Goal: Task Accomplishment & Management: Complete application form

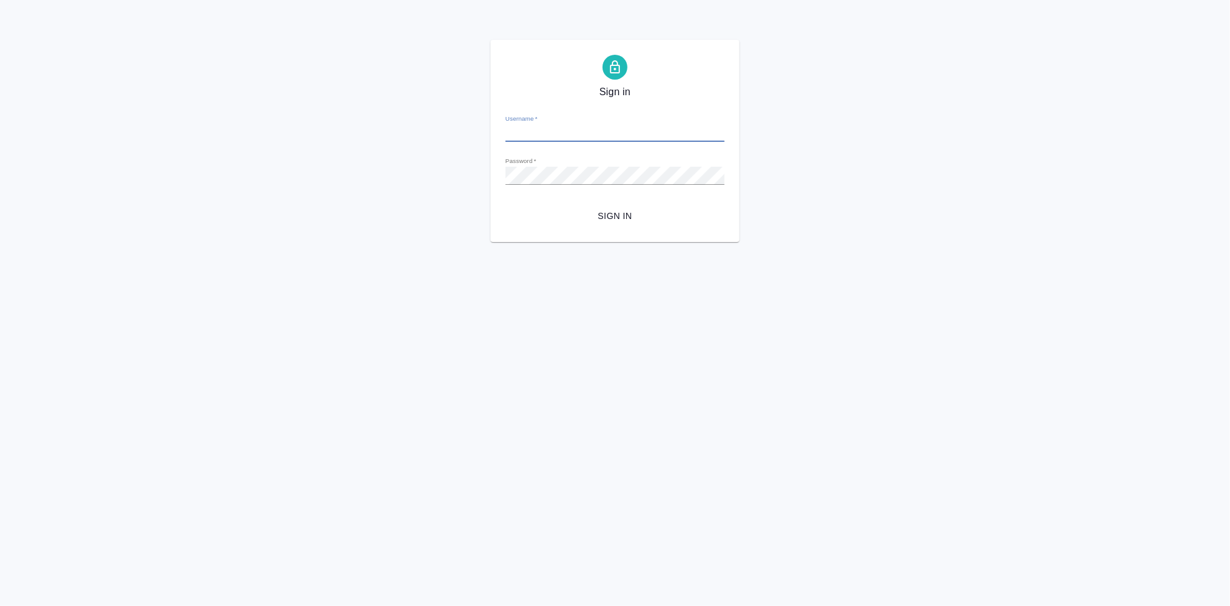
type input "a.kabargina@awatera.com"
click at [626, 220] on span "Sign in" at bounding box center [614, 216] width 199 height 16
type input "a.kabargina@awatera.com"
click at [608, 213] on span "Sign in" at bounding box center [614, 216] width 199 height 16
type input "a.kabargina@awatera.com"
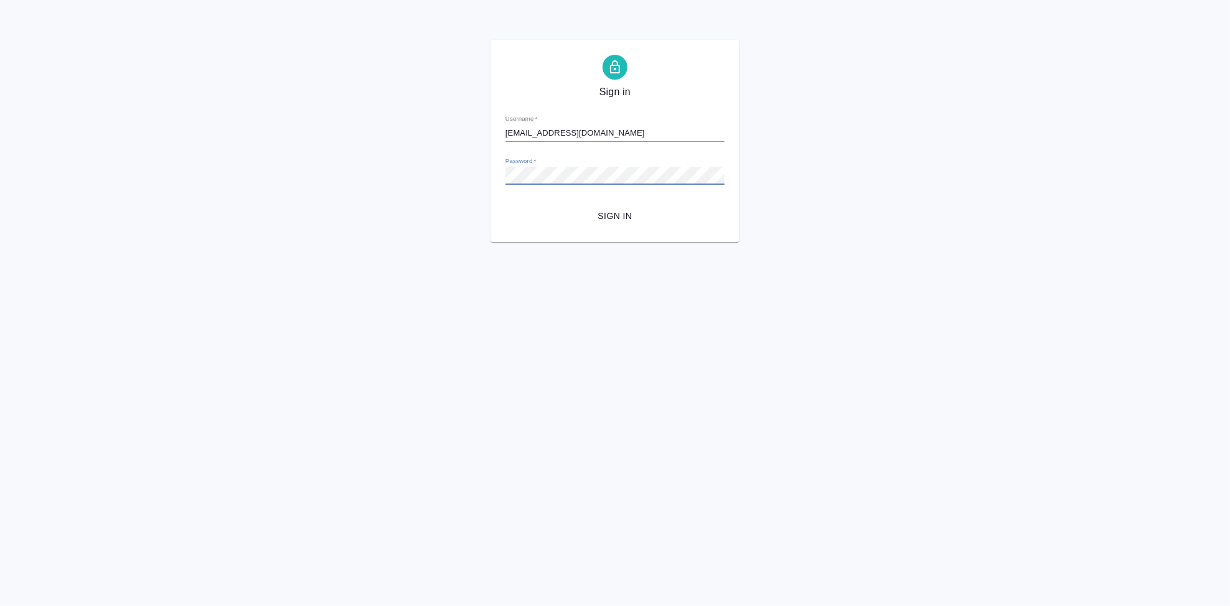
click at [505, 205] on button "Sign in" at bounding box center [614, 216] width 219 height 23
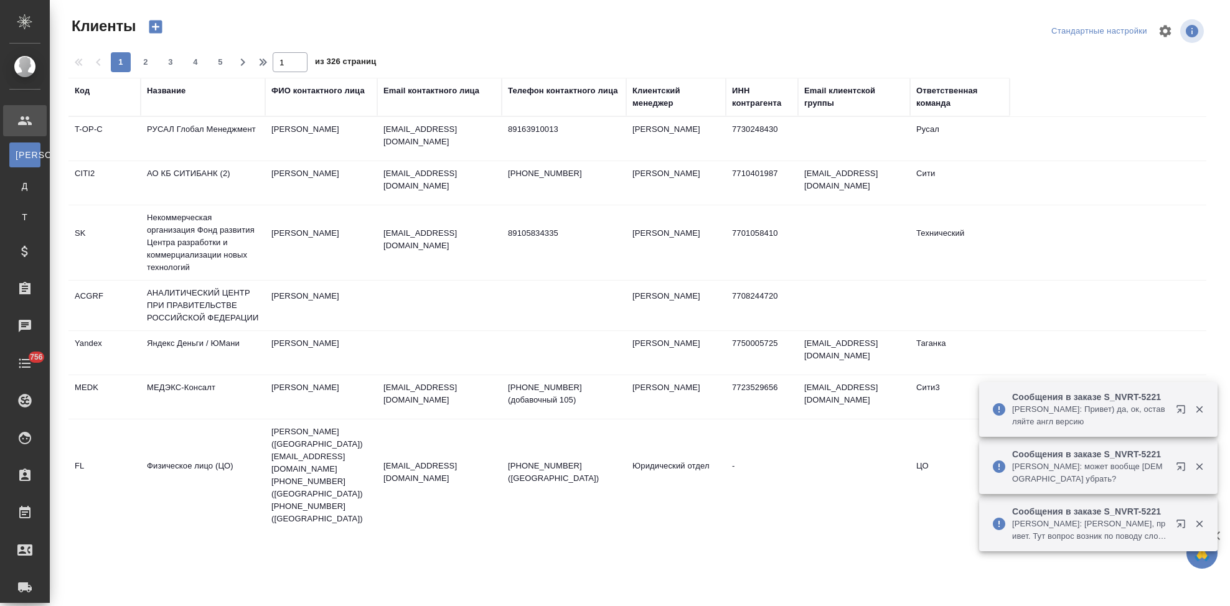
select select "RU"
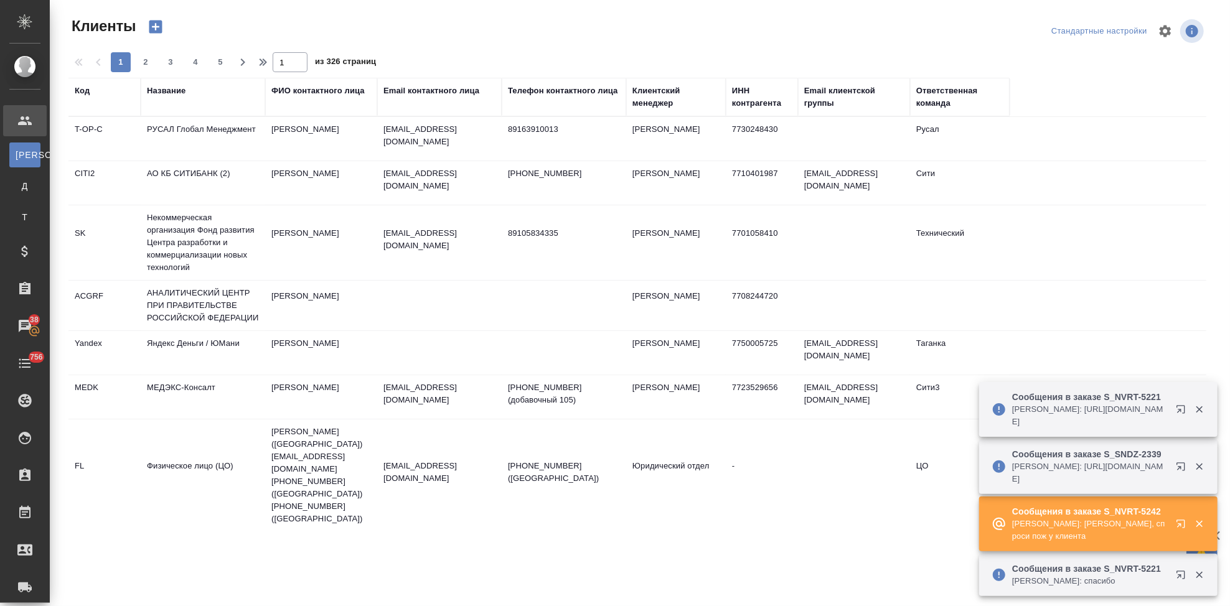
click at [1180, 525] on icon "button" at bounding box center [1180, 524] width 8 height 8
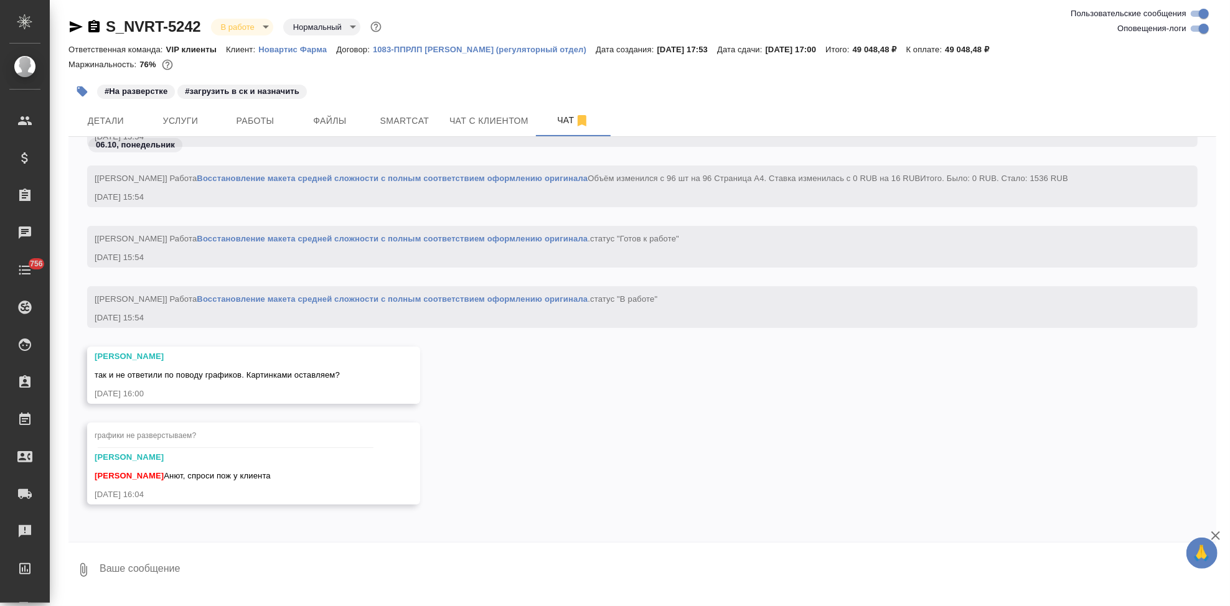
scroll to position [41061, 0]
click at [202, 550] on textarea at bounding box center [657, 570] width 1118 height 42
type textarea "e"
type textarea "ок вернусь"
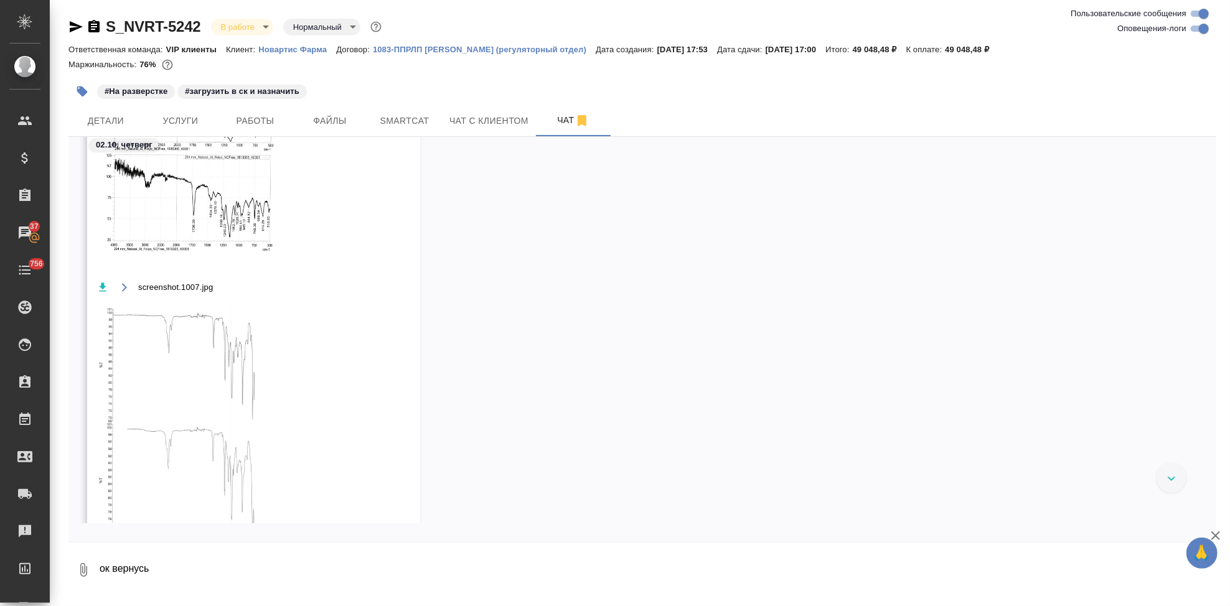
scroll to position [2441, 0]
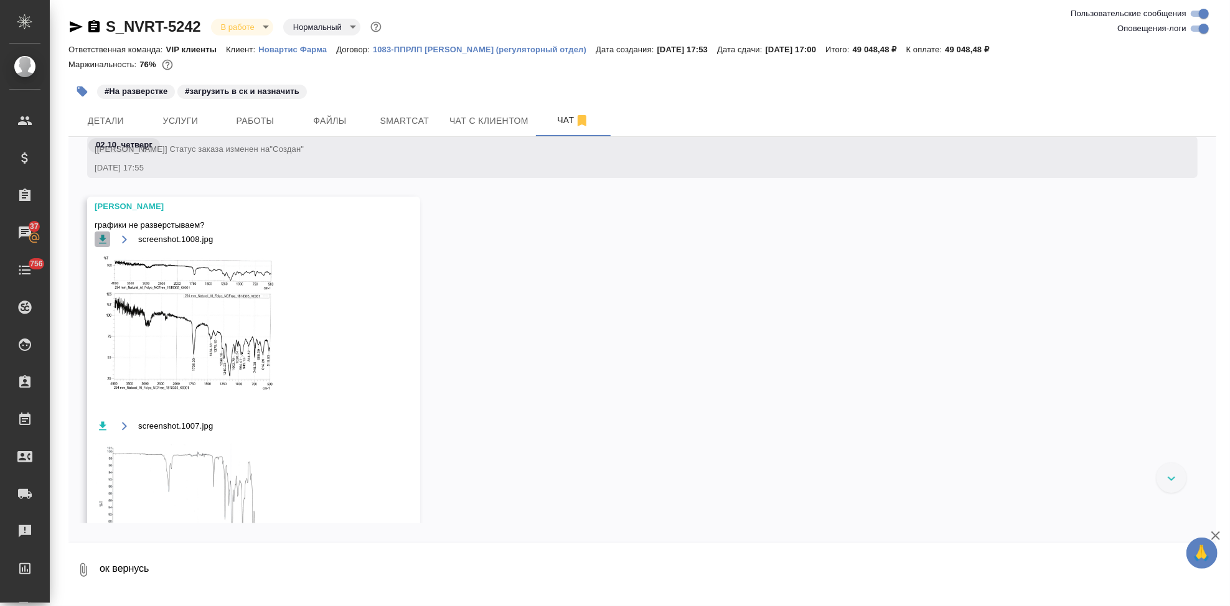
click at [105, 237] on icon "button" at bounding box center [102, 239] width 7 height 9
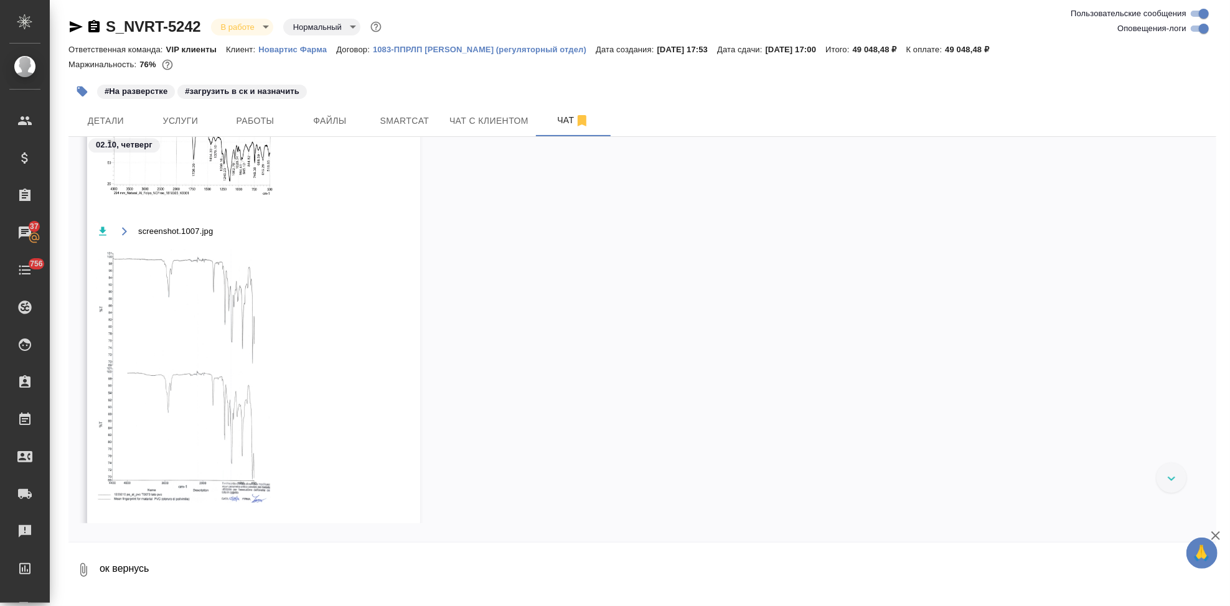
scroll to position [2649, 0]
click at [101, 223] on icon "button" at bounding box center [102, 218] width 12 height 12
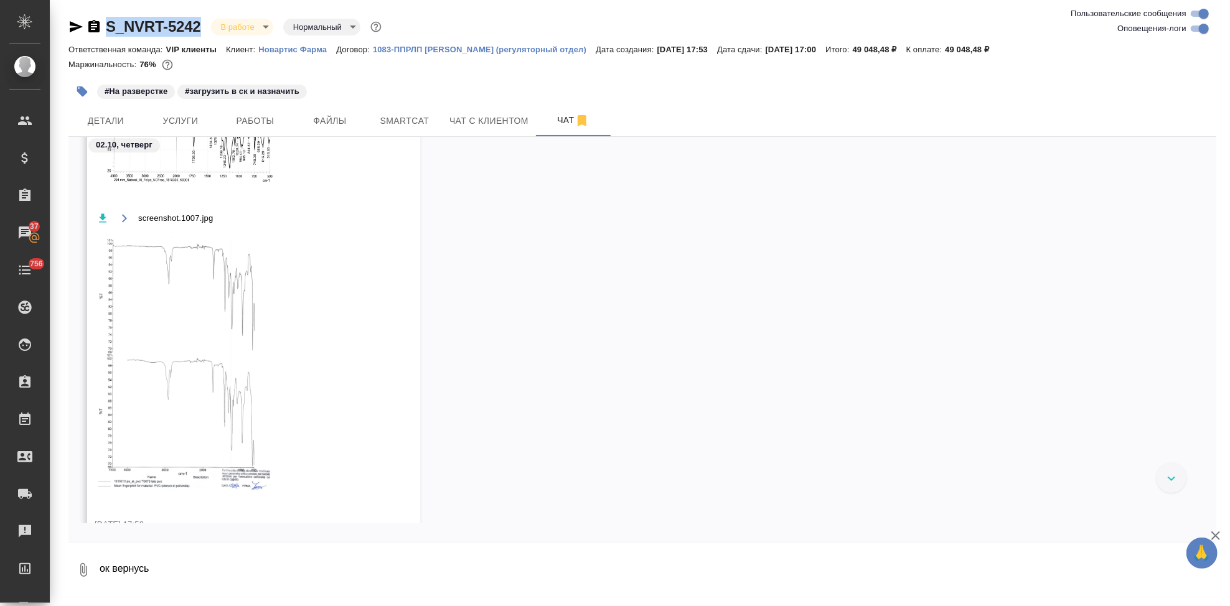
drag, startPoint x: 203, startPoint y: 26, endPoint x: 93, endPoint y: 27, distance: 109.5
click at [93, 27] on div "S_NVRT-5242 В работе inProgress Нормальный normal" at bounding box center [226, 27] width 316 height 20
click at [712, 197] on div "Арсеньева Вера графики не разверстываем? screenshot.1008.jpg screenshot.1007.jp…" at bounding box center [642, 271] width 1148 height 564
drag, startPoint x: 203, startPoint y: 32, endPoint x: 105, endPoint y: 32, distance: 97.7
click at [105, 32] on div "S_NVRT-5242 В работе inProgress Нормальный normal" at bounding box center [226, 27] width 316 height 20
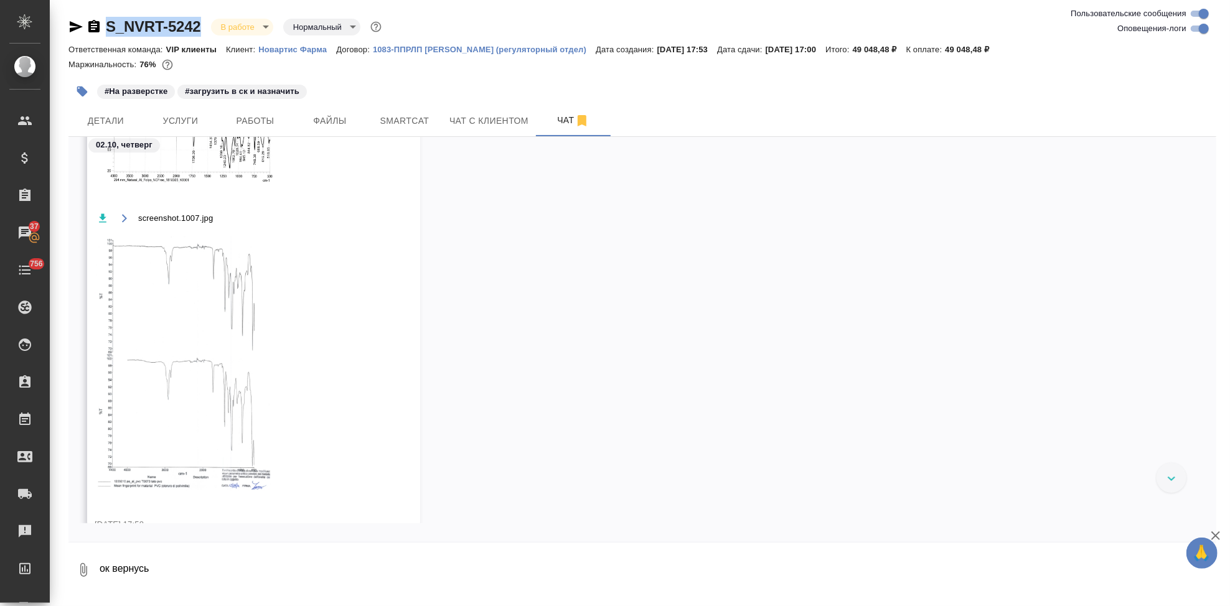
copy link "S_NVRT-5242"
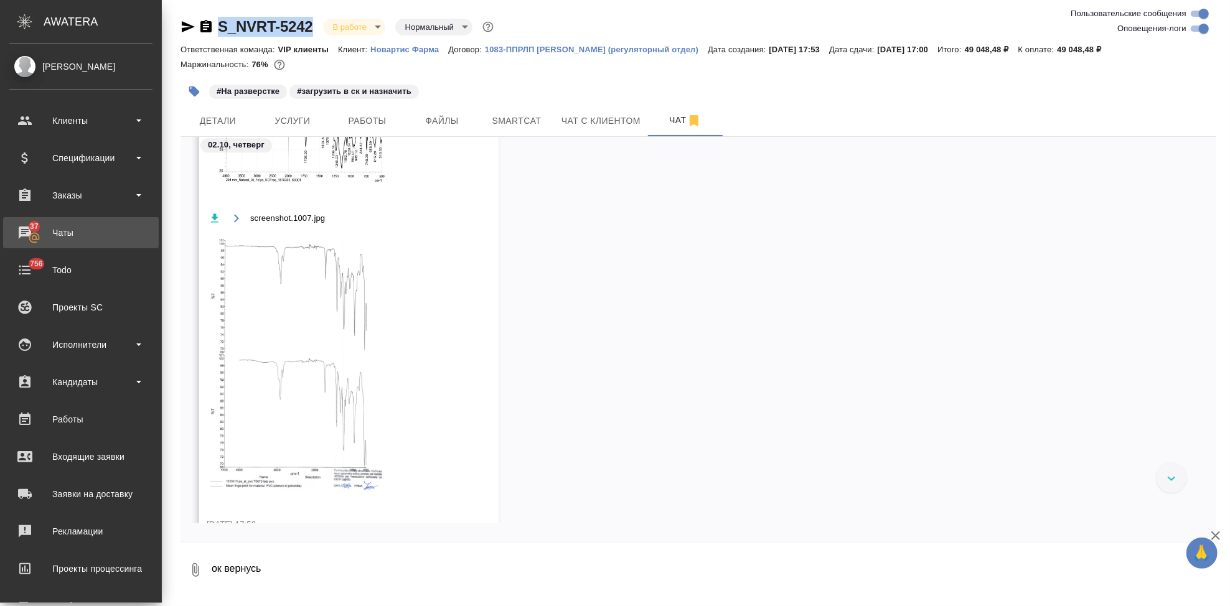
click at [41, 230] on div "Чаты" at bounding box center [80, 232] width 143 height 19
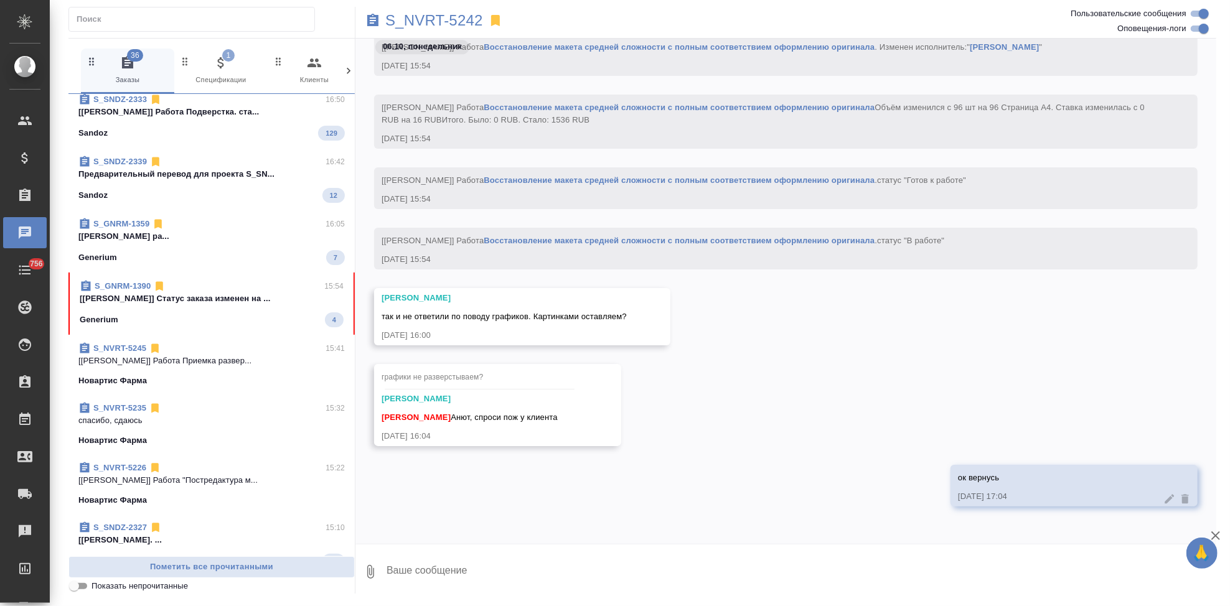
scroll to position [24, 0]
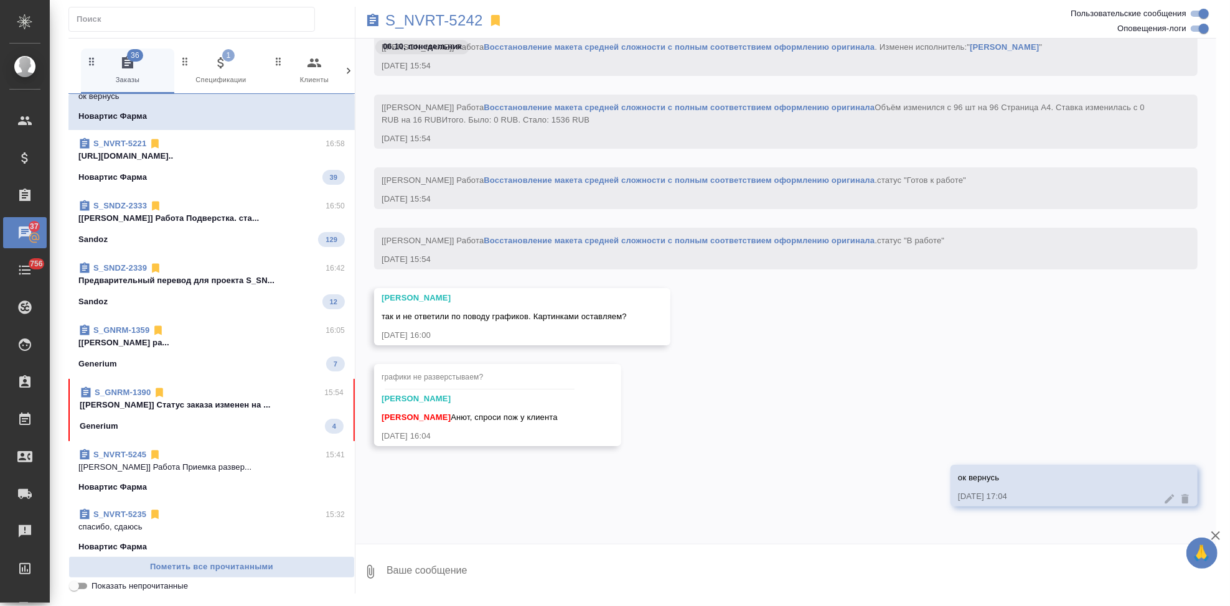
click at [225, 435] on div "S_GNRM-1390 15:54 [Грабко Мария] Статус заказа изменен на ... Generium 4" at bounding box center [211, 410] width 286 height 62
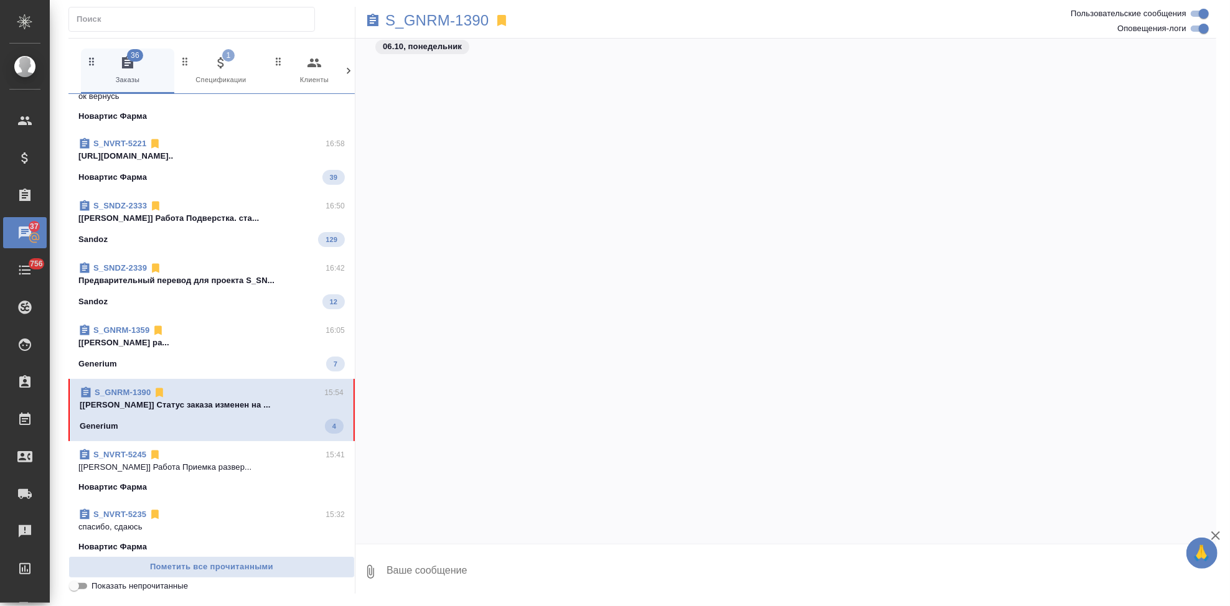
scroll to position [52467, 0]
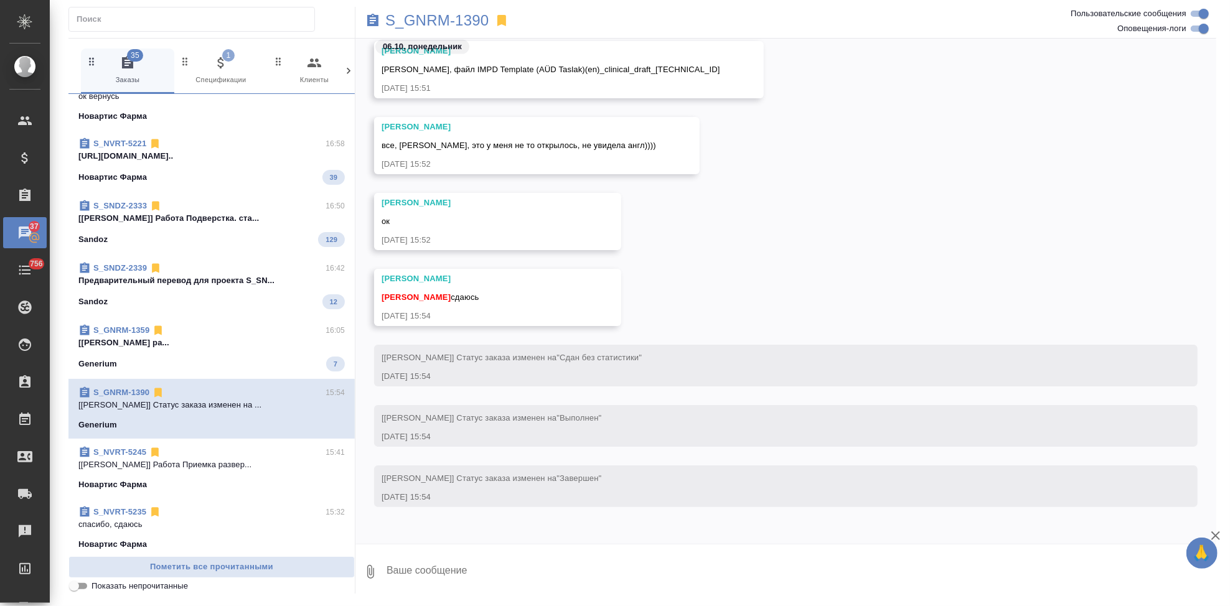
click at [453, 571] on textarea at bounding box center [800, 572] width 831 height 42
type textarea """
type textarea "@"
type textarea "спасибо"
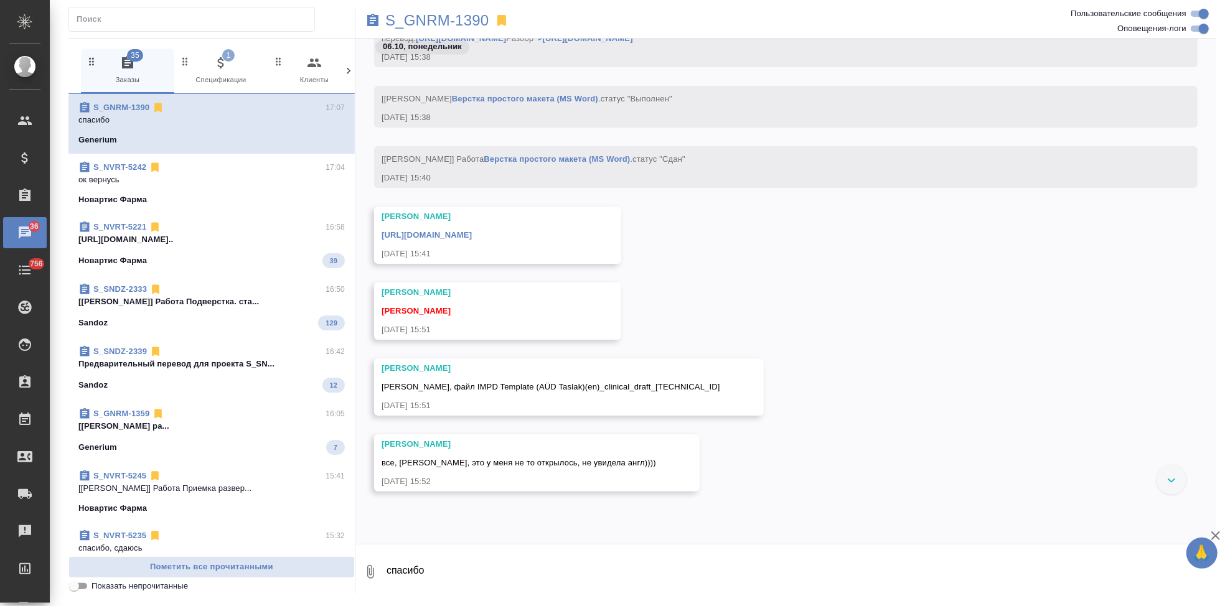
scroll to position [45789, 0]
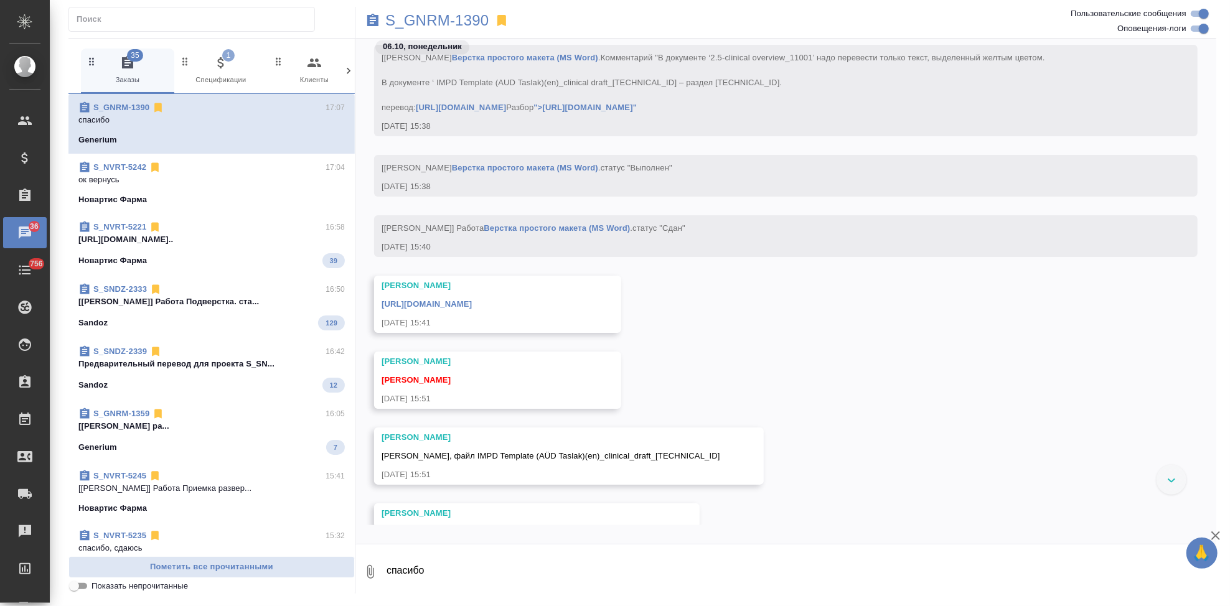
click at [472, 309] on link "https://drive.awatera.com/apps/files/files/10580974?dir=/Shares/Generium/Orders…" at bounding box center [426, 303] width 90 height 9
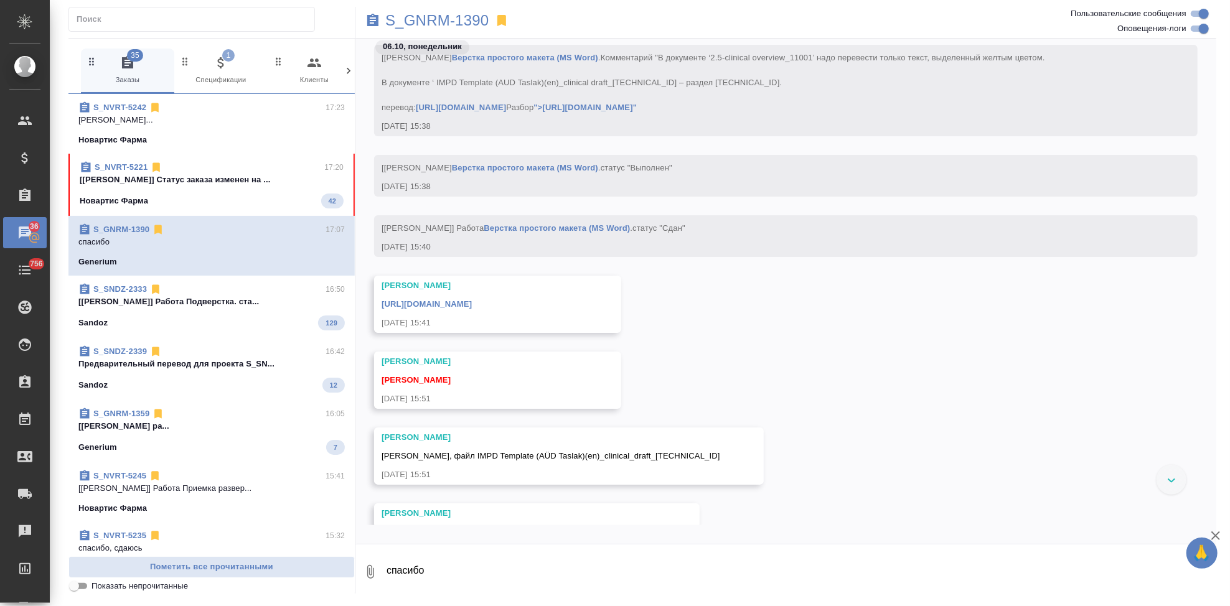
click at [234, 208] on div "Новартис Фарма 42" at bounding box center [212, 201] width 264 height 15
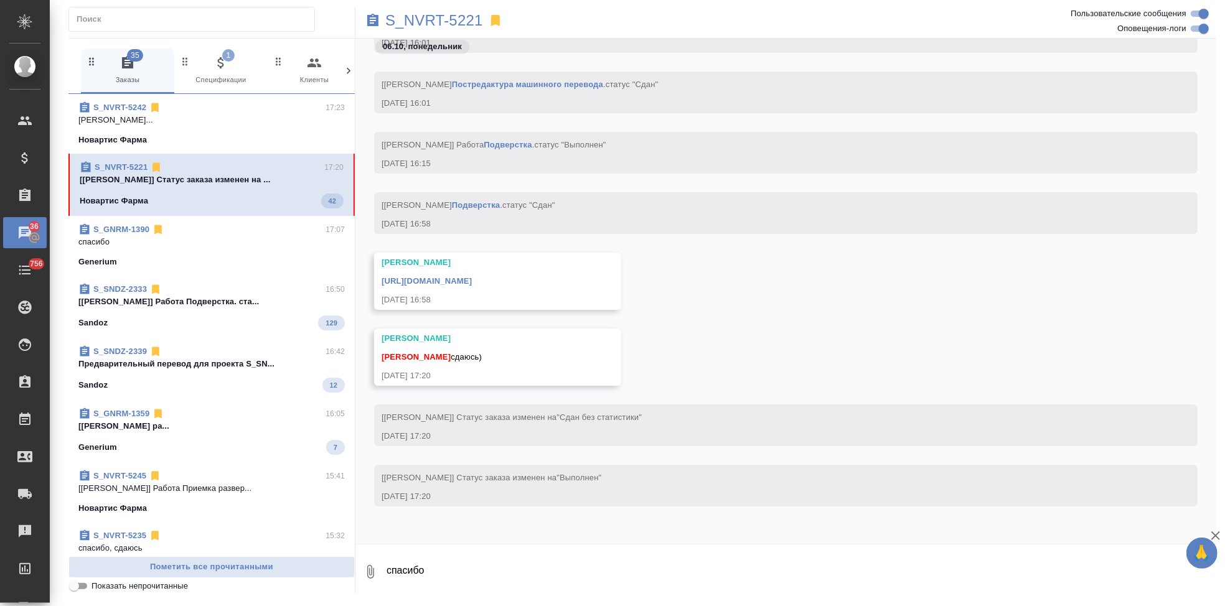
scroll to position [69369, 0]
click at [495, 566] on textarea "спасибо" at bounding box center [800, 572] width 831 height 42
type textarea "спасибо"
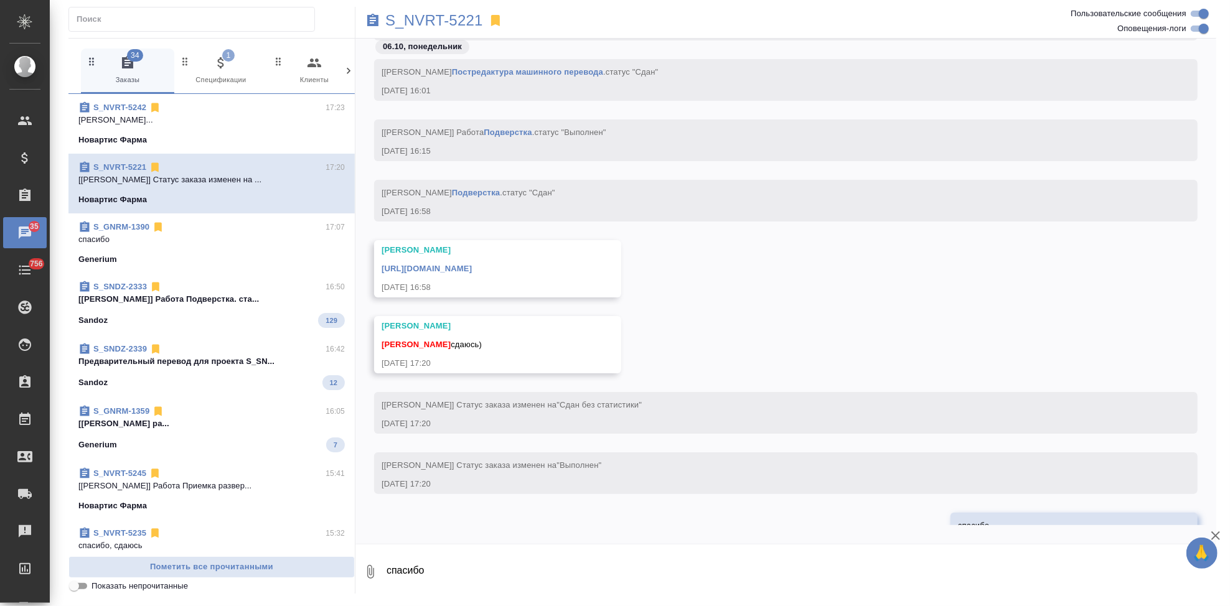
scroll to position [69429, 0]
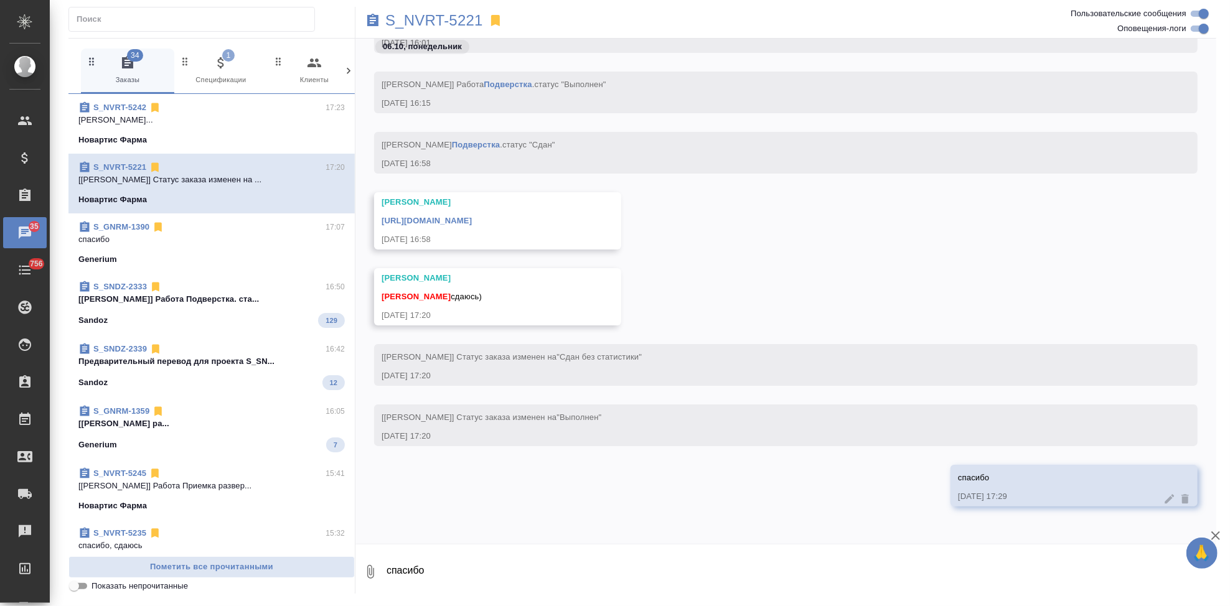
click at [472, 216] on link "https://drive.awatera.com/apps/files/files/10501693?dir=/Shares/Novartos_Pharma…" at bounding box center [426, 220] width 90 height 9
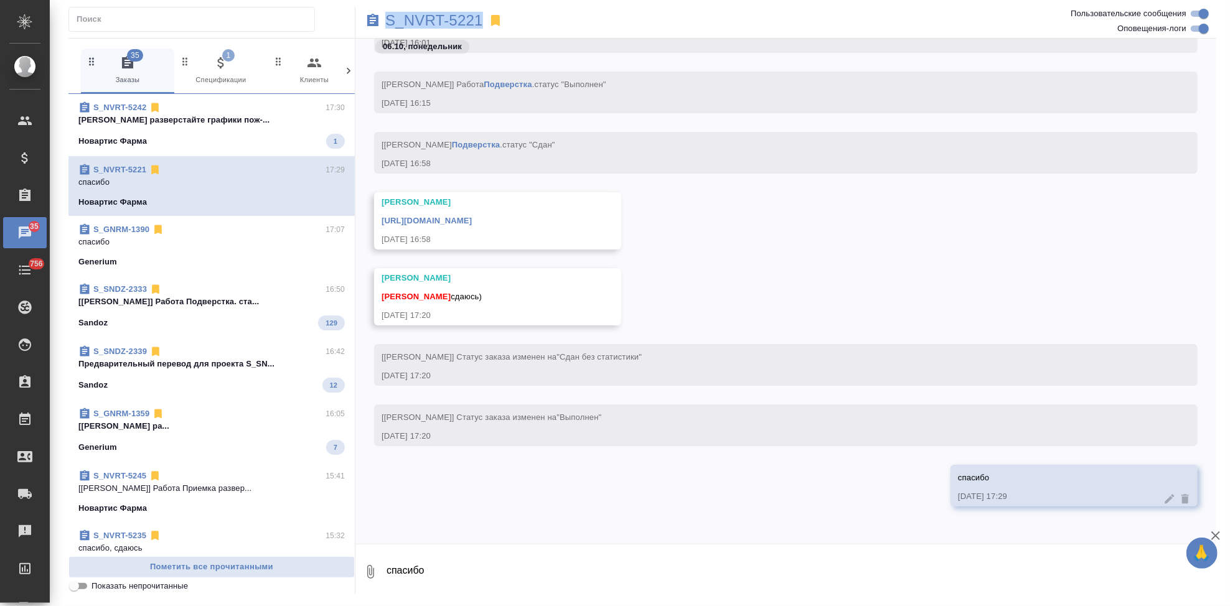
drag, startPoint x: 485, startPoint y: 16, endPoint x: 383, endPoint y: 19, distance: 101.5
click at [383, 19] on div "S_NVRT-5221" at bounding box center [642, 20] width 574 height 27
copy p "S_NVRT-5221"
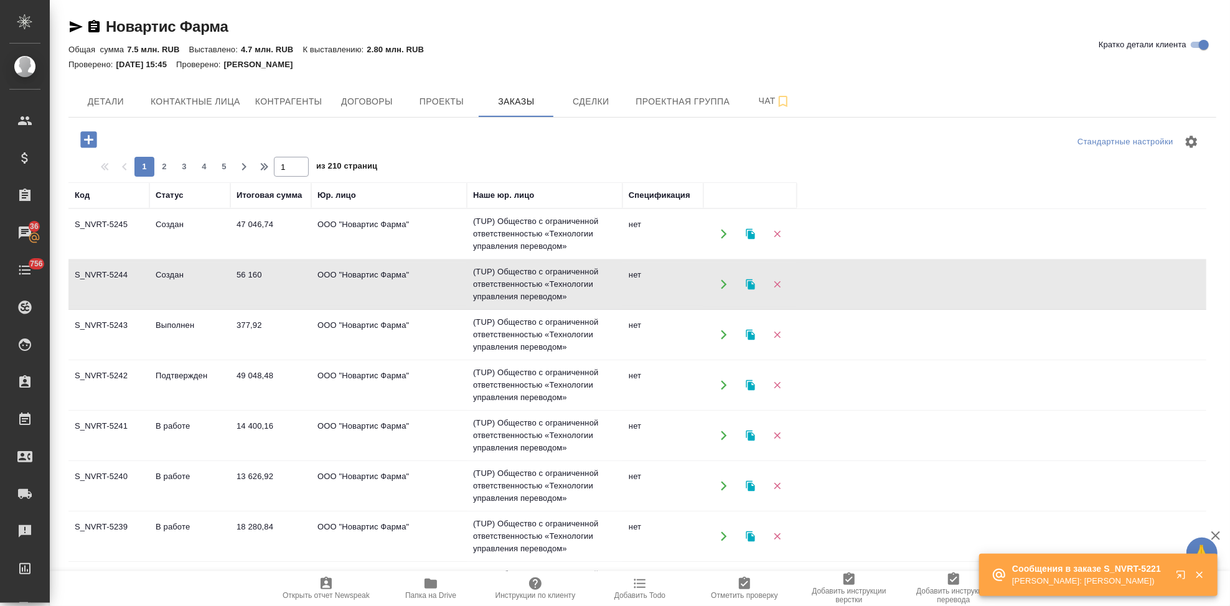
click at [156, 381] on td "Подтвержден" at bounding box center [189, 385] width 81 height 44
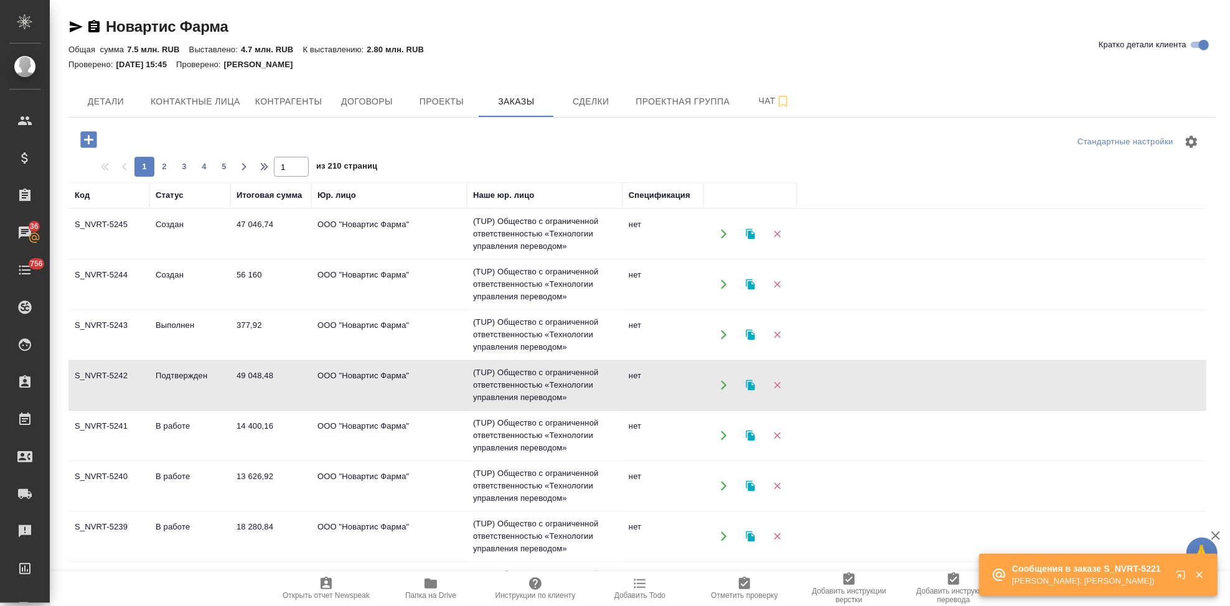
click at [156, 381] on td "Подтвержден" at bounding box center [189, 385] width 81 height 44
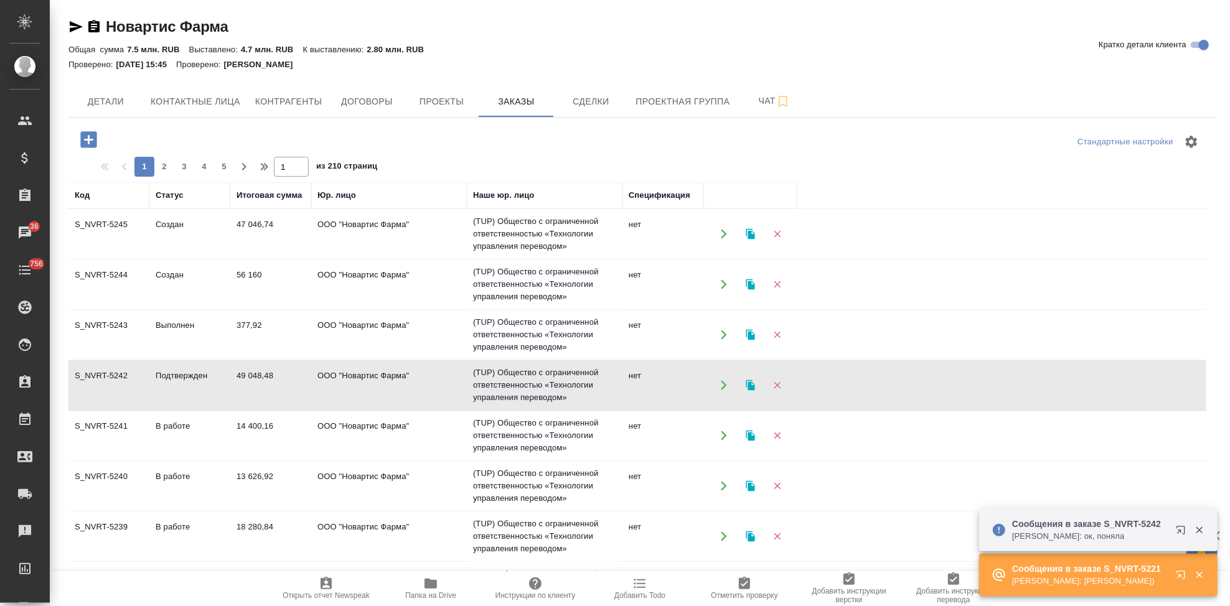
click at [1184, 578] on icon "button" at bounding box center [1180, 575] width 8 height 8
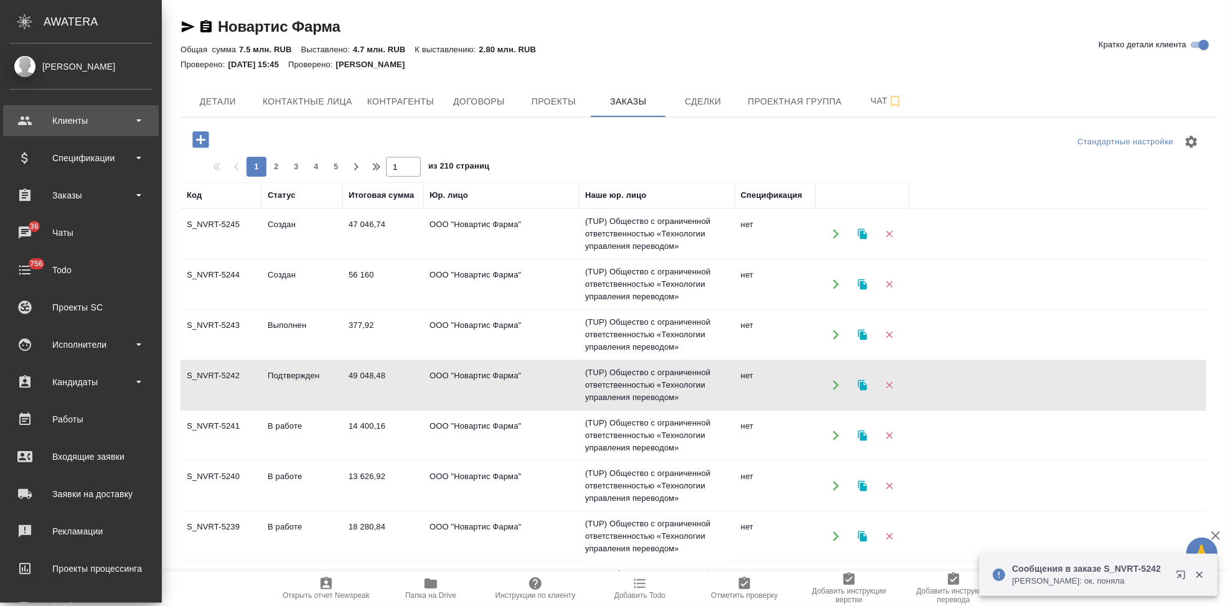
click at [47, 118] on div "Клиенты" at bounding box center [80, 120] width 143 height 19
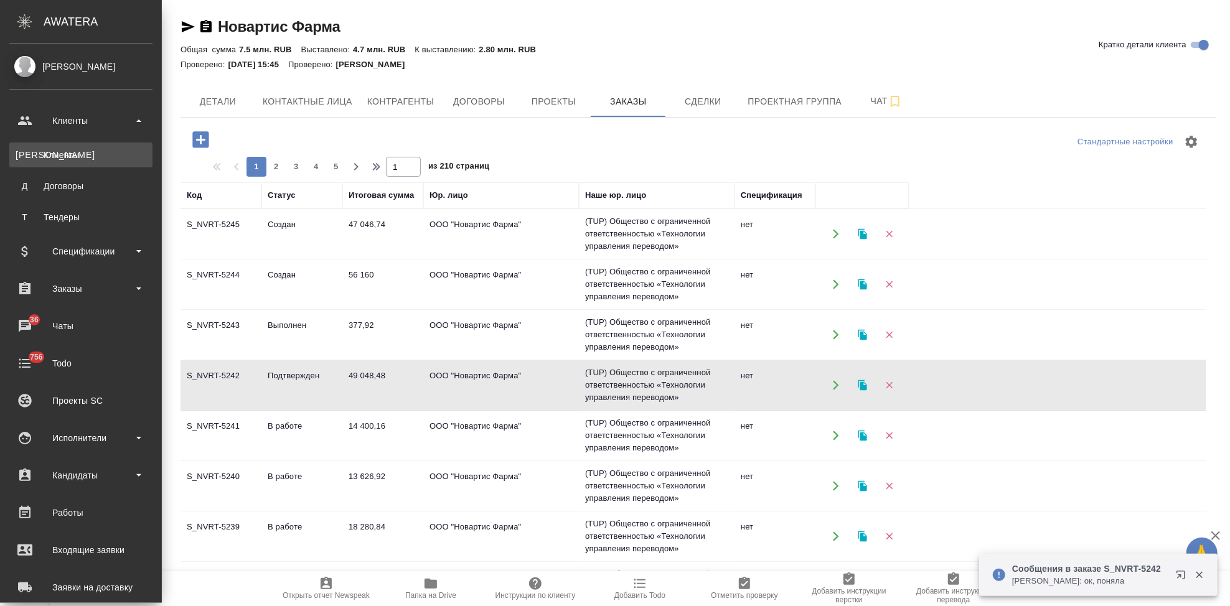
click at [71, 156] on div "Клиенты" at bounding box center [81, 155] width 131 height 12
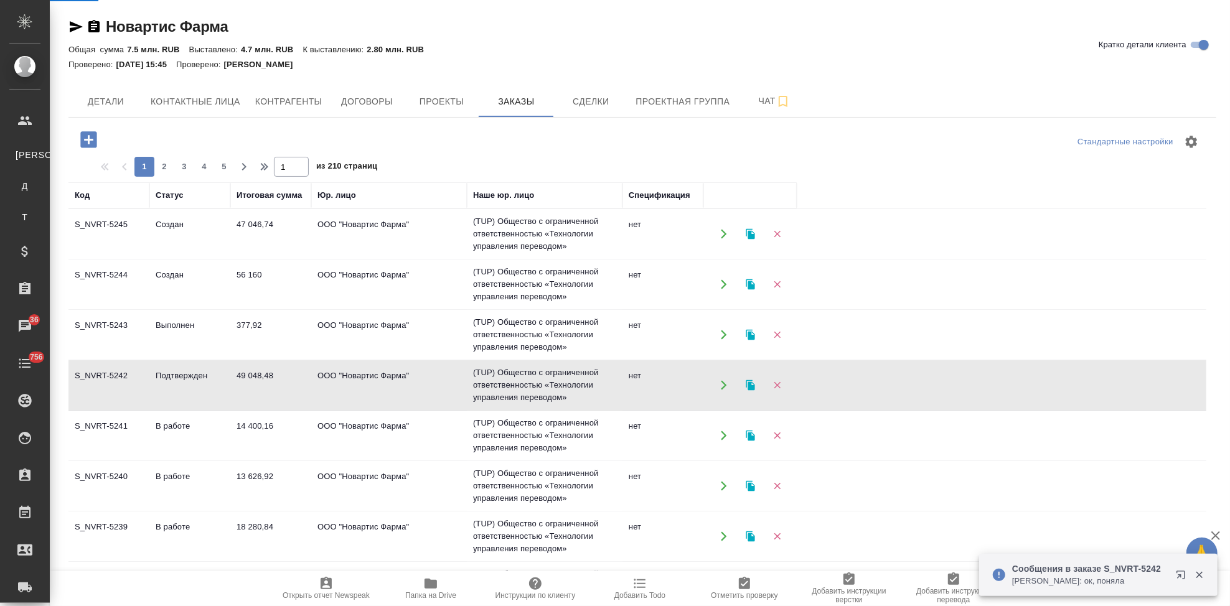
select select "RU"
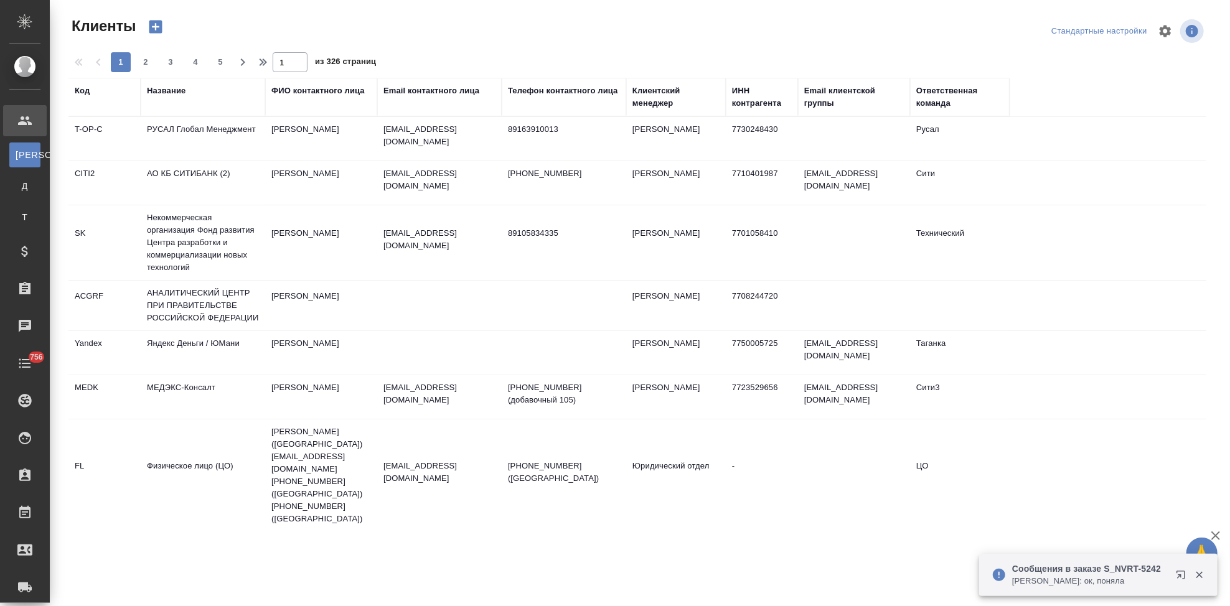
click at [75, 97] on div "Код" at bounding box center [105, 97] width 60 height 25
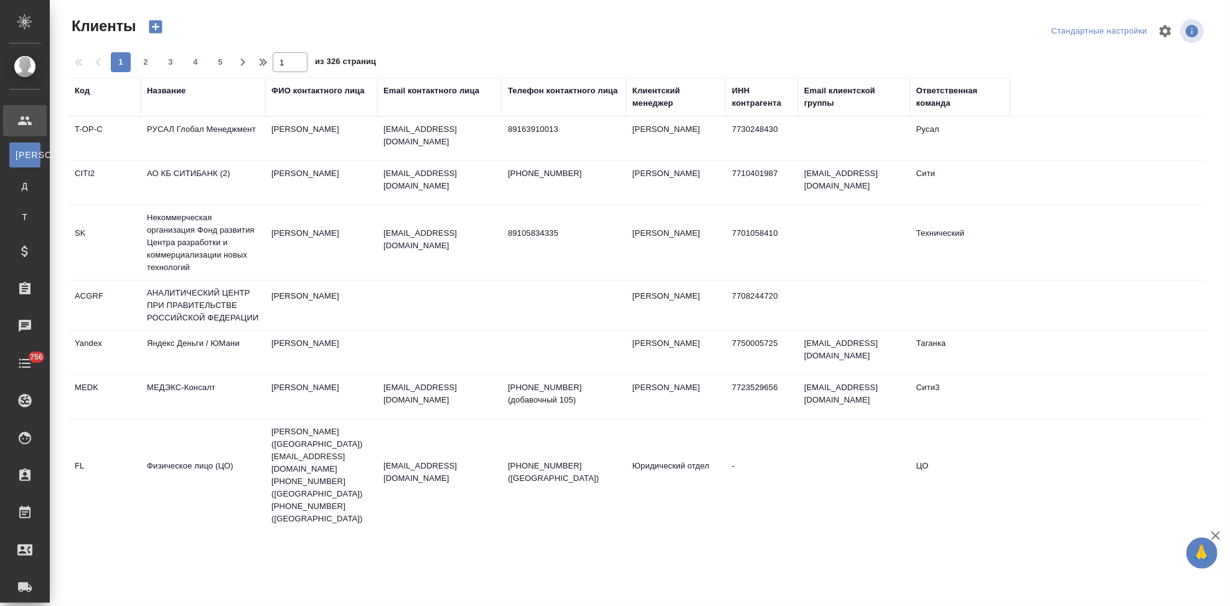
click at [88, 92] on div "Код" at bounding box center [82, 91] width 15 height 12
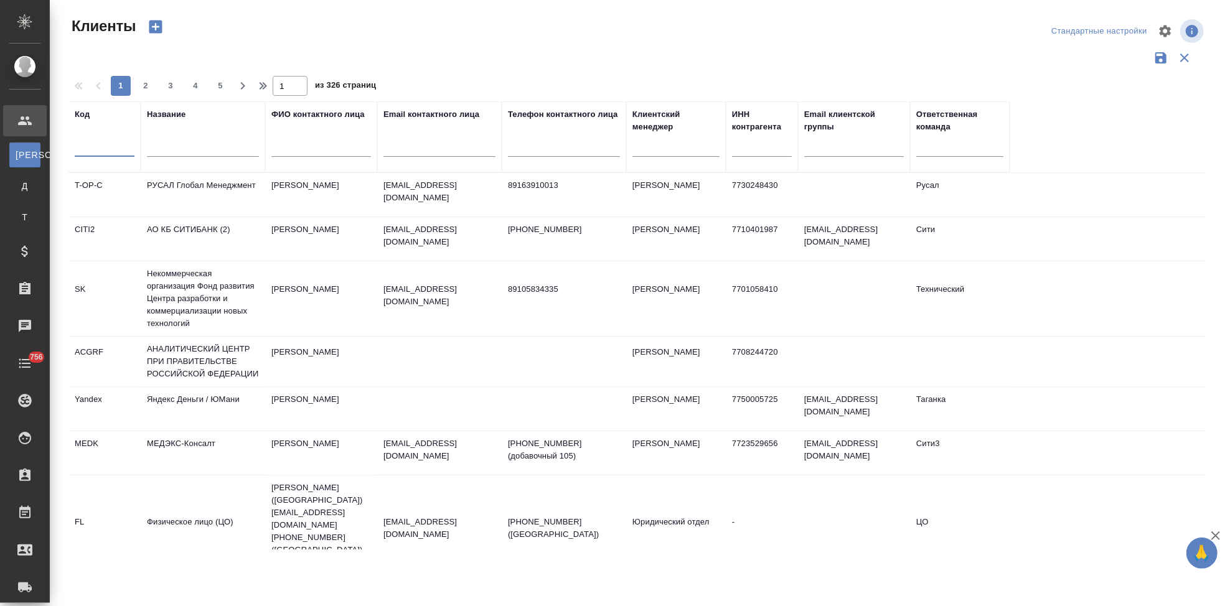
click at [100, 146] on input "text" at bounding box center [105, 149] width 60 height 16
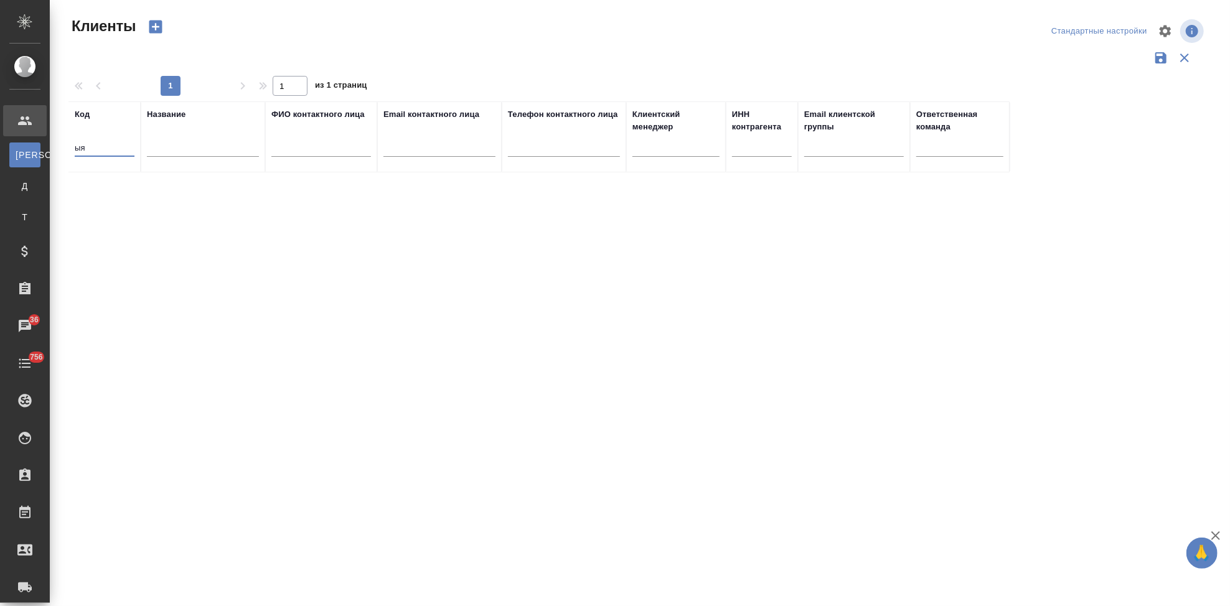
type input "ы"
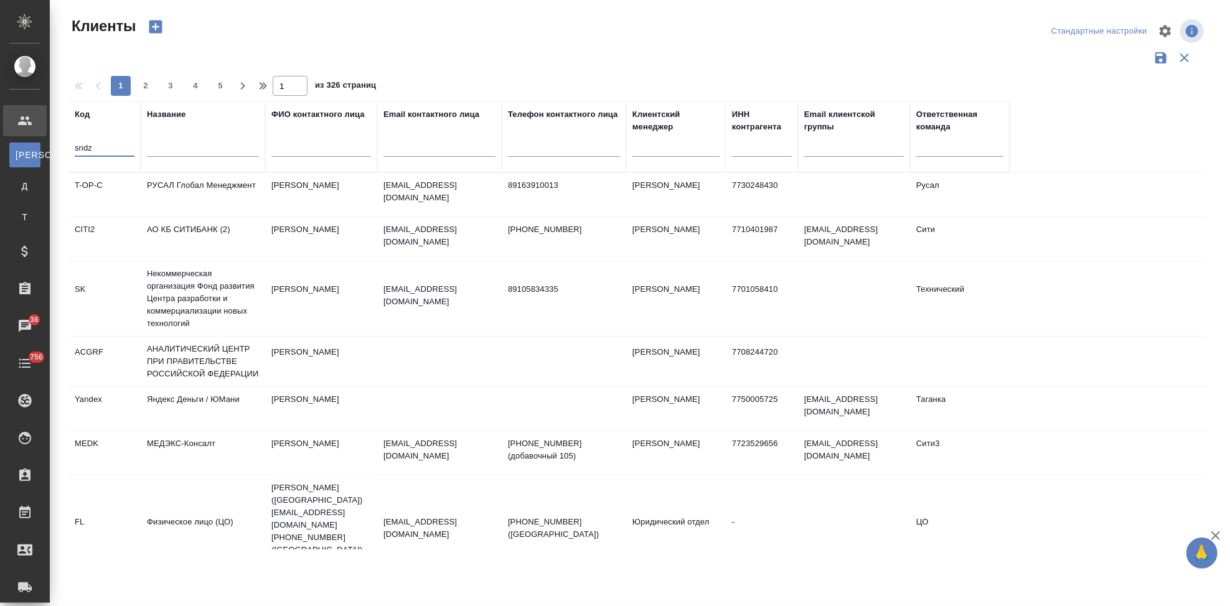
type input "sndz"
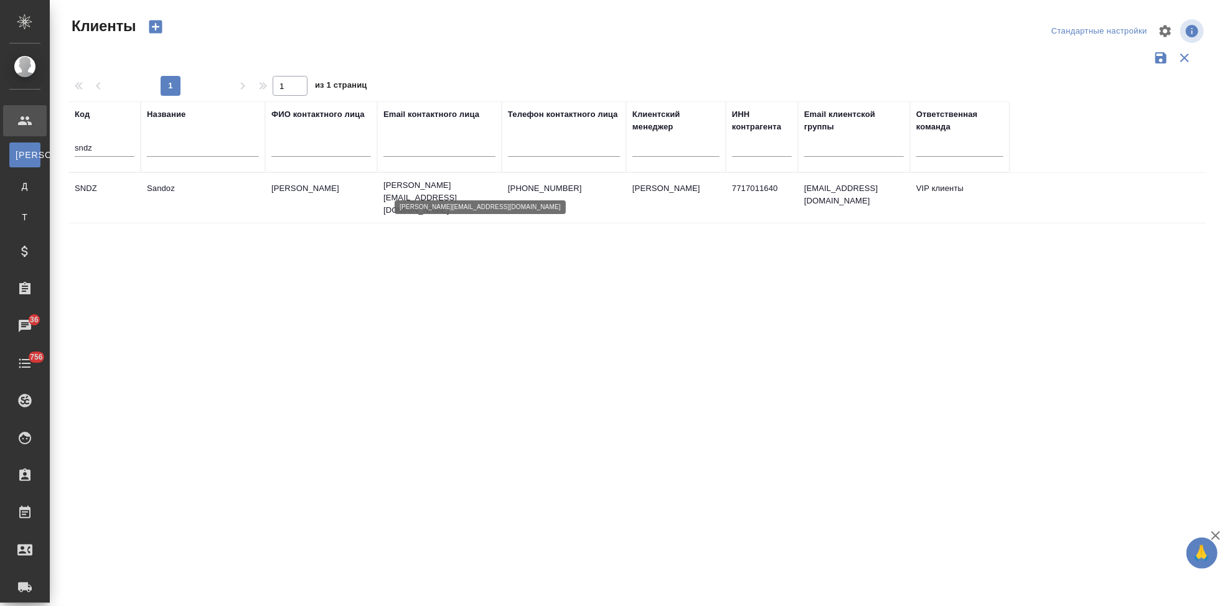
click at [442, 191] on p "irina.kovalets@sandoz.com" at bounding box center [439, 197] width 112 height 37
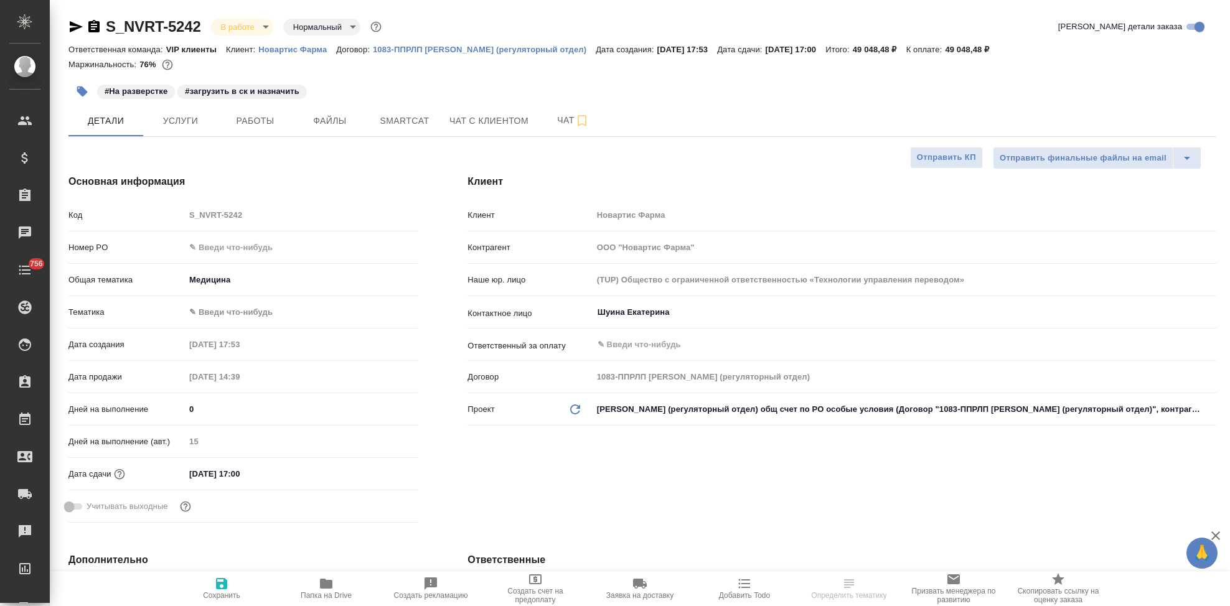
select select "RU"
click at [563, 133] on button "Чат" at bounding box center [573, 120] width 75 height 31
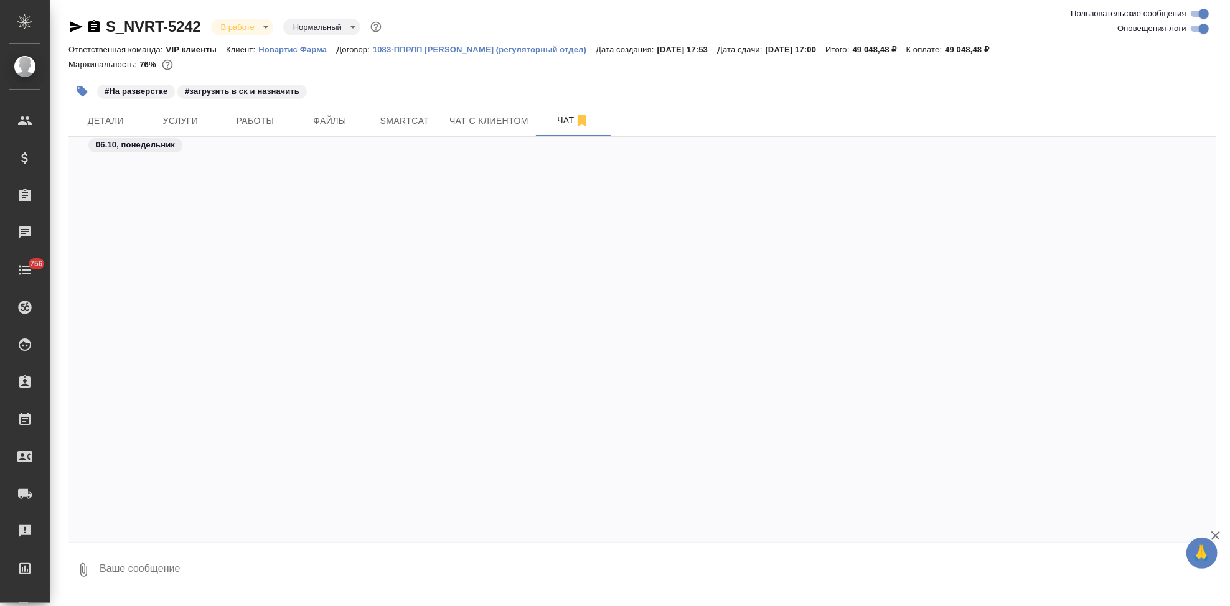
scroll to position [41805, 0]
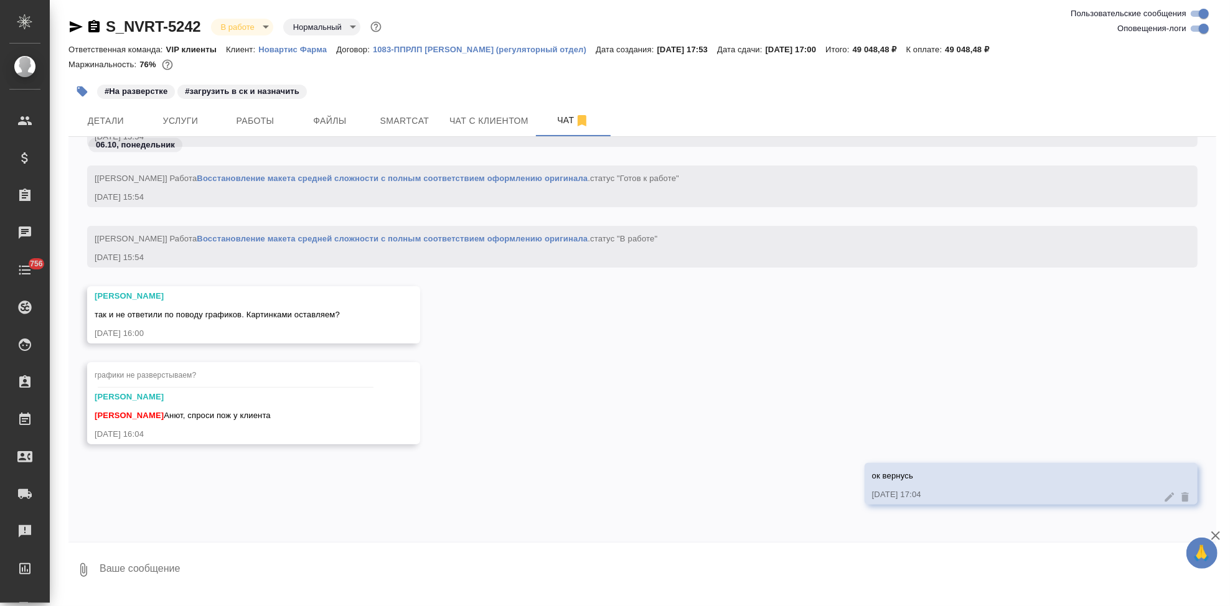
click at [303, 552] on textarea at bounding box center [657, 570] width 1118 height 42
paste textarea "Да, графики тоже переводим."
type textarea "Да, графики тоже переводим."
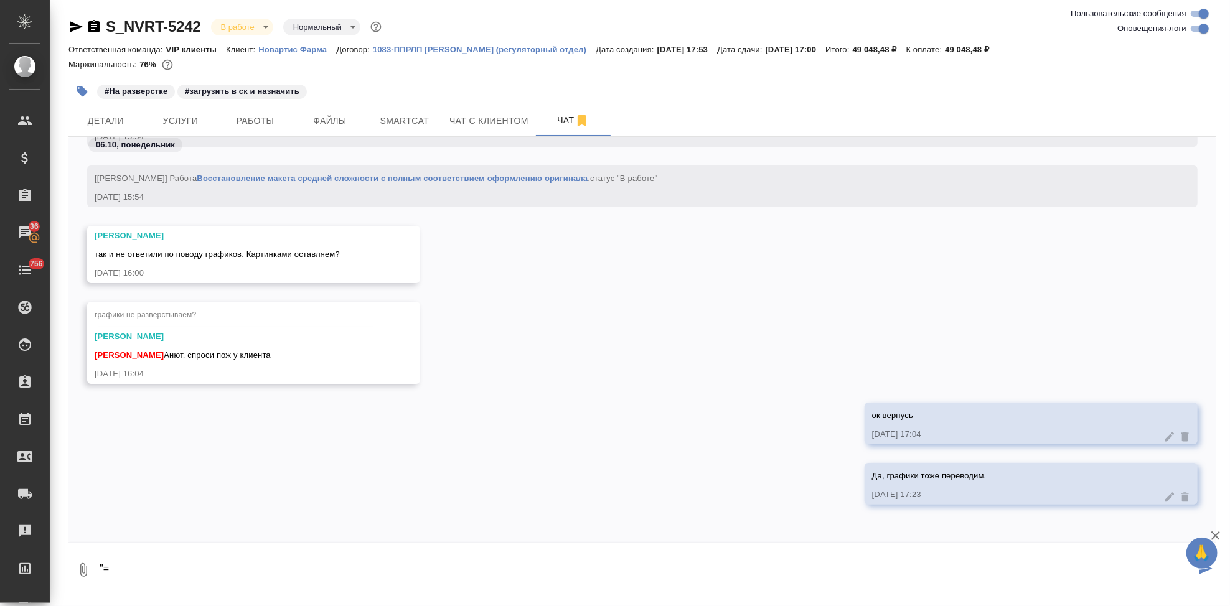
type textarea """
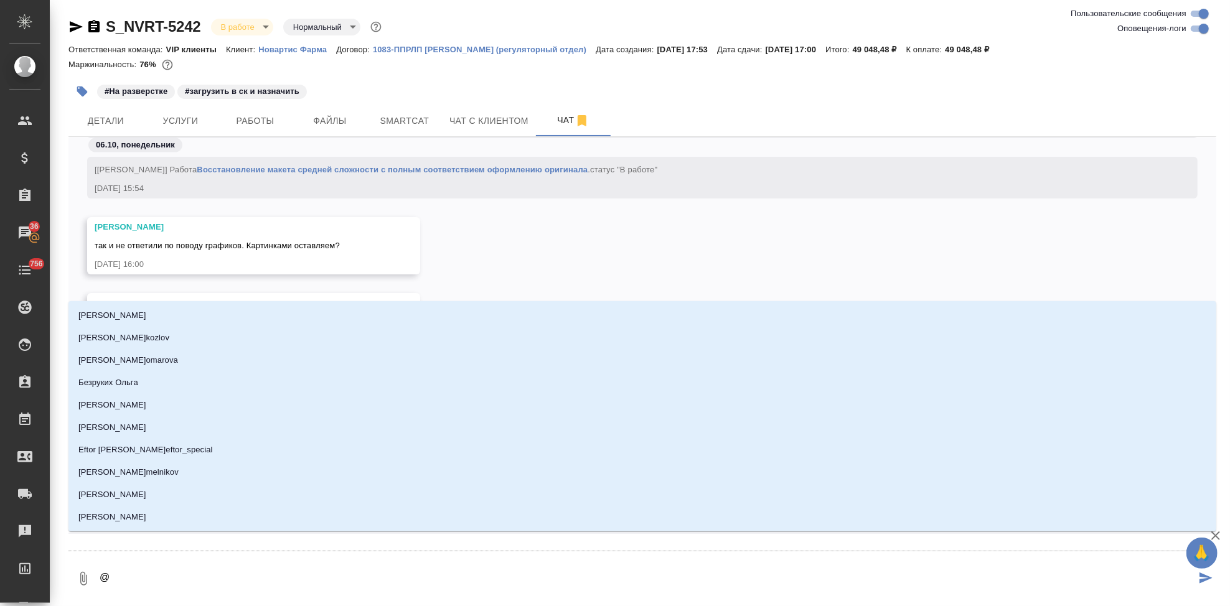
type textarea "@г"
type input "г"
type textarea "@гр"
type input "гр"
type textarea "@гра"
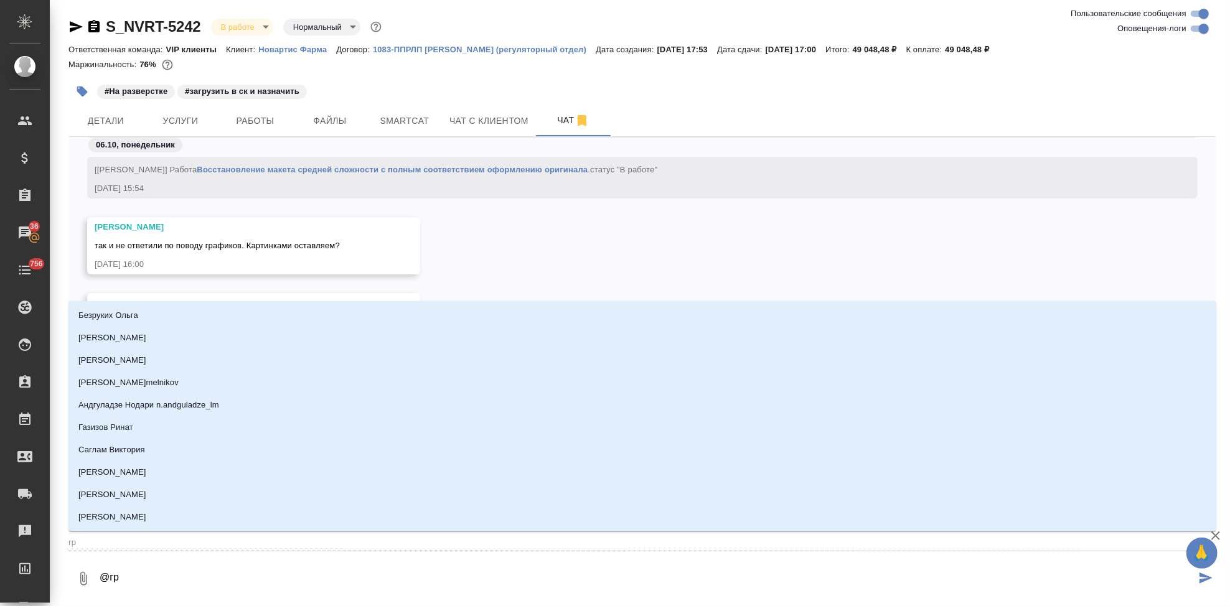
type input "гра"
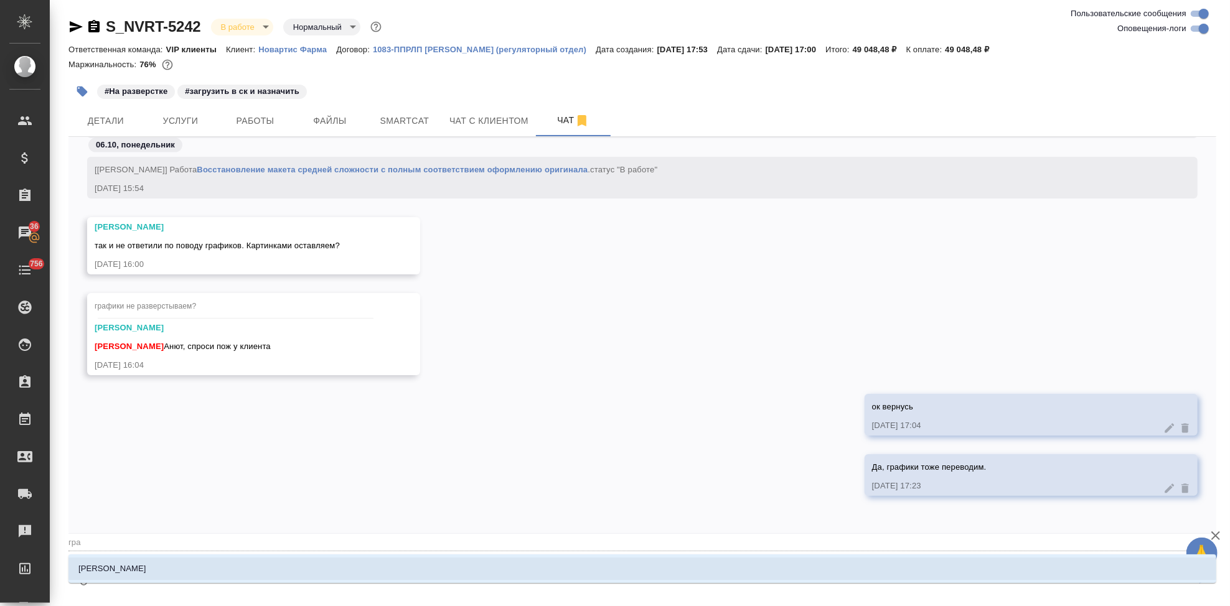
click at [154, 570] on li "Грабко Мария" at bounding box center [642, 569] width 1148 height 22
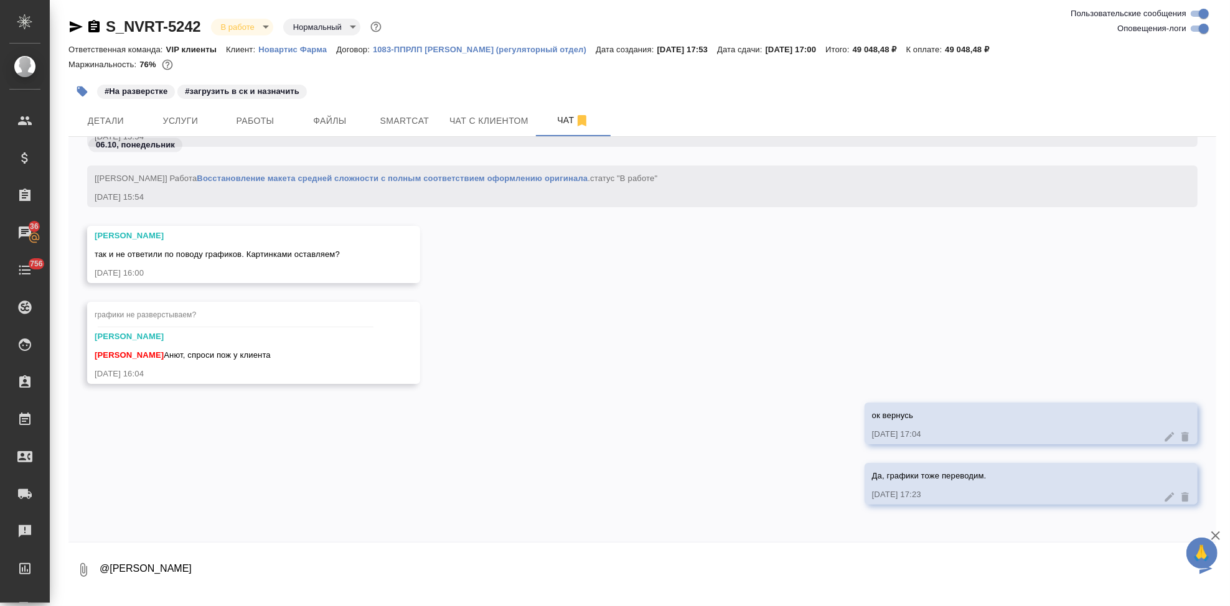
type textarea "@Грабко Мария"
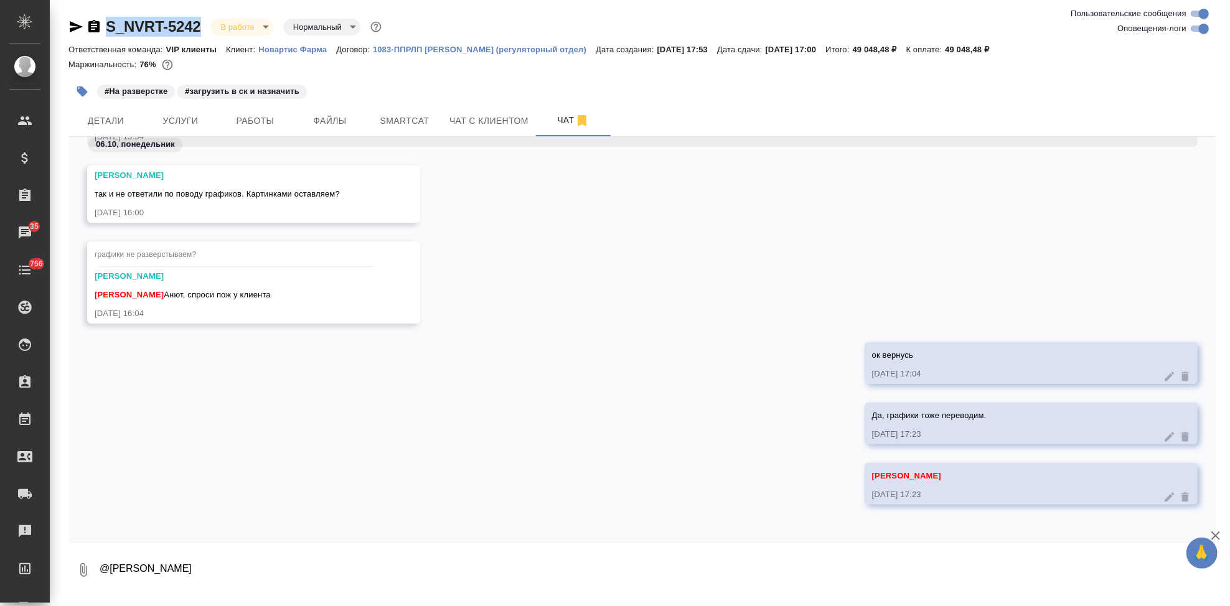
drag, startPoint x: 202, startPoint y: 26, endPoint x: 100, endPoint y: 27, distance: 102.1
click at [100, 27] on div "S_NVRT-5242 В работе inProgress Нормальный normal" at bounding box center [226, 27] width 316 height 20
copy link "S_NVRT-5242"
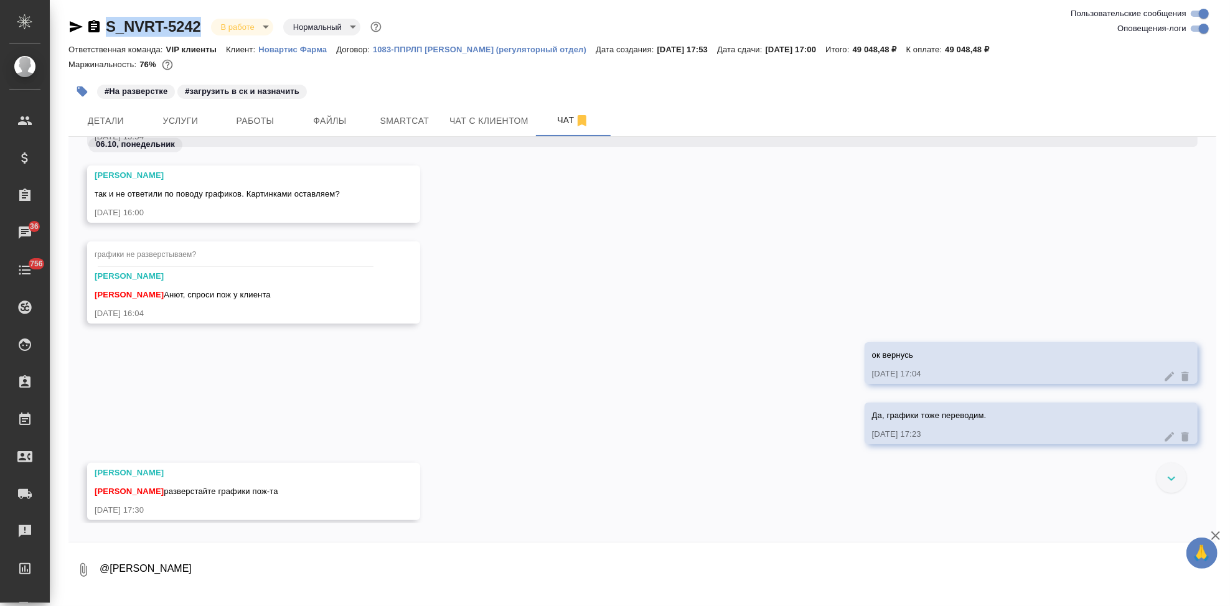
scroll to position [42018, 0]
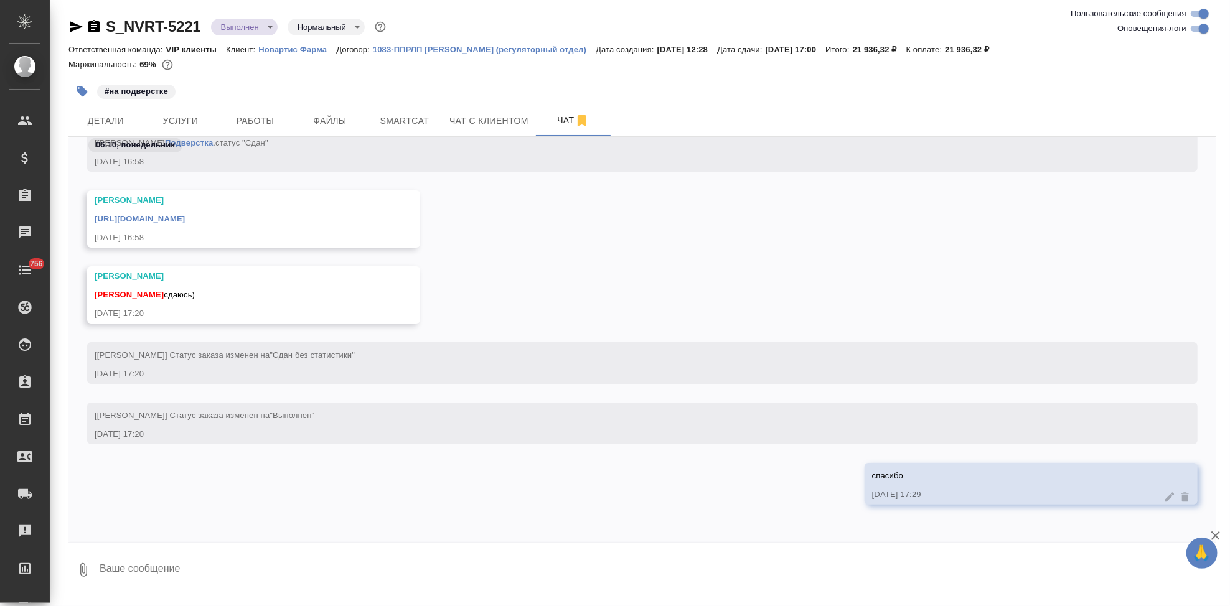
scroll to position [66442, 0]
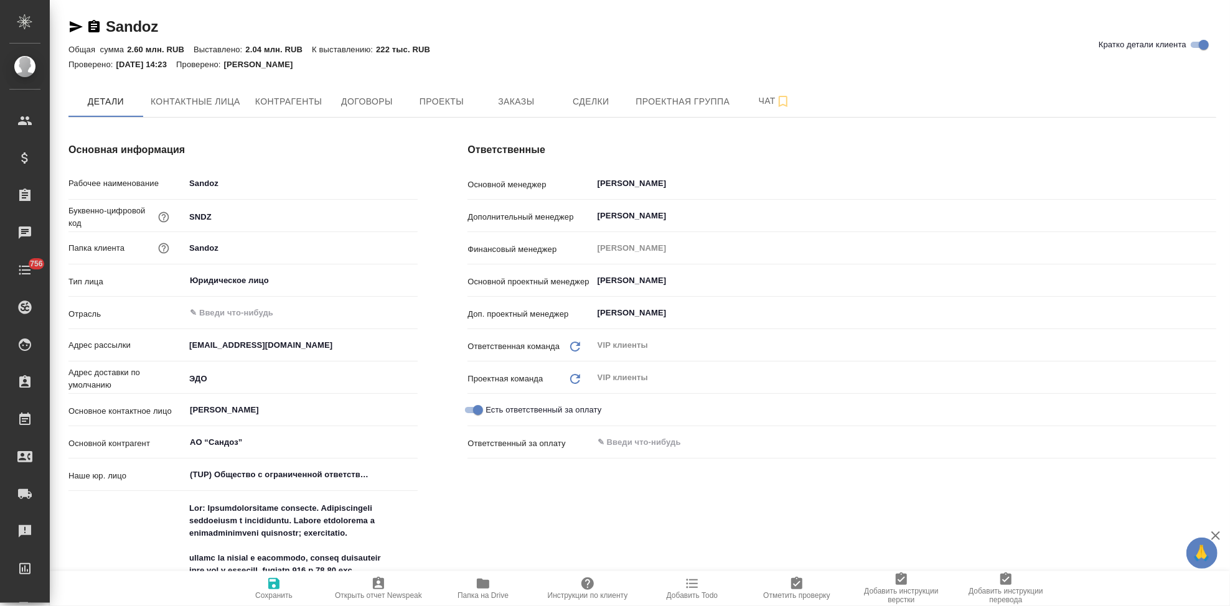
type textarea "x"
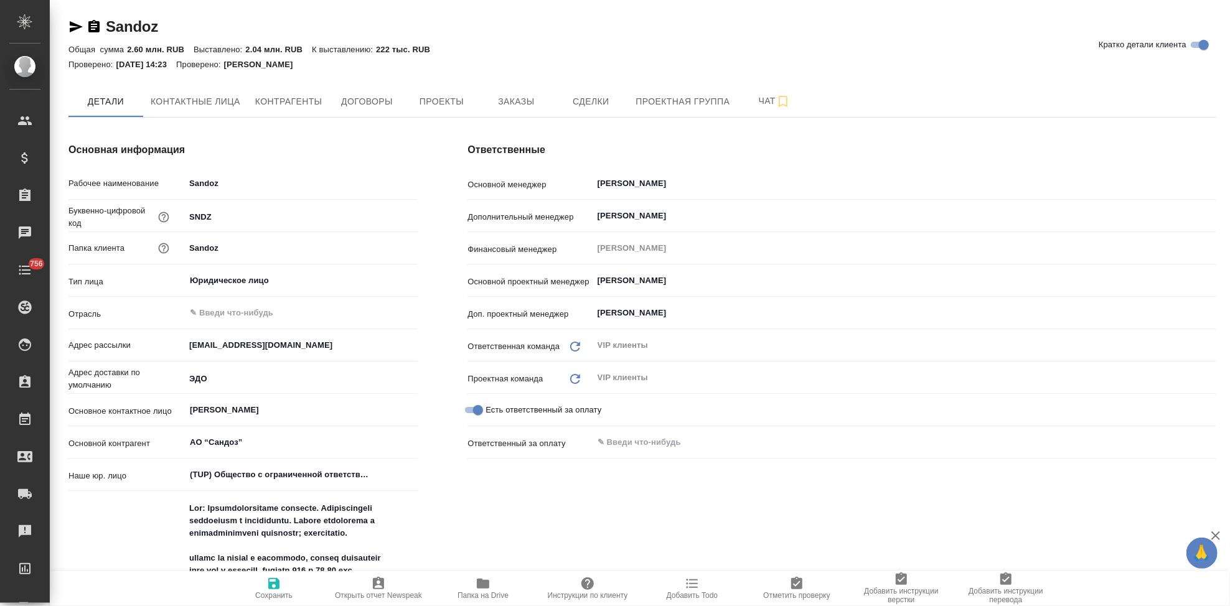
type textarea "x"
click at [509, 100] on span "Заказы" at bounding box center [516, 102] width 60 height 16
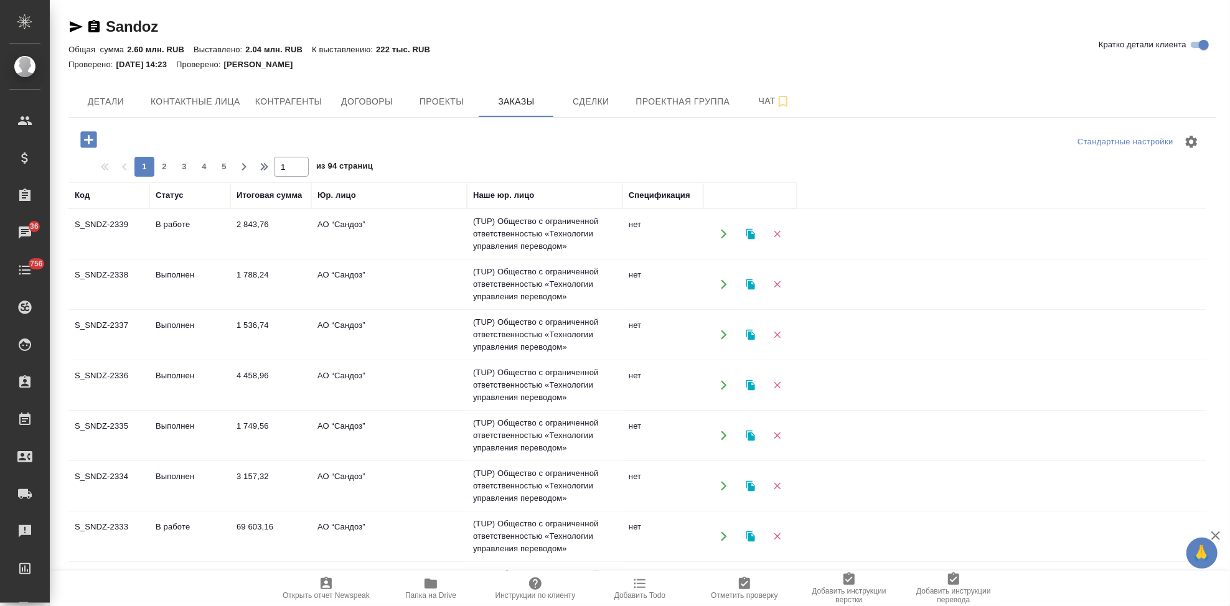
click at [87, 147] on icon "button" at bounding box center [88, 139] width 16 height 16
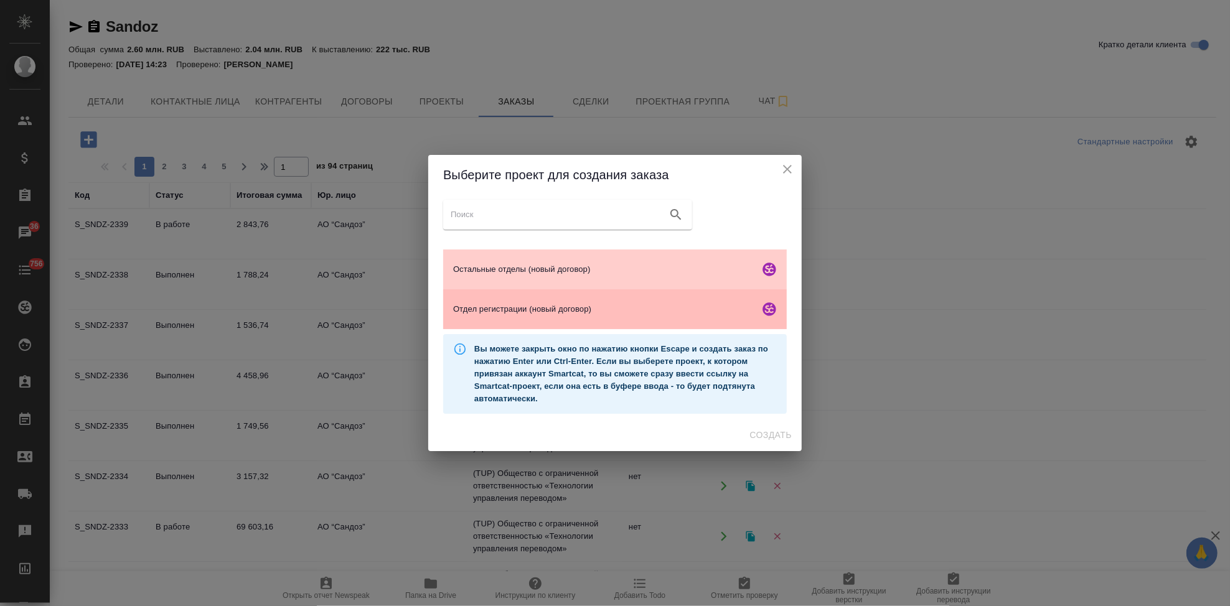
click at [563, 307] on span "Отдел регистрации (новый договор)" at bounding box center [603, 309] width 301 height 12
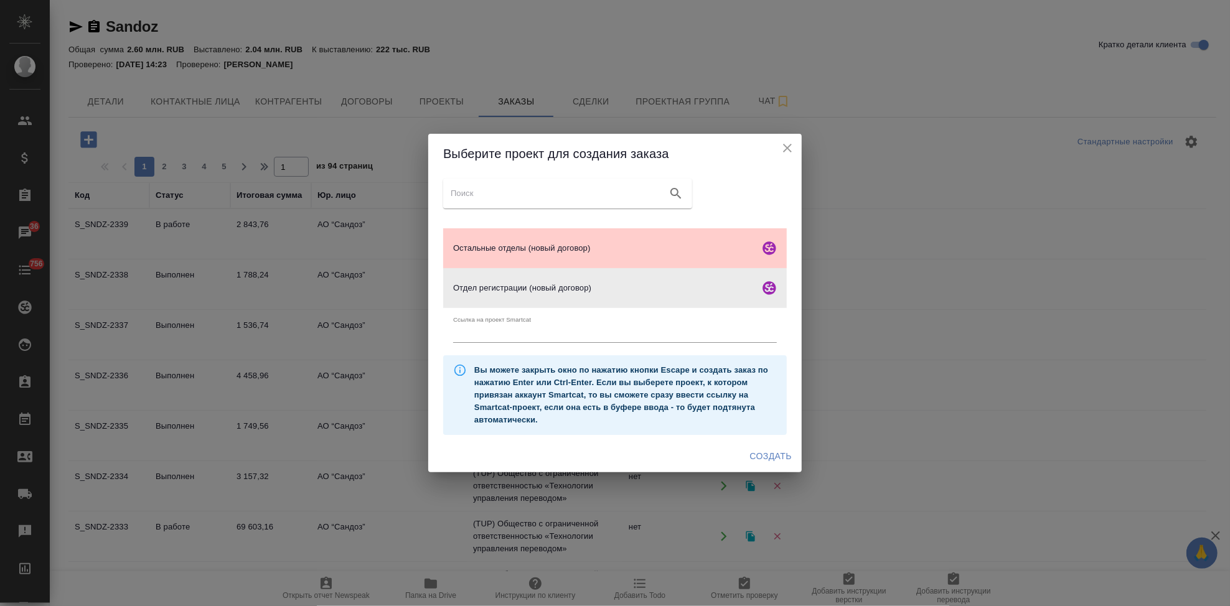
click at [761, 453] on span "Создать" at bounding box center [771, 457] width 42 height 16
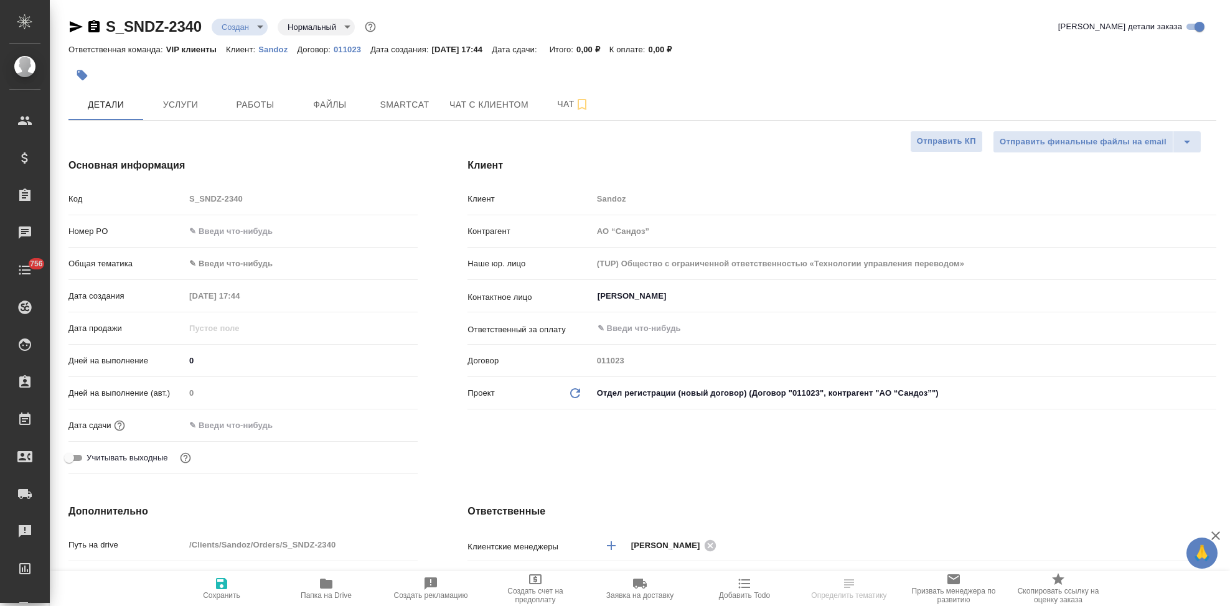
select select "RU"
click at [129, 204] on div "Код S_SNDZ-2340" at bounding box center [242, 199] width 349 height 22
click at [691, 294] on input "[PERSON_NAME]" at bounding box center [883, 296] width 574 height 15
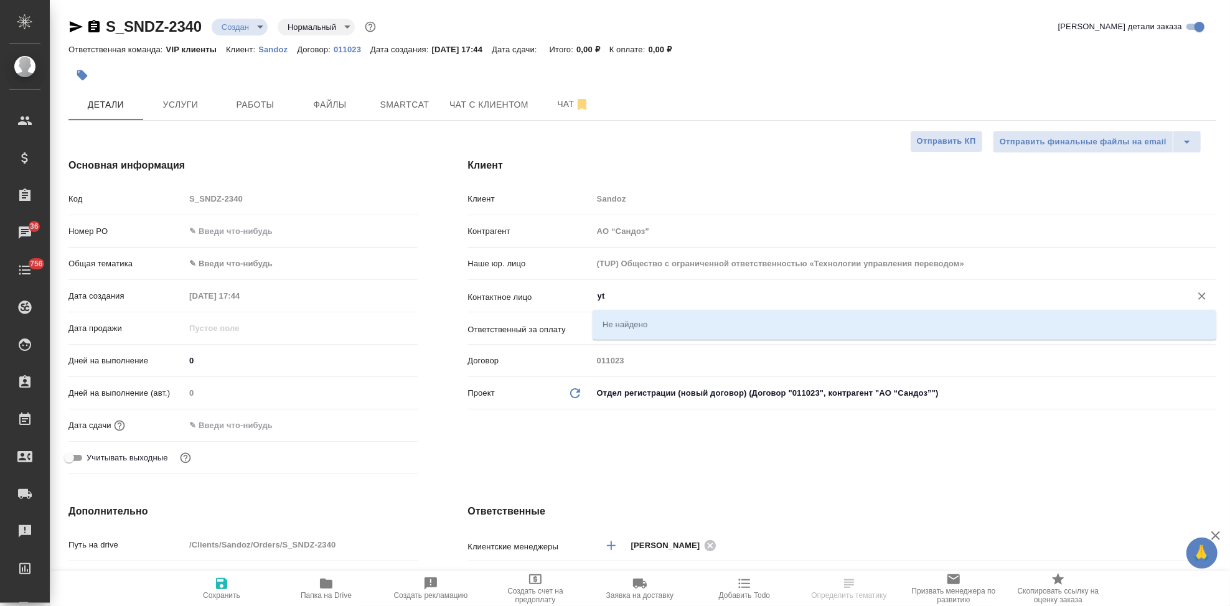
type input "y"
type input "[PERSON_NAME]"
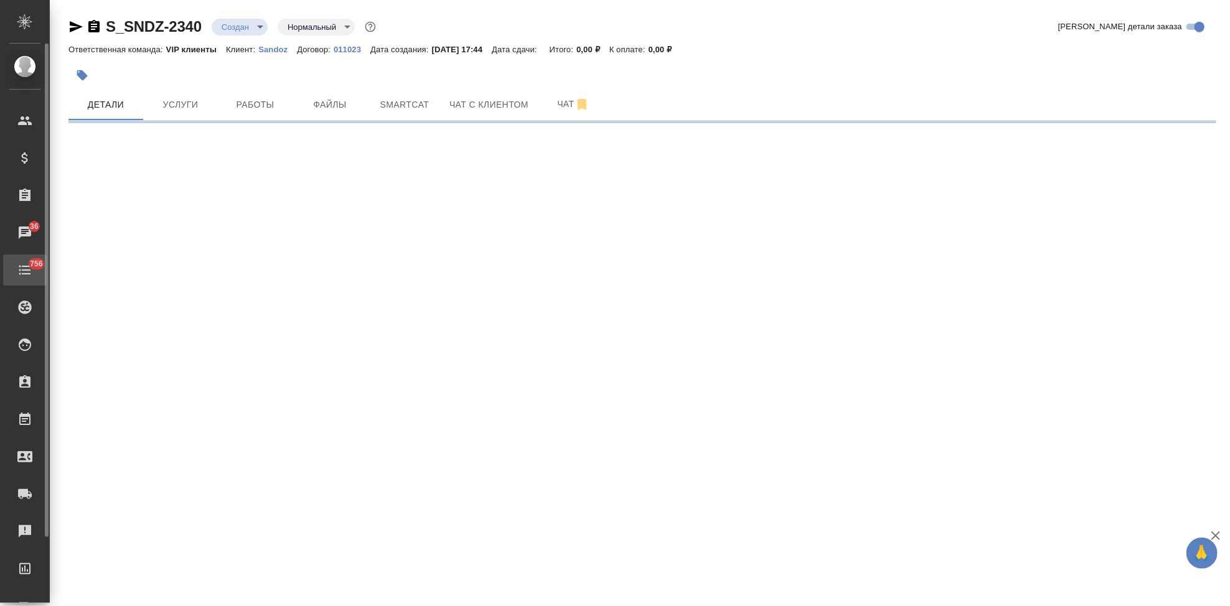
select select "RU"
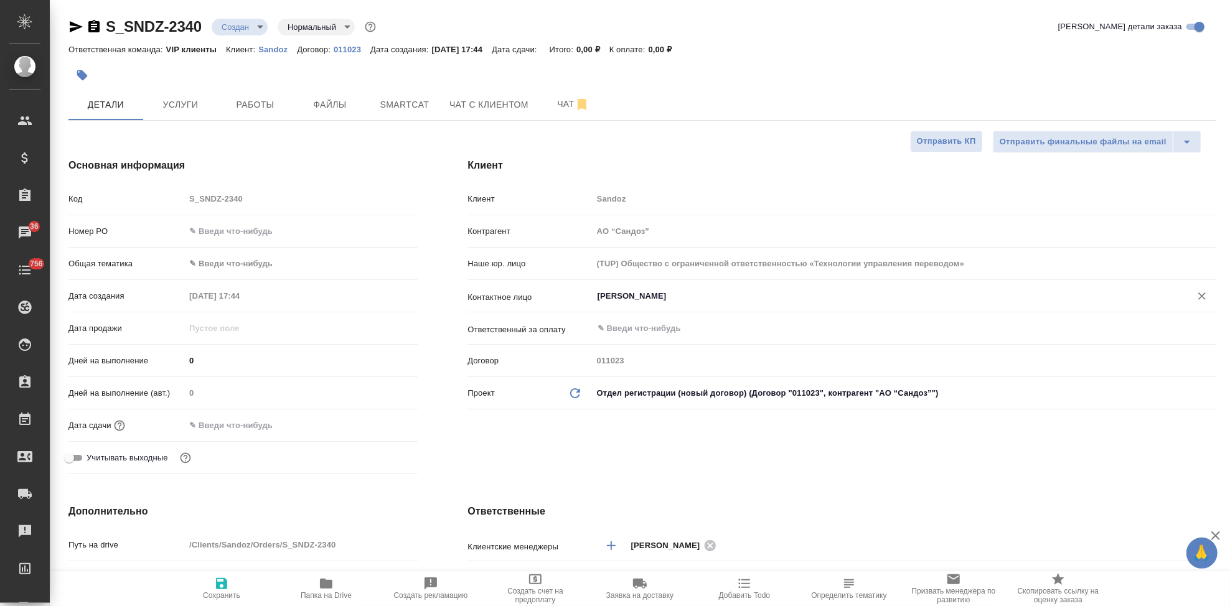
type textarea "x"
click at [681, 285] on div "[PERSON_NAME] ​" at bounding box center [904, 296] width 624 height 22
type textarea "x"
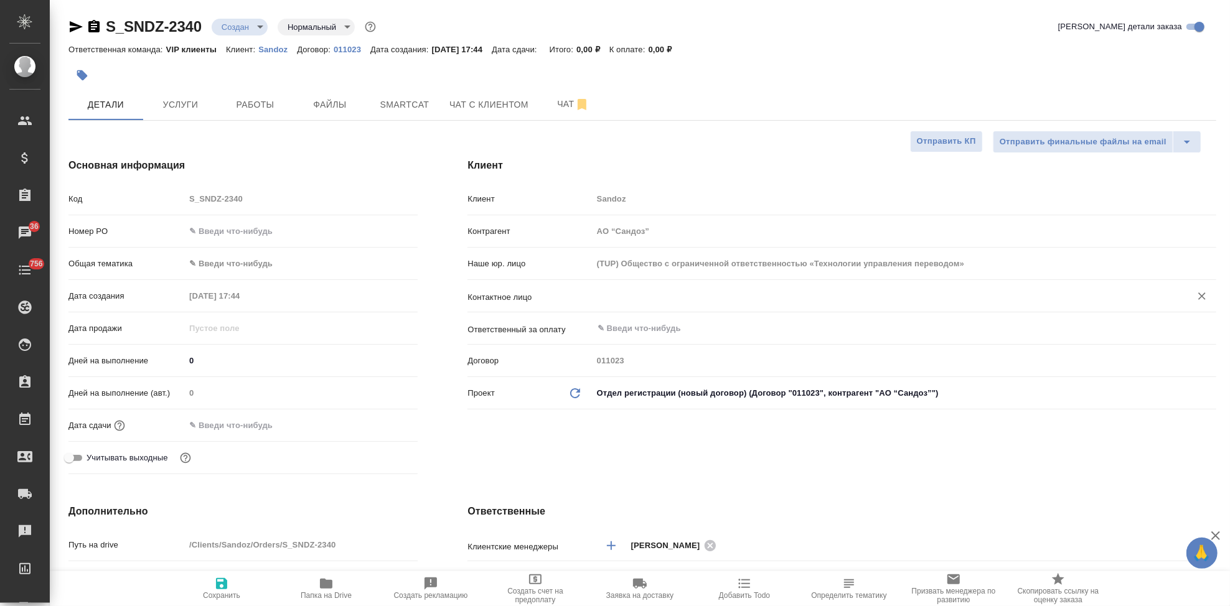
type textarea "x"
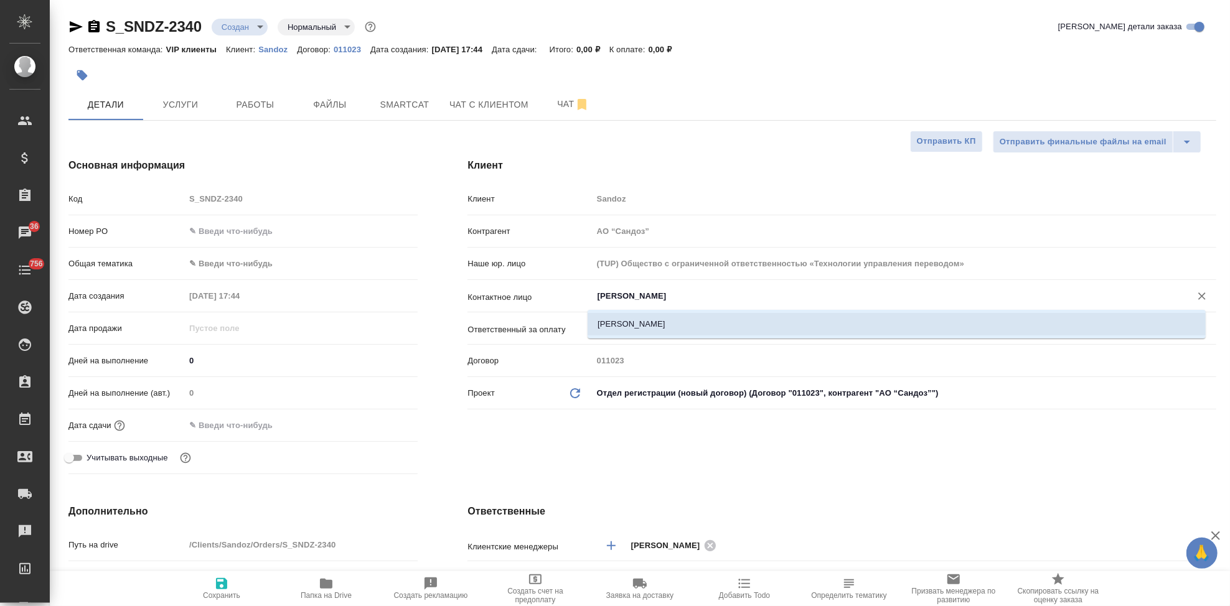
click at [663, 335] on ul "[PERSON_NAME]" at bounding box center [896, 334] width 618 height 22
click at [637, 326] on li "[PERSON_NAME]" at bounding box center [896, 324] width 618 height 22
type input "[PERSON_NAME]"
type textarea "x"
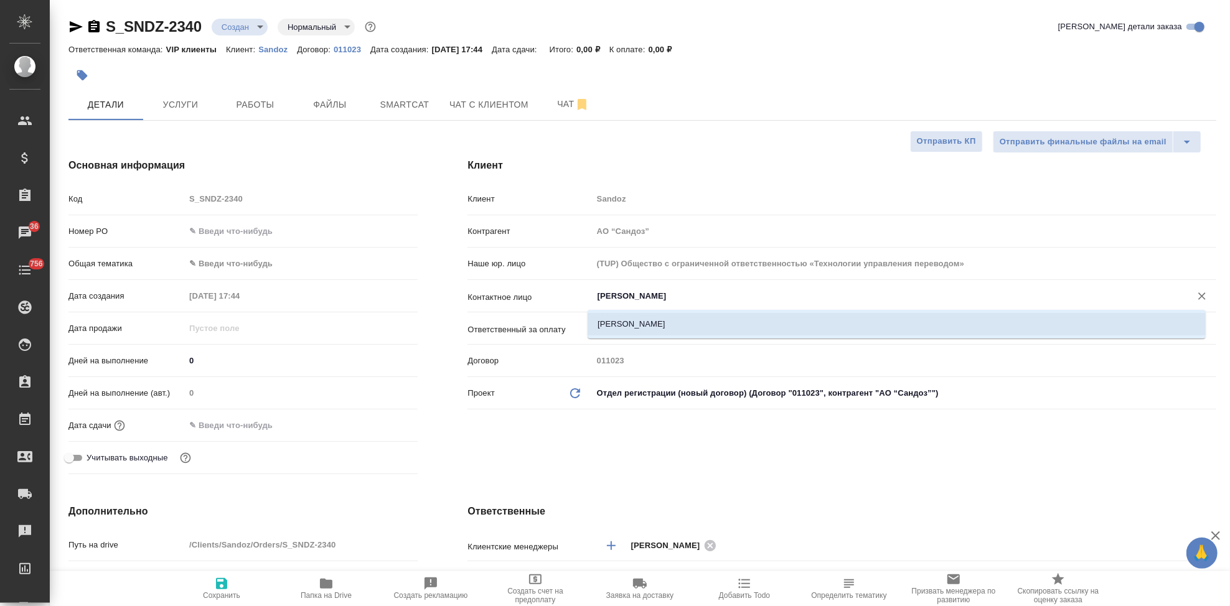
type textarea "x"
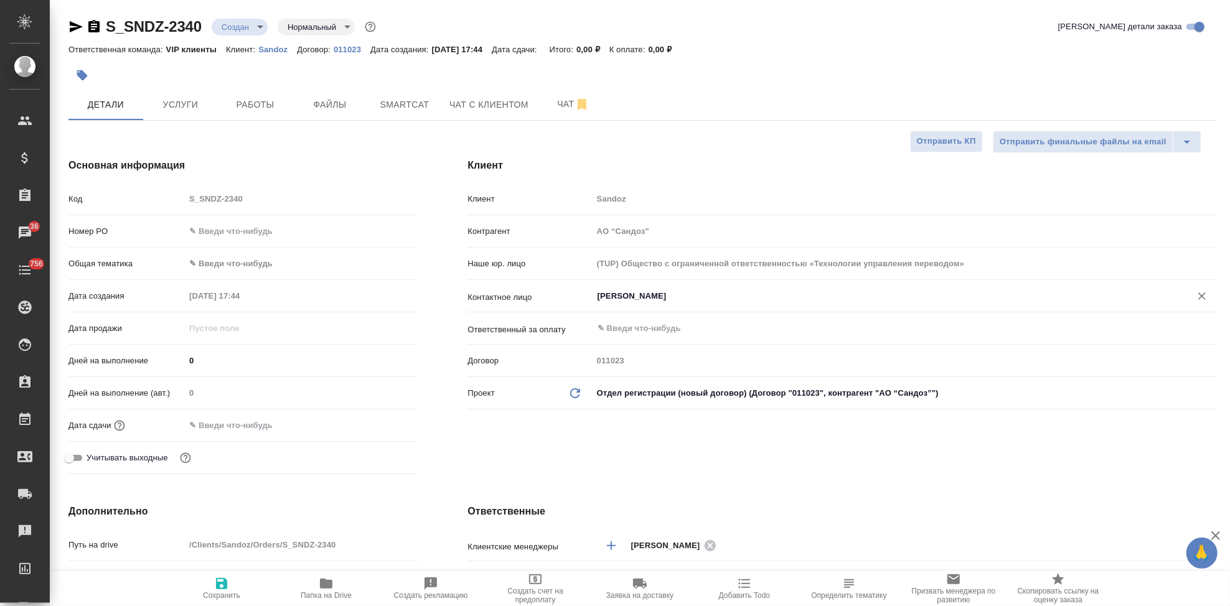
type input "[PERSON_NAME]"
click at [229, 591] on span "Сохранить" at bounding box center [221, 595] width 37 height 9
type textarea "x"
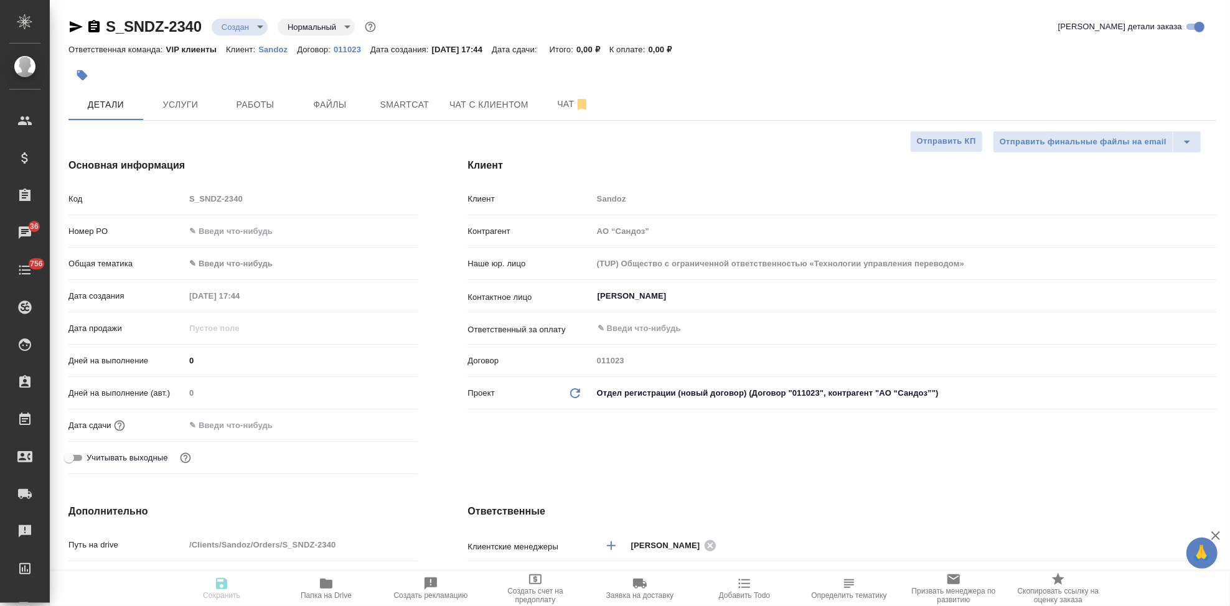
type textarea "x"
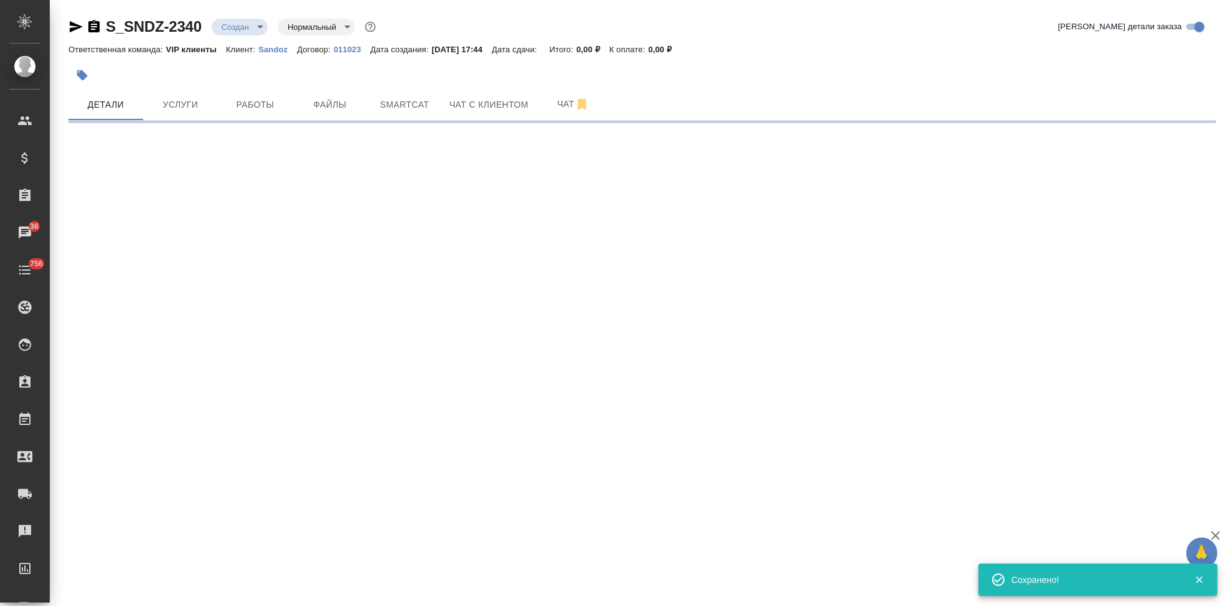
select select "RU"
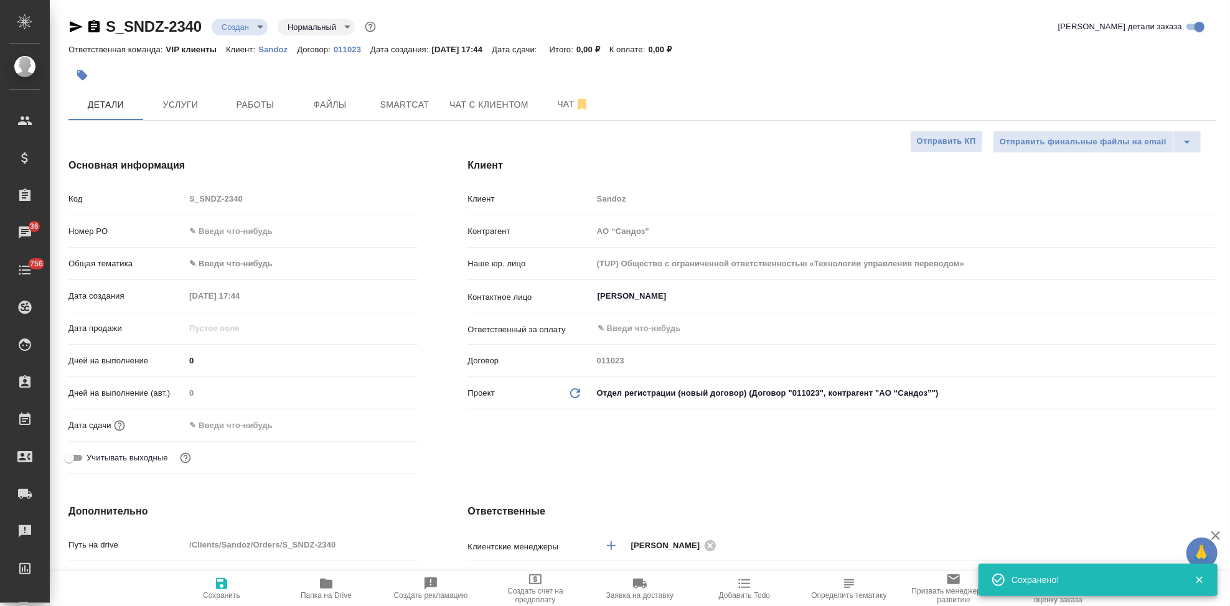
type textarea "x"
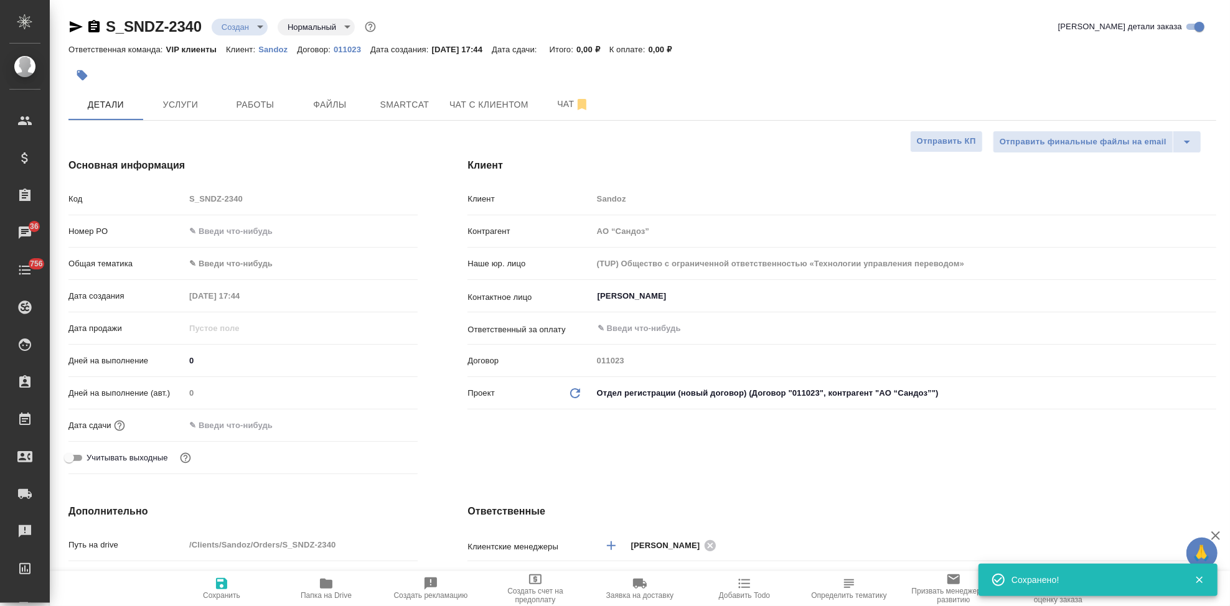
type textarea "x"
click at [322, 109] on span "Файлы" at bounding box center [330, 105] width 60 height 16
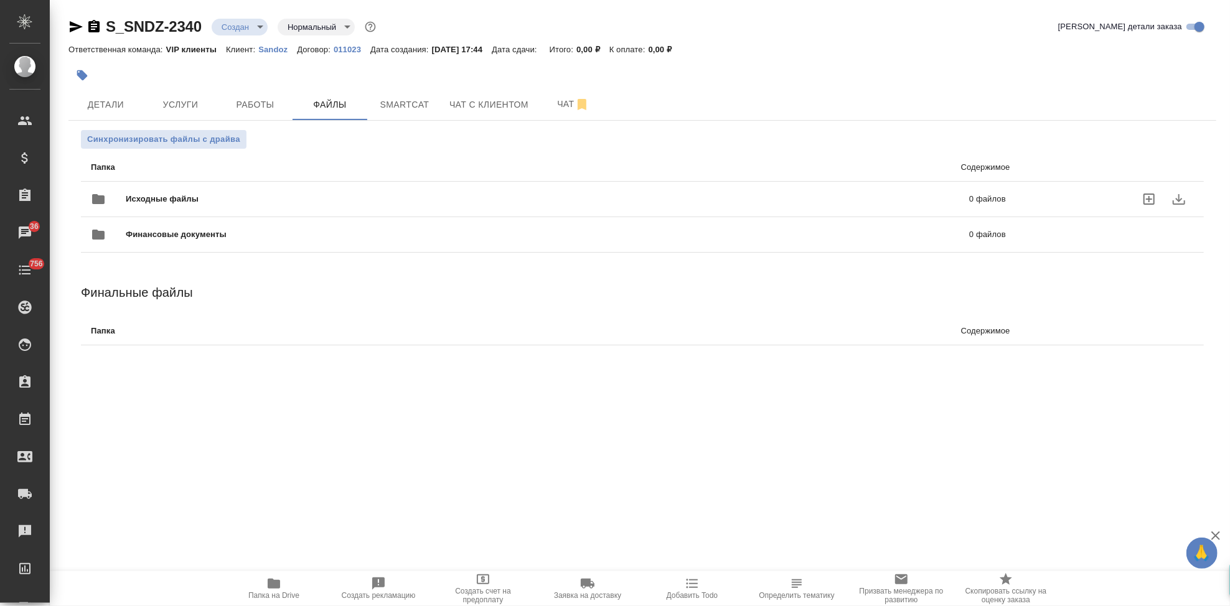
click at [1149, 202] on icon "uploadFiles" at bounding box center [1148, 199] width 15 height 15
click at [0, 0] on input "uploadFiles" at bounding box center [0, 0] width 0 height 0
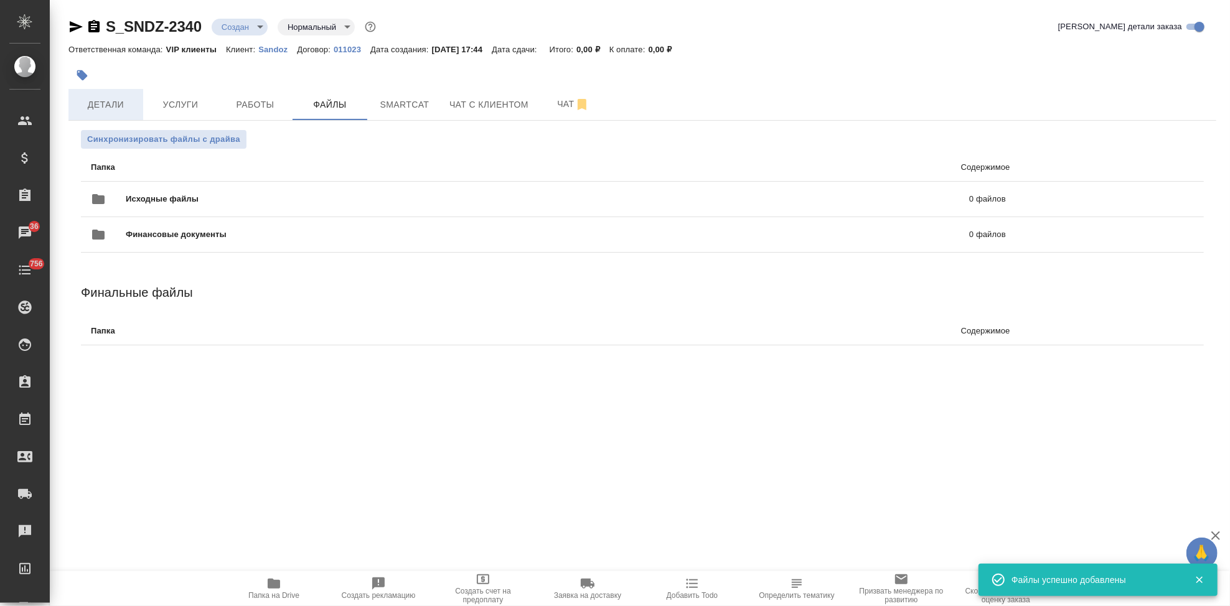
click at [128, 102] on span "Детали" at bounding box center [106, 105] width 60 height 16
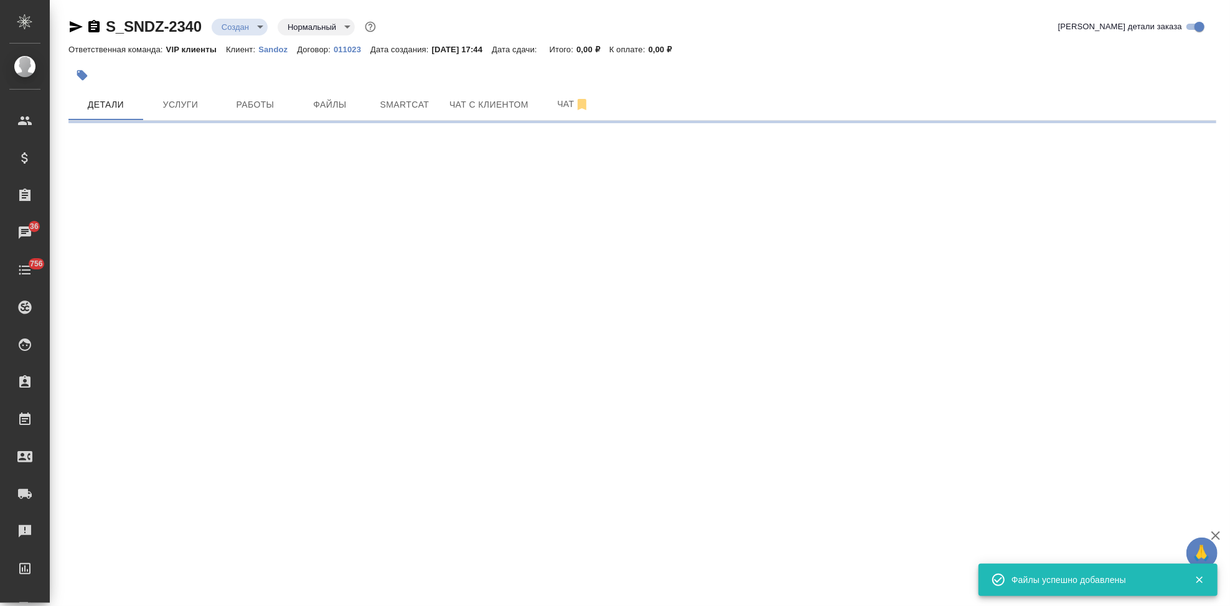
select select "RU"
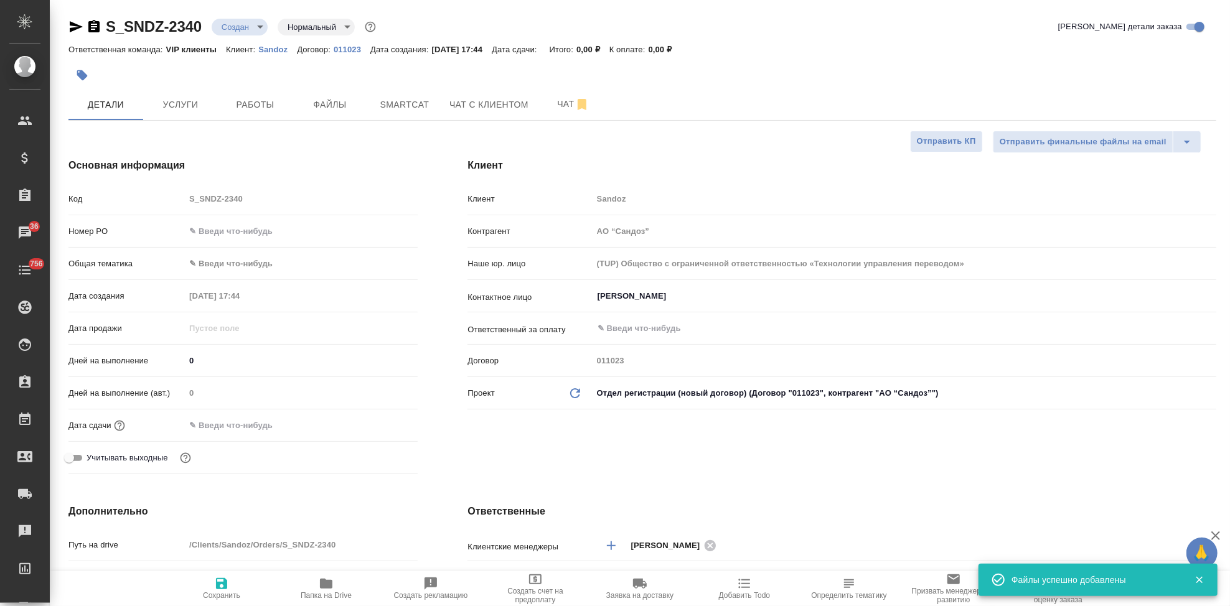
type textarea "x"
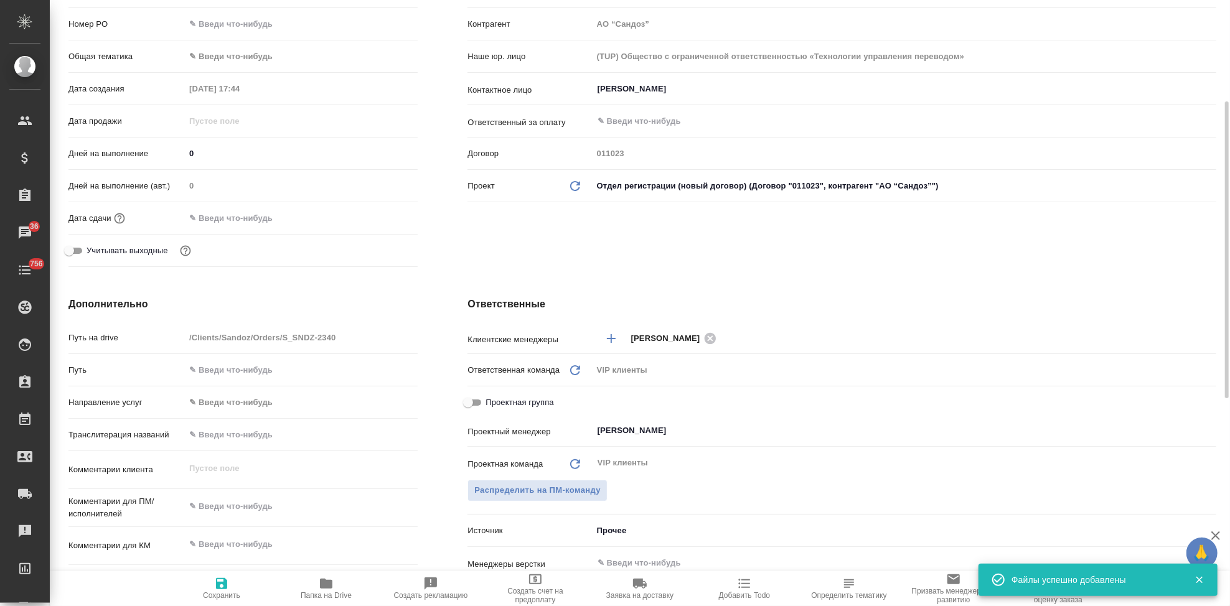
scroll to position [414, 0]
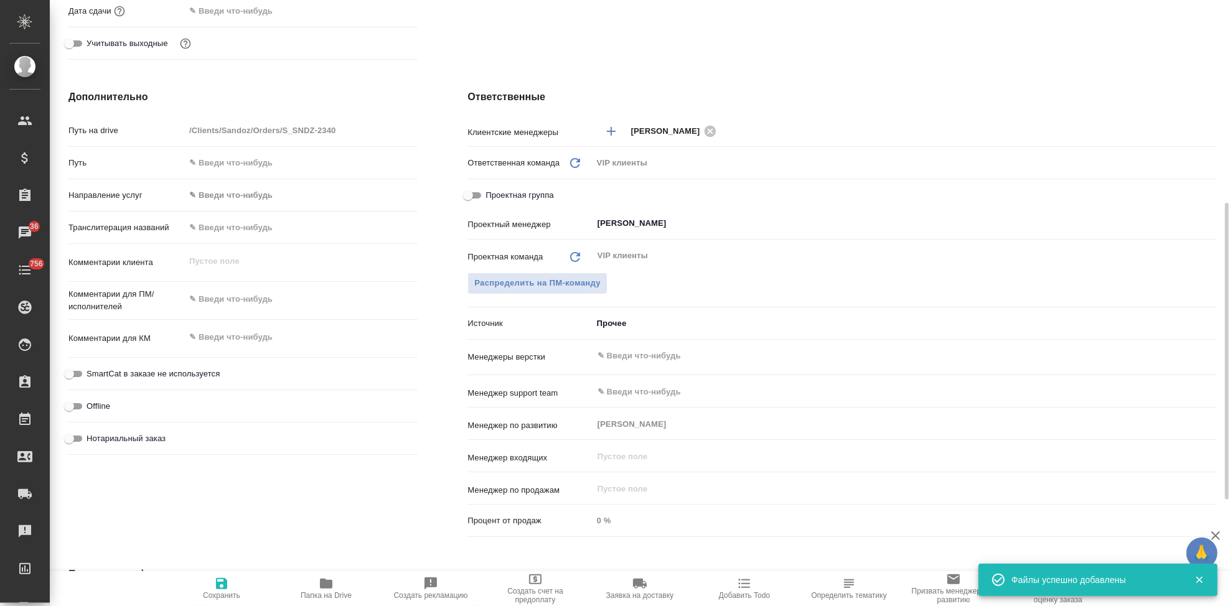
type textarea "x"
click at [235, 301] on textarea at bounding box center [301, 299] width 232 height 21
paste textarea "Возьмите, пожалуйста, в перевод документы из вложения. Успеете к среде?"
type textarea "x"
type textarea "Возьмите, пожалуйста, в перевод документы из вложения. Успеете к среде?"
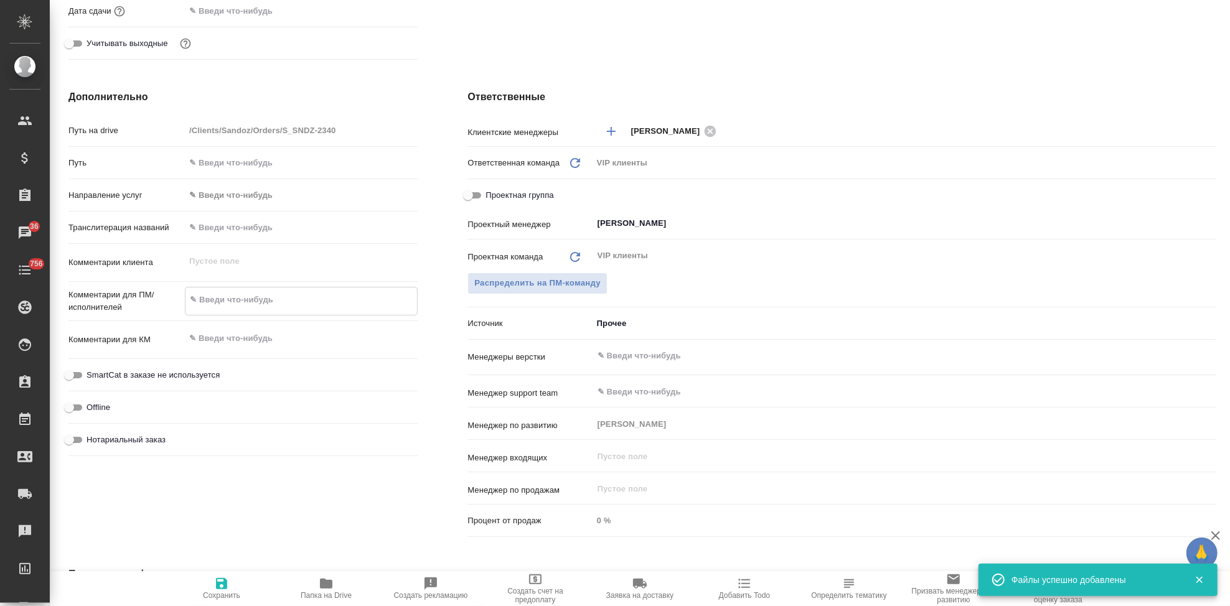
type textarea "x"
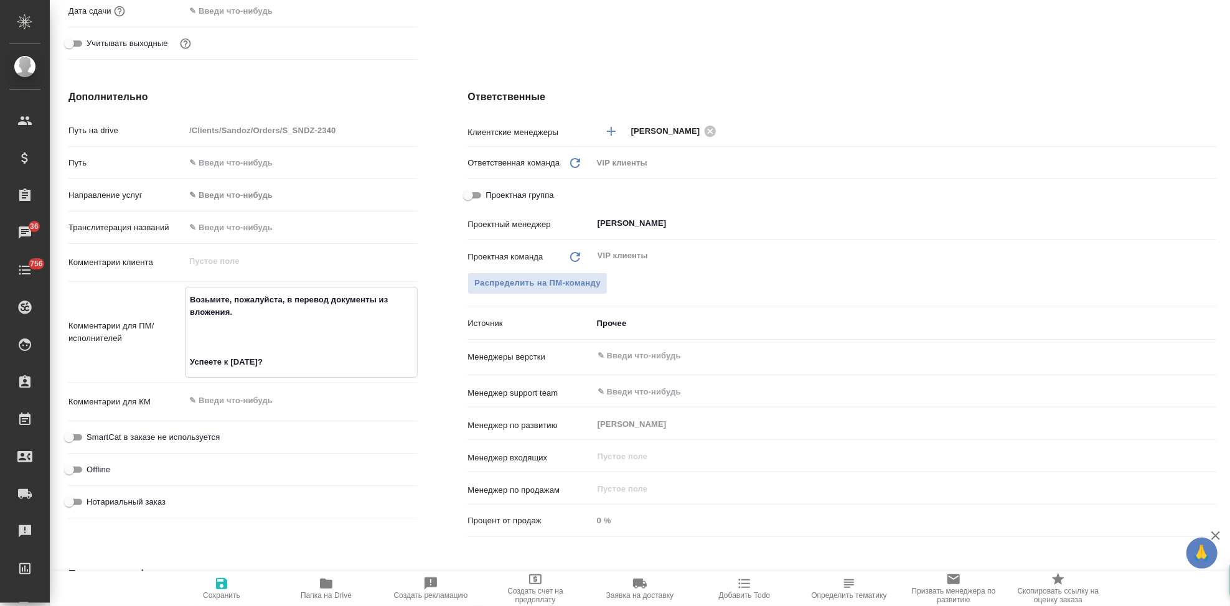
click at [208, 348] on textarea "Возьмите, пожалуйста, в перевод документы из вложения. Успеете к среде?" at bounding box center [301, 330] width 232 height 83
type textarea "Возьмите, пожалуйста, в перевод документы из вложения. Успеете к среде?"
type textarea "x"
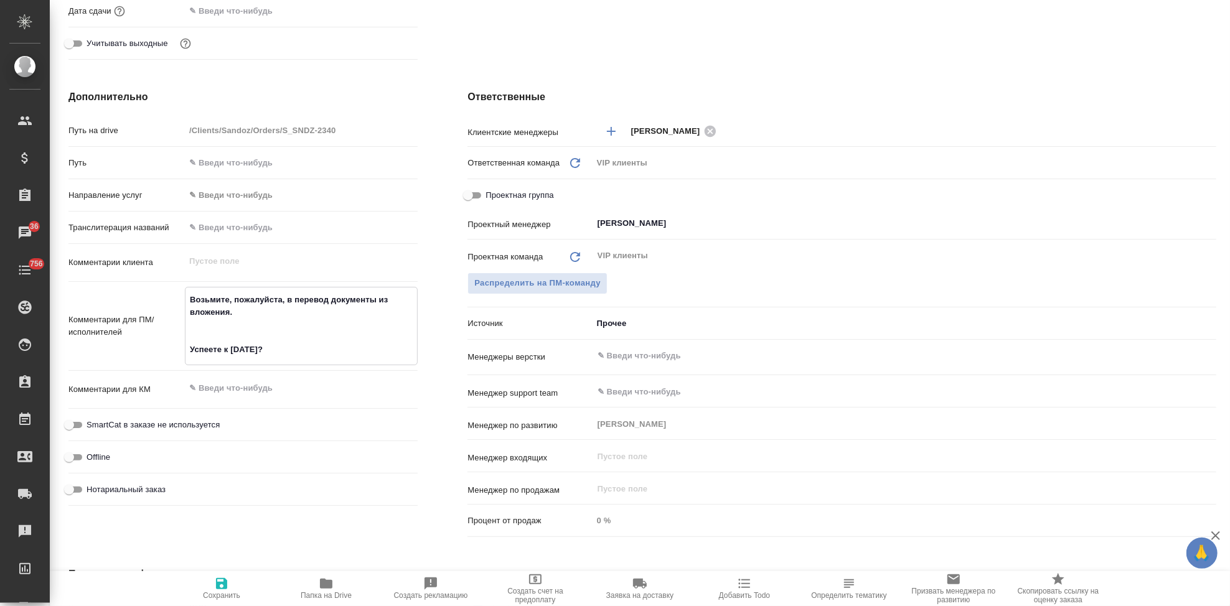
type textarea "Возьмите, пожалуйста, в перевод документы из вложения. Успеете к среде?"
type textarea "x"
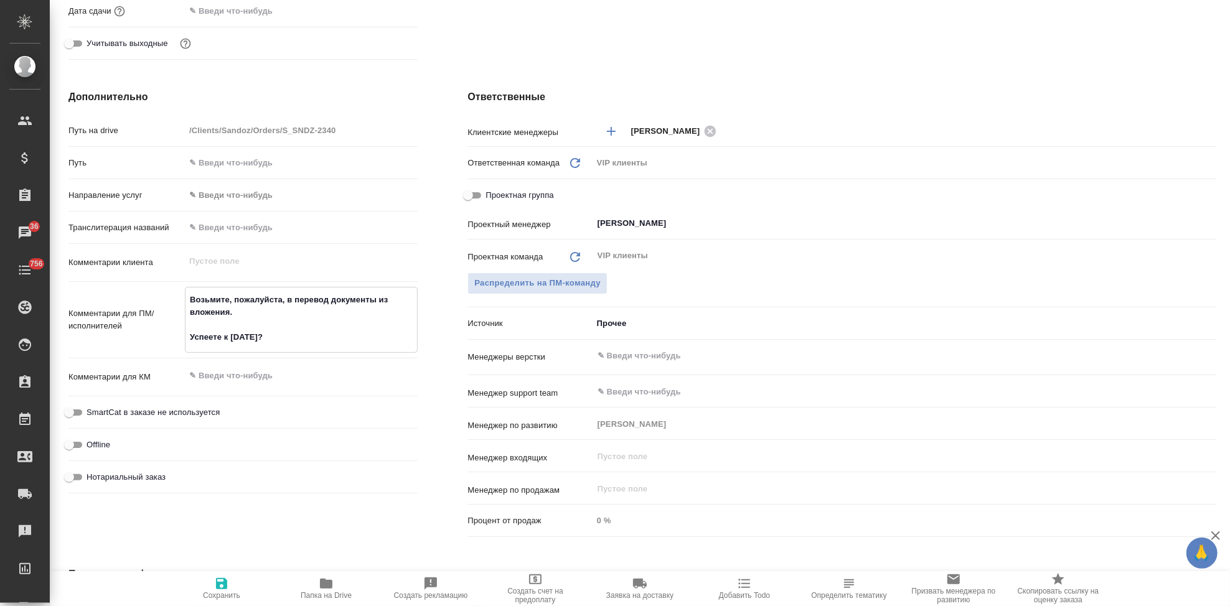
type textarea "Возьмите, пожалуйста, в перевод документы из вложения. Успеете к среде?"
type textarea "x"
click at [226, 591] on span "Сохранить" at bounding box center [221, 595] width 37 height 9
type textarea "x"
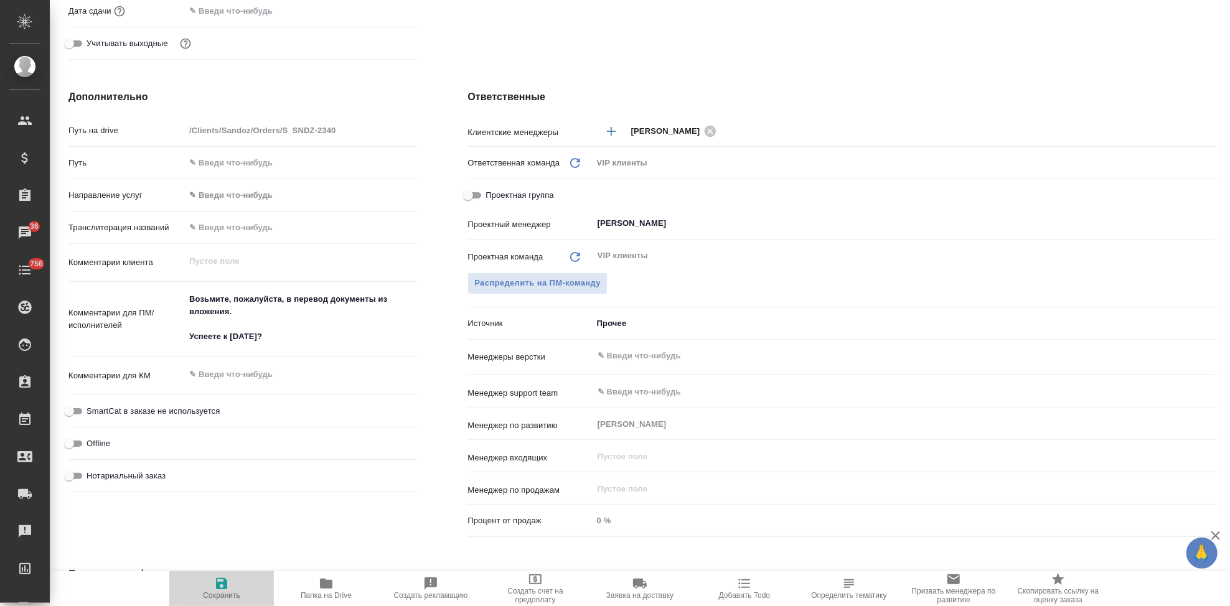
type textarea "x"
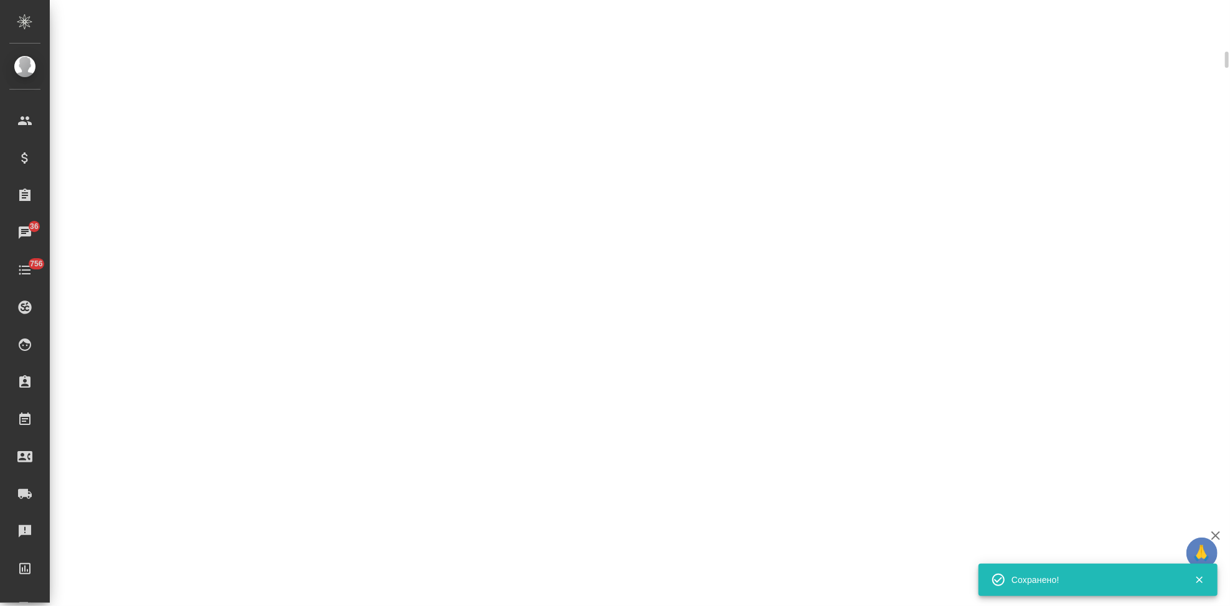
select select "RU"
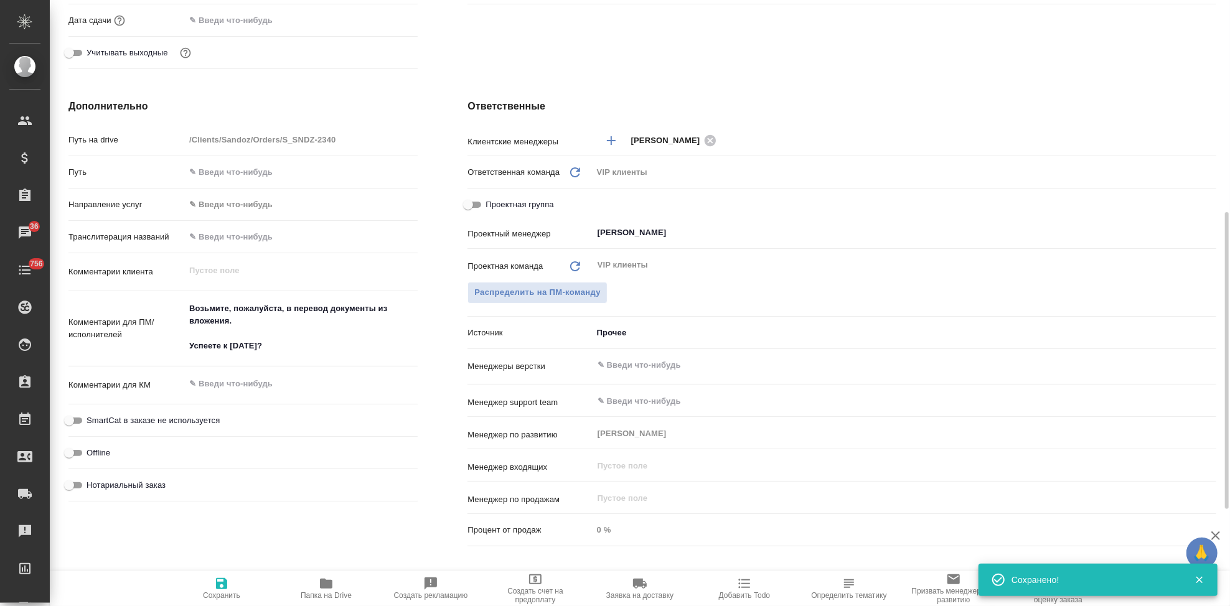
type textarea "x"
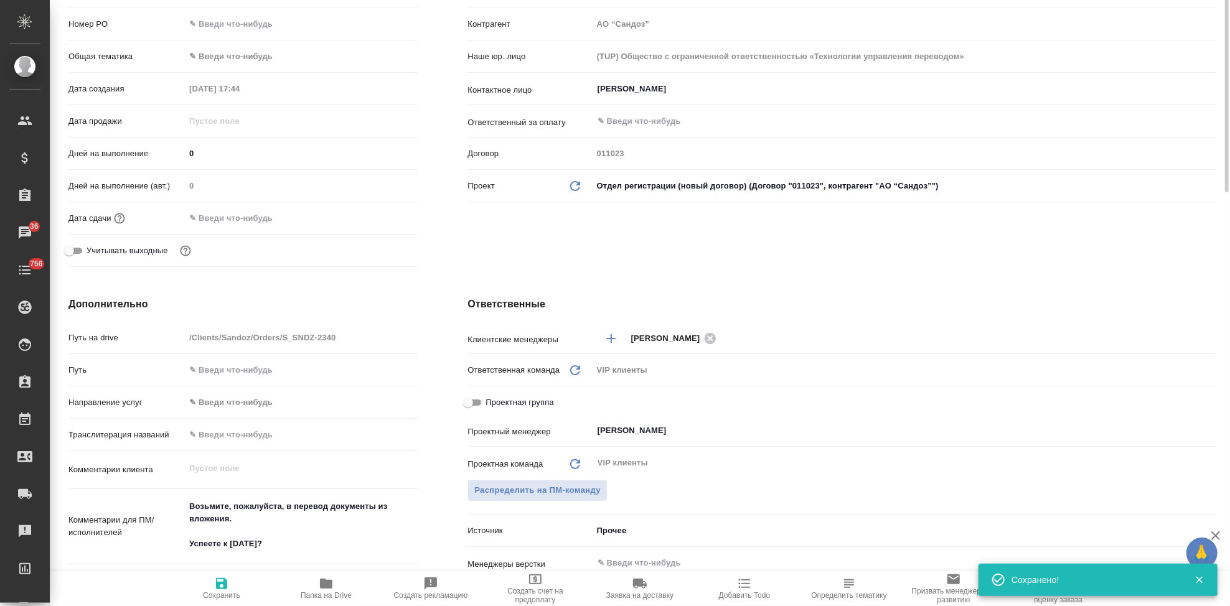
scroll to position [0, 0]
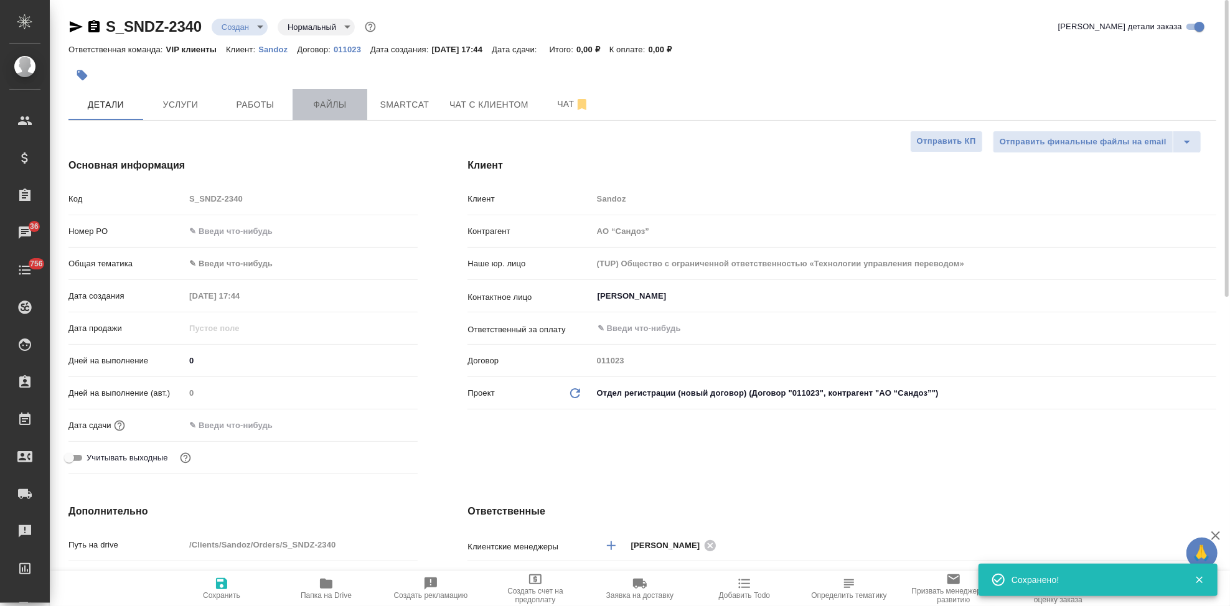
click at [339, 112] on span "Файлы" at bounding box center [330, 105] width 60 height 16
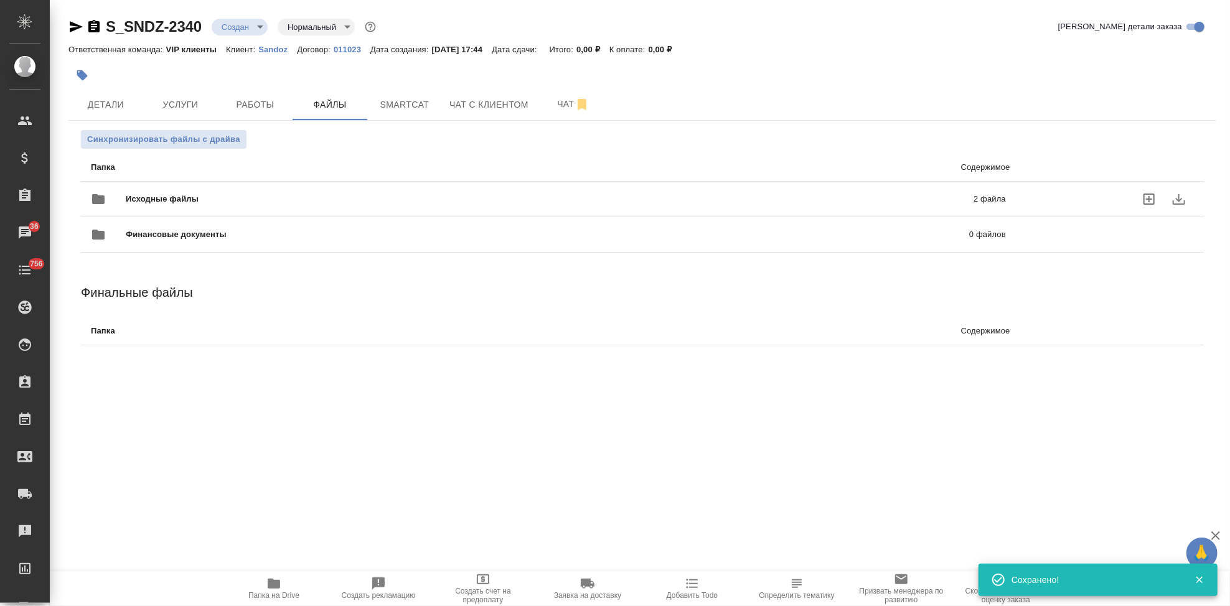
click at [1021, 191] on div at bounding box center [1112, 199] width 188 height 55
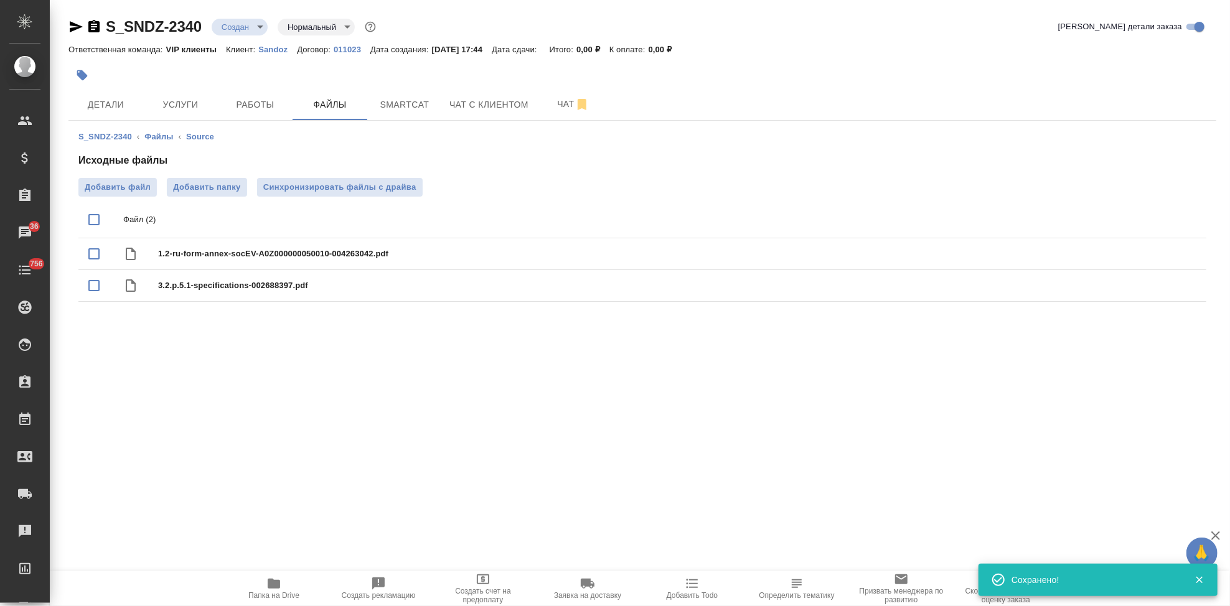
click at [255, 22] on body "🙏 .cls-1 fill:#fff; AWATERA Kabargina Anna Клиенты Спецификации Заказы 36 Чаты …" at bounding box center [615, 303] width 1230 height 606
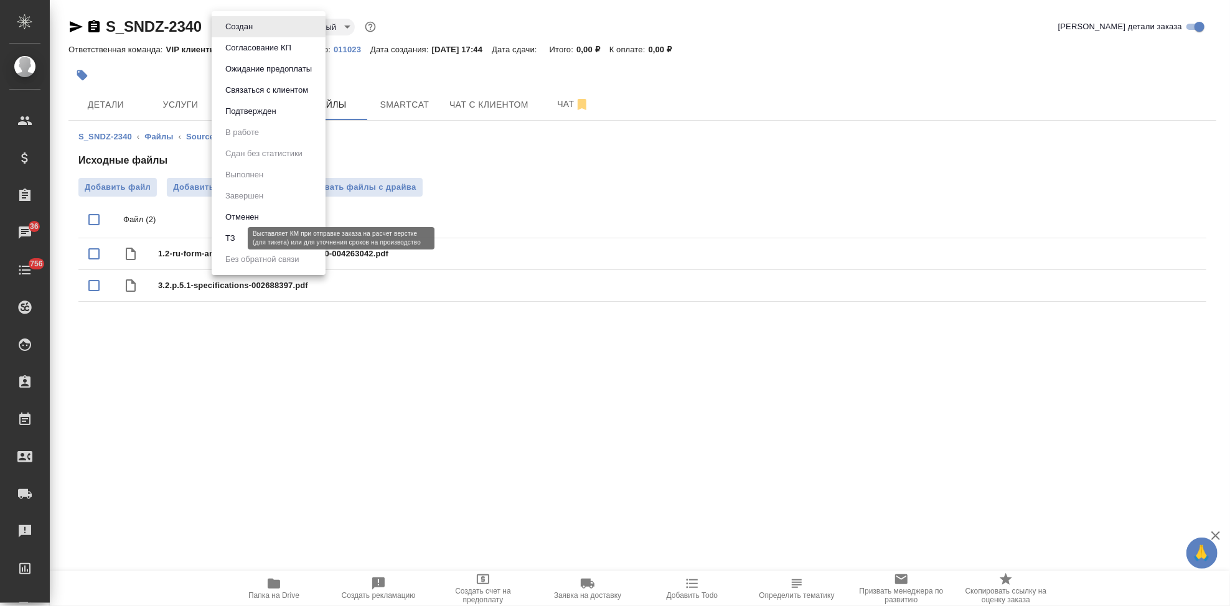
click at [232, 232] on button "ТЗ" at bounding box center [230, 239] width 17 height 14
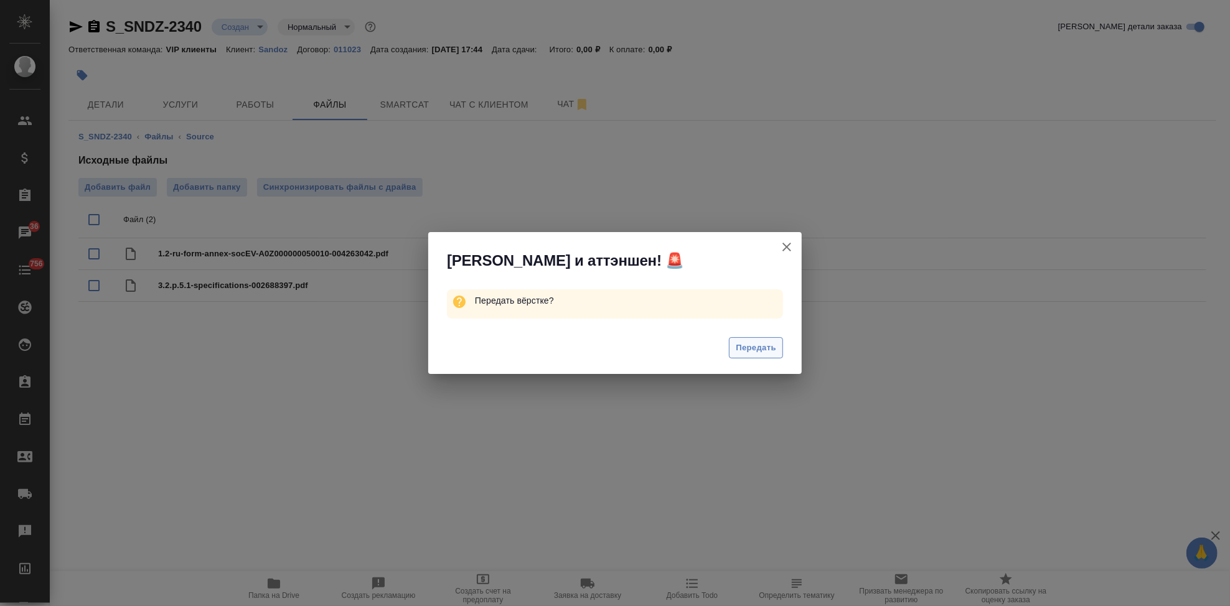
click at [772, 344] on span "Передать" at bounding box center [756, 348] width 40 height 14
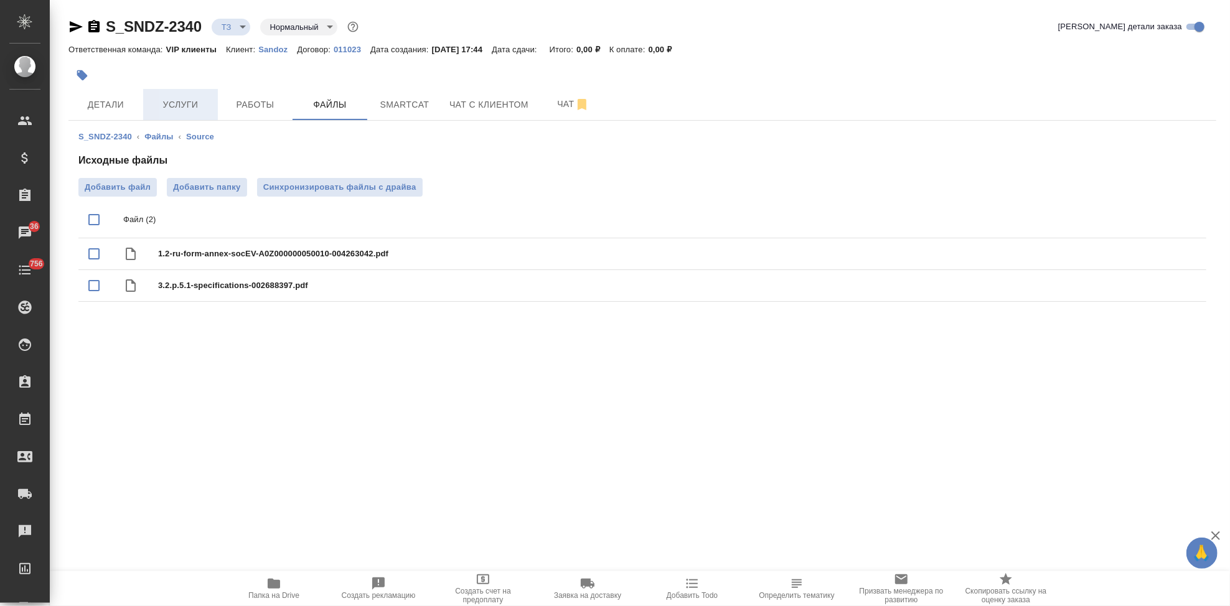
click at [159, 103] on span "Услуги" at bounding box center [181, 105] width 60 height 16
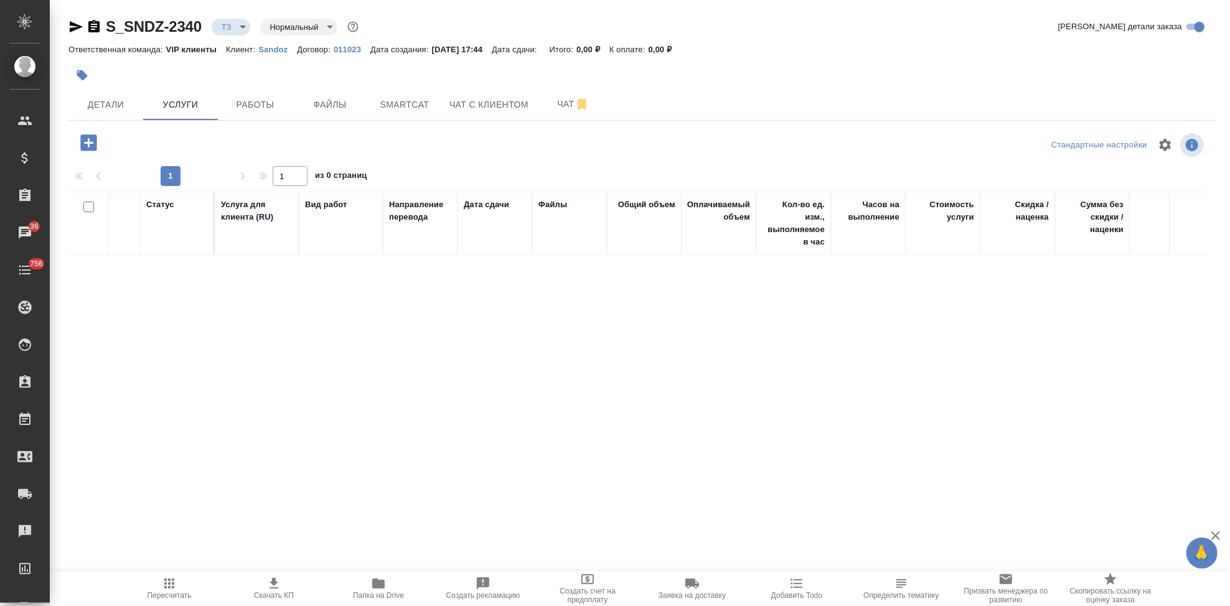
click at [82, 141] on icon "button" at bounding box center [88, 142] width 16 height 16
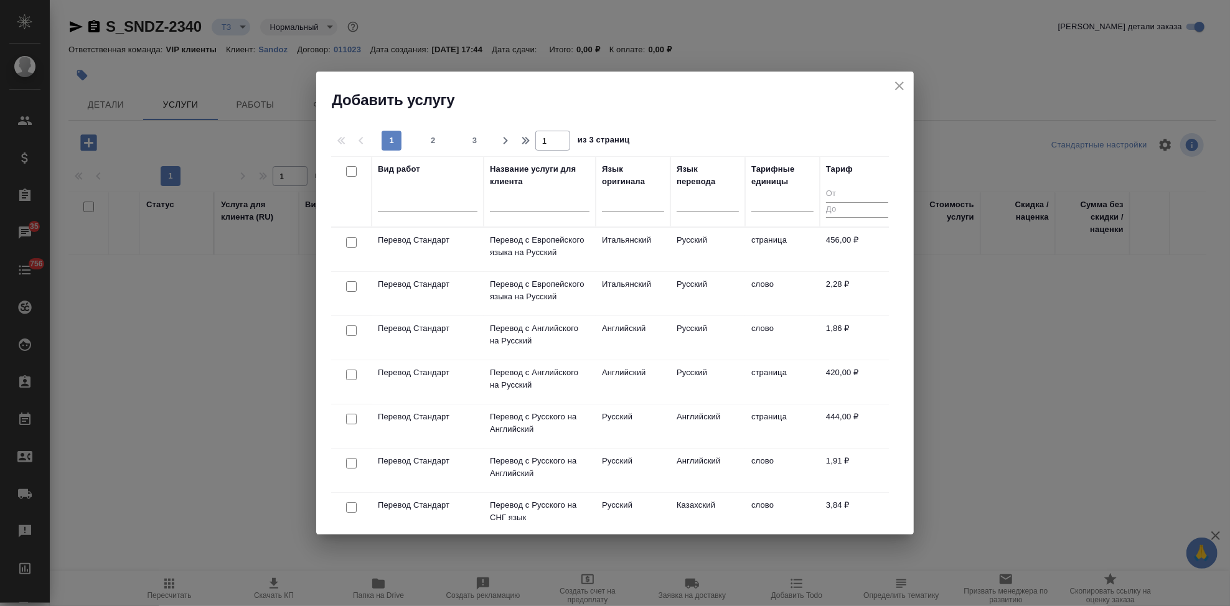
click at [536, 205] on input "text" at bounding box center [540, 204] width 100 height 16
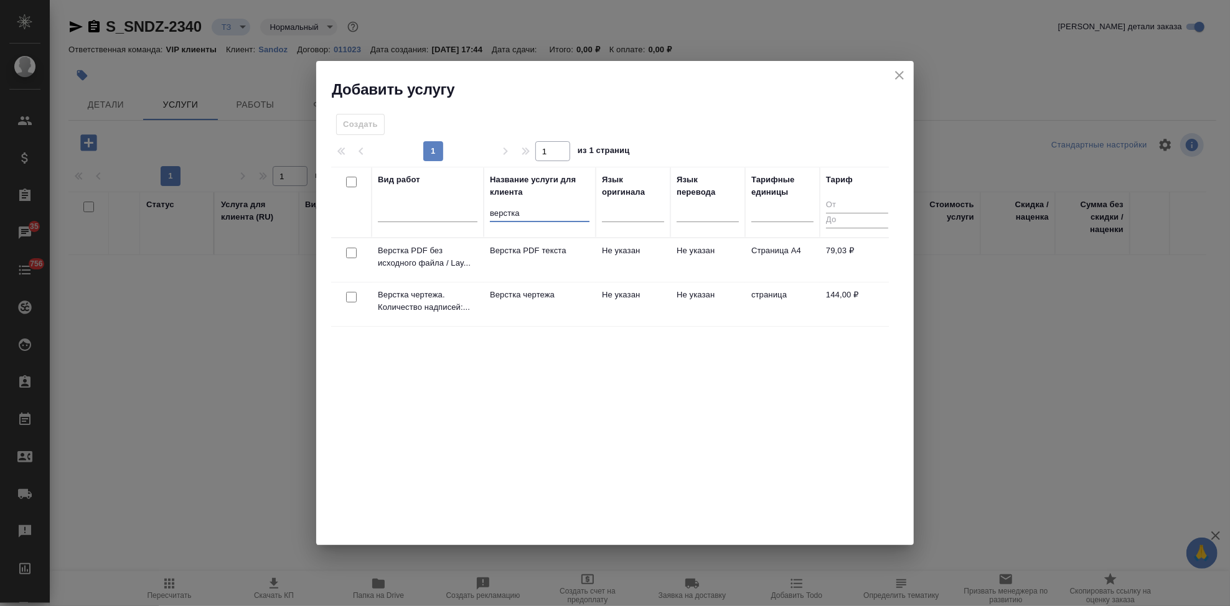
type input "верстка"
click at [611, 317] on td "Не указан" at bounding box center [633, 305] width 75 height 44
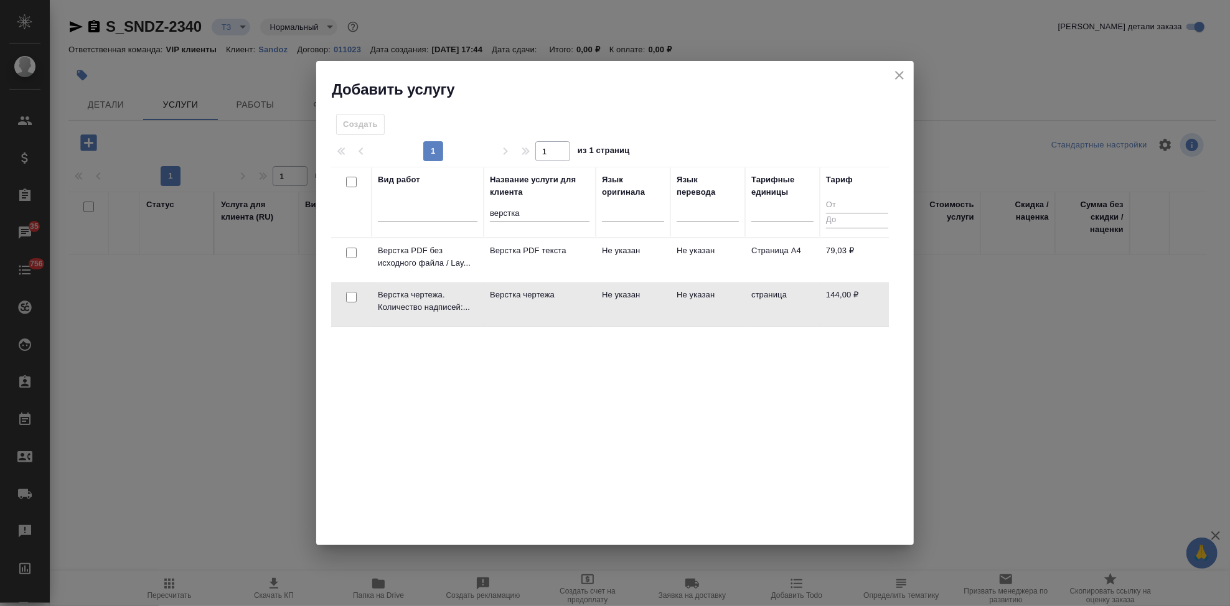
click at [611, 317] on td "Не указан" at bounding box center [633, 305] width 75 height 44
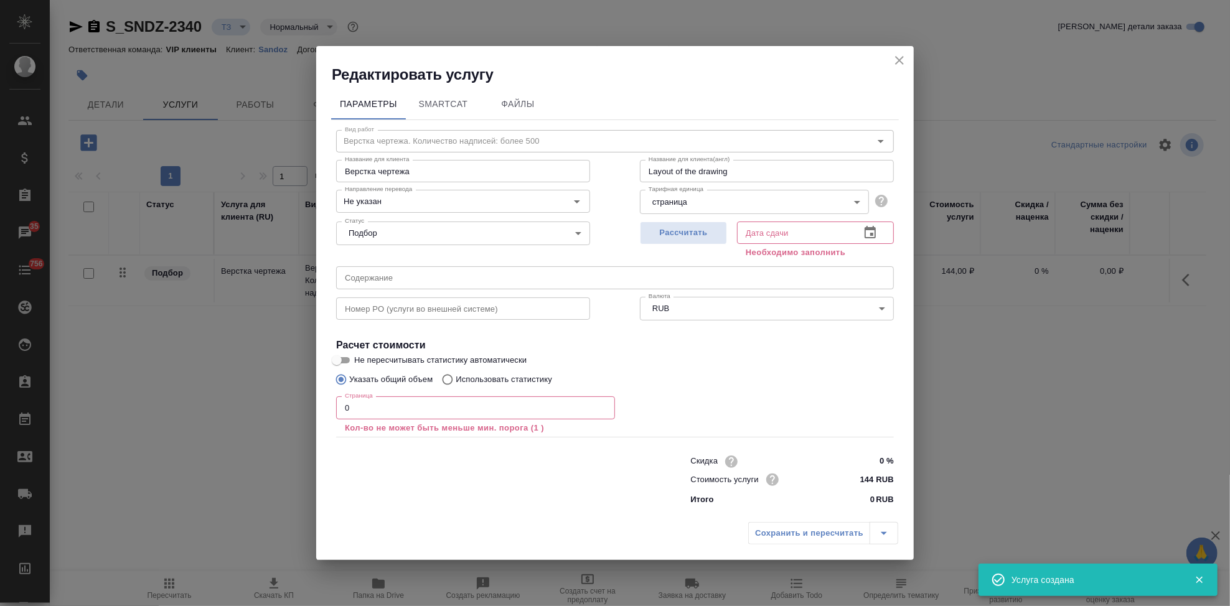
click at [370, 405] on input "0" at bounding box center [475, 407] width 279 height 22
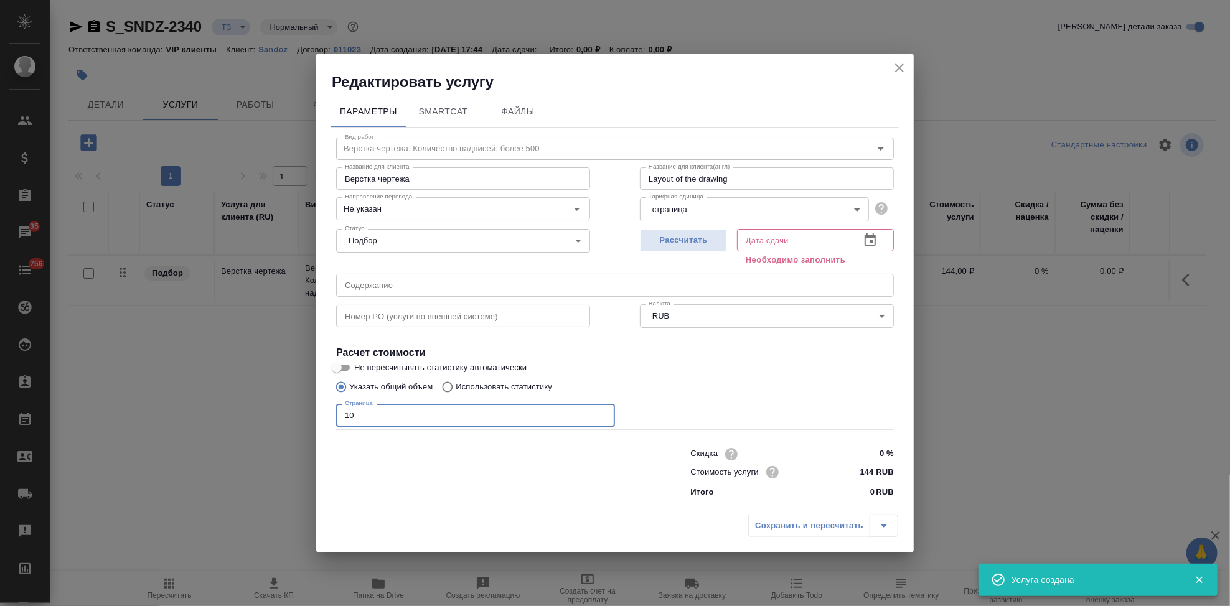
type input "10"
click at [871, 240] on icon "button" at bounding box center [870, 240] width 15 height 15
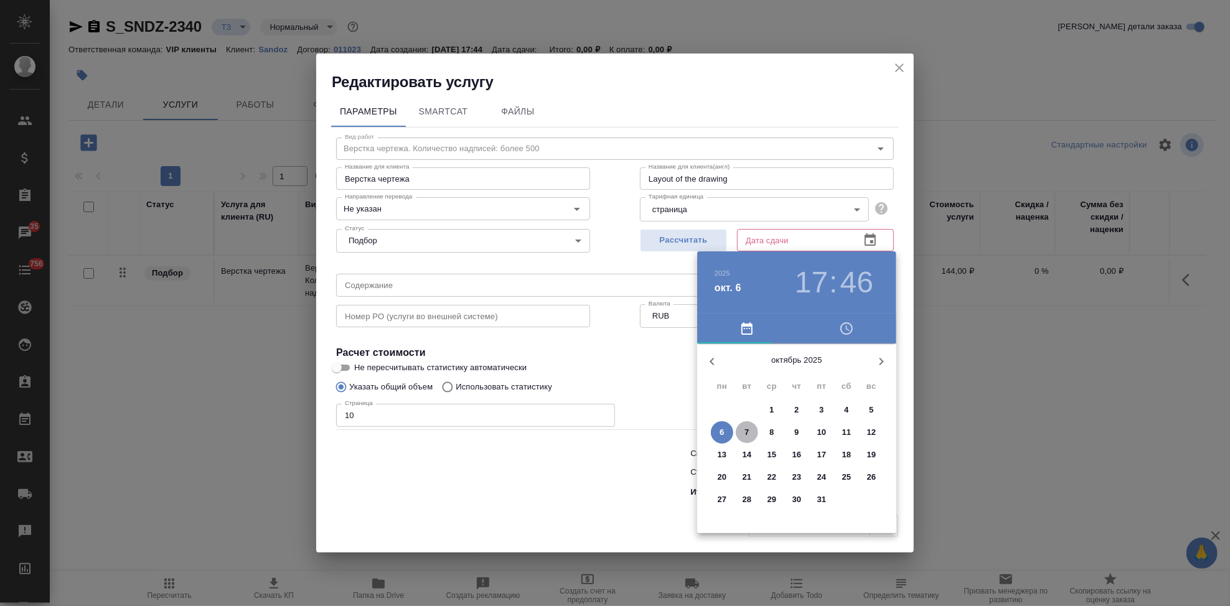
click at [745, 436] on p "7" at bounding box center [746, 432] width 4 height 12
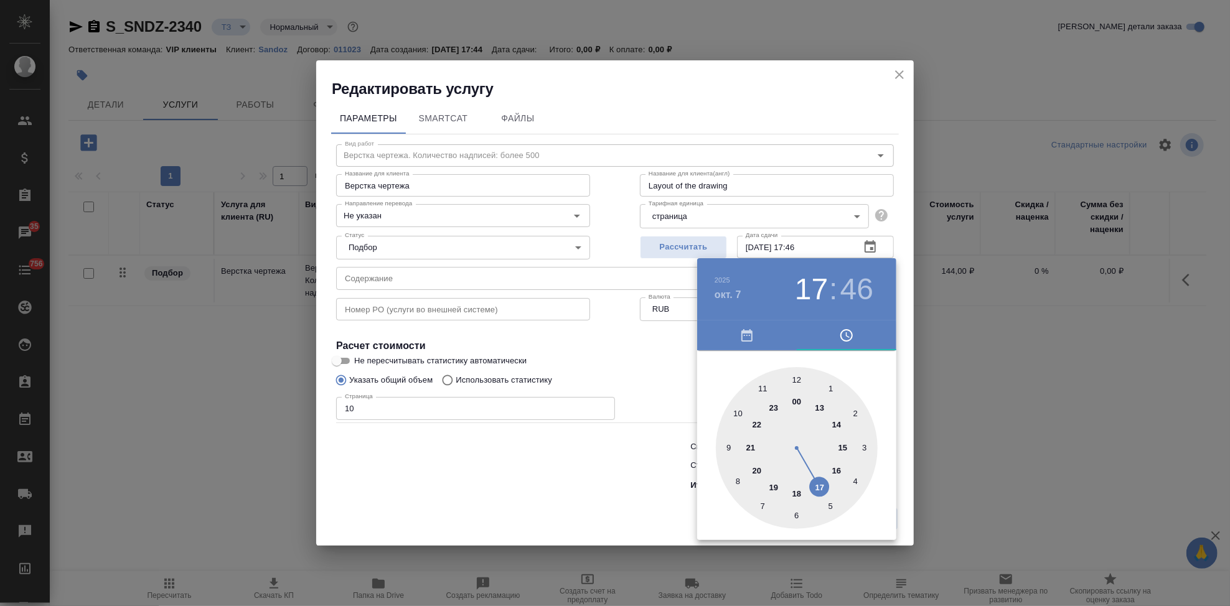
click at [811, 485] on div at bounding box center [797, 448] width 162 height 162
click at [795, 381] on div at bounding box center [797, 448] width 162 height 162
click at [743, 297] on div "окт. 7" at bounding box center [751, 295] width 75 height 16
click at [719, 304] on div "2025 окт. 7" at bounding box center [751, 289] width 75 height 35
click at [730, 294] on h4 "окт. 7" at bounding box center [727, 295] width 27 height 15
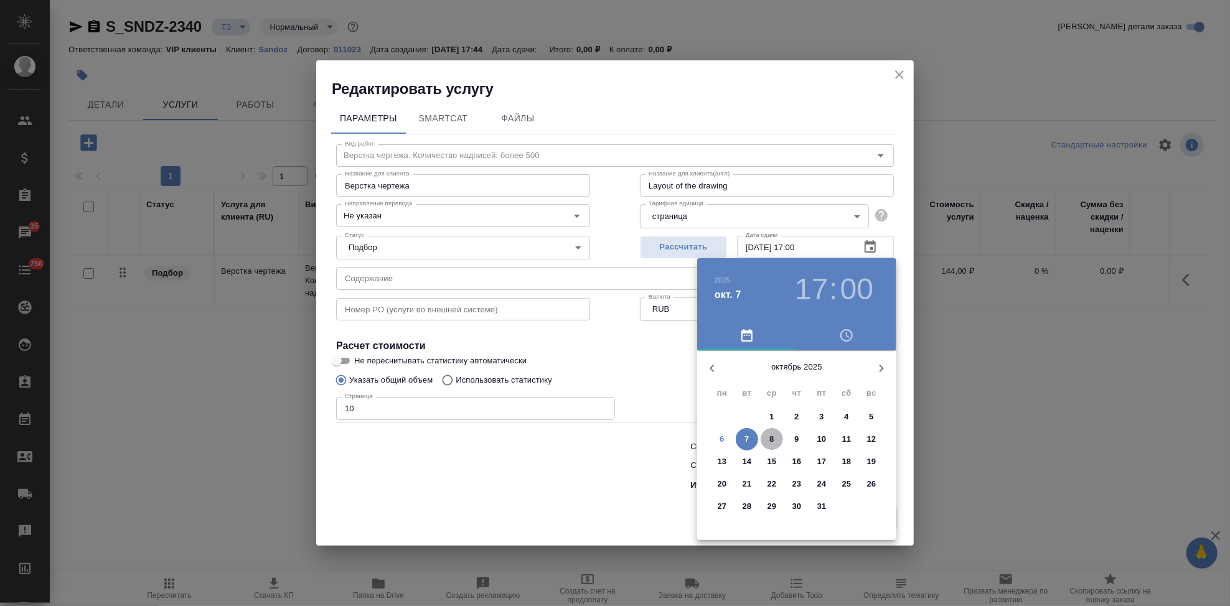
click at [768, 436] on span "8" at bounding box center [771, 439] width 22 height 12
type input "08.10.2025 17:00"
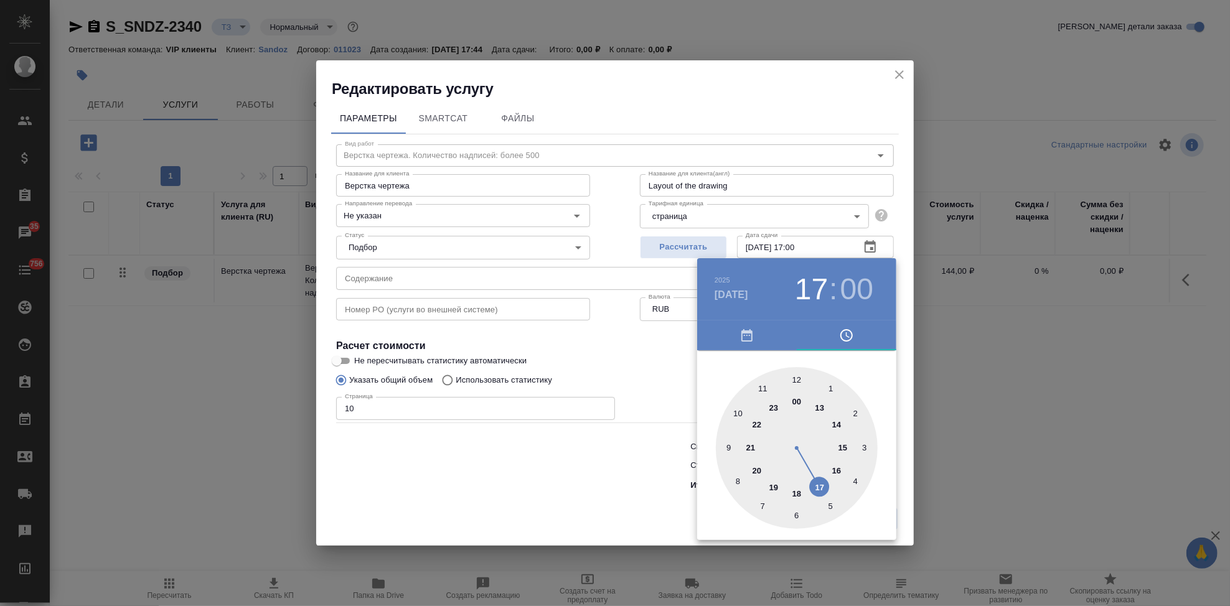
click at [824, 484] on div at bounding box center [797, 448] width 162 height 162
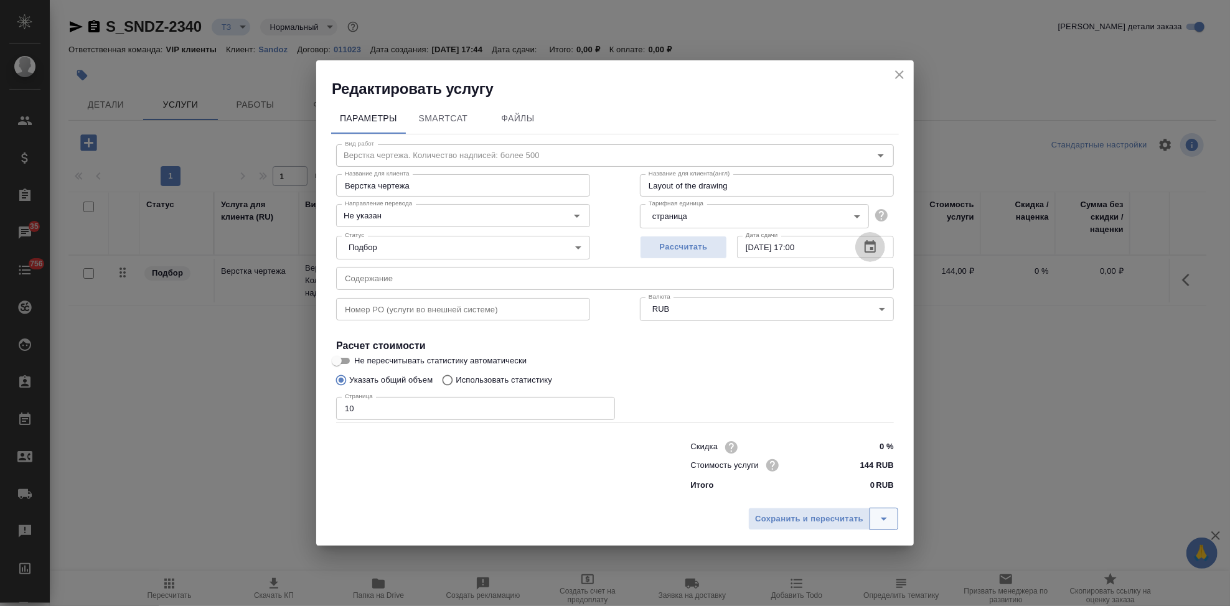
click at [882, 516] on icon "split button" at bounding box center [883, 519] width 15 height 15
click at [823, 495] on li "Сохранить" at bounding box center [825, 493] width 150 height 20
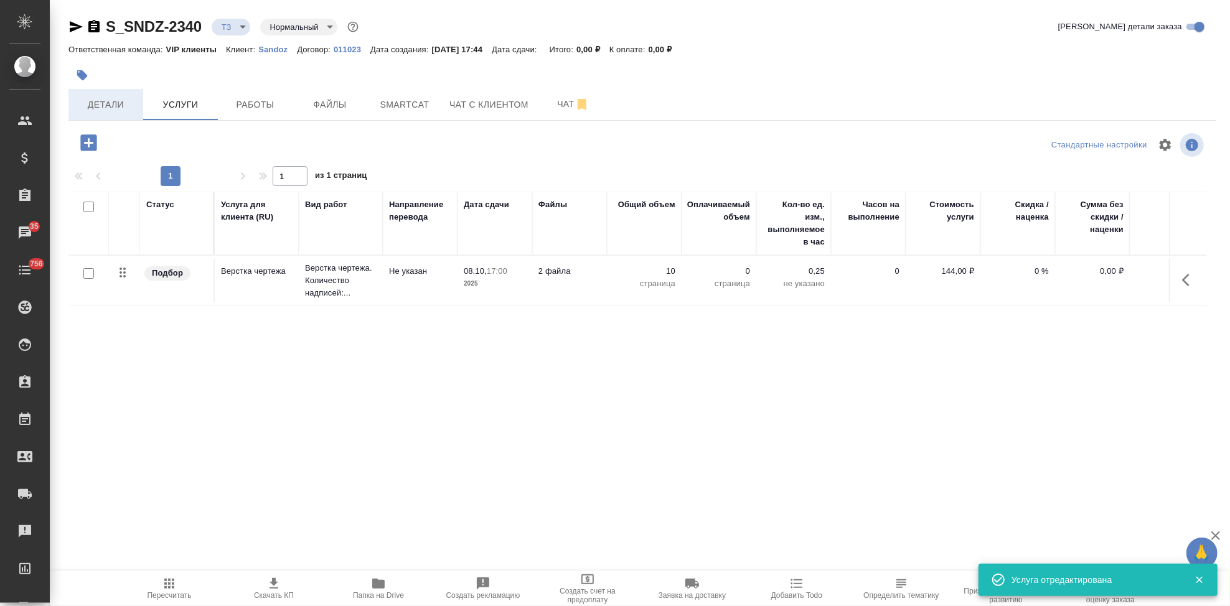
click at [106, 100] on span "Детали" at bounding box center [106, 105] width 60 height 16
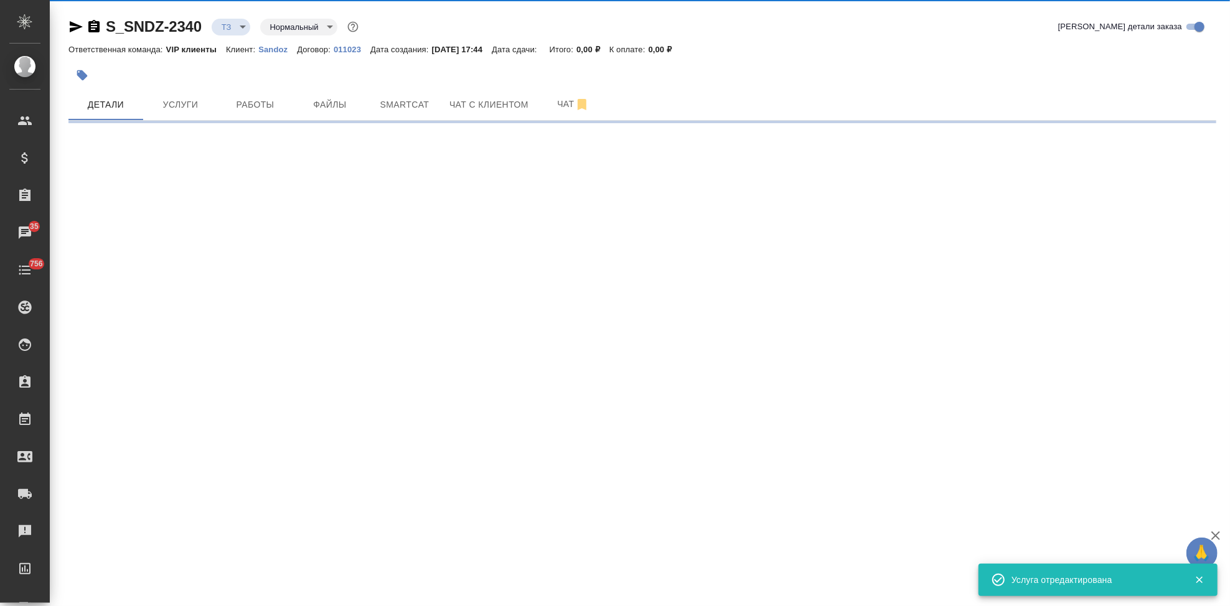
select select "RU"
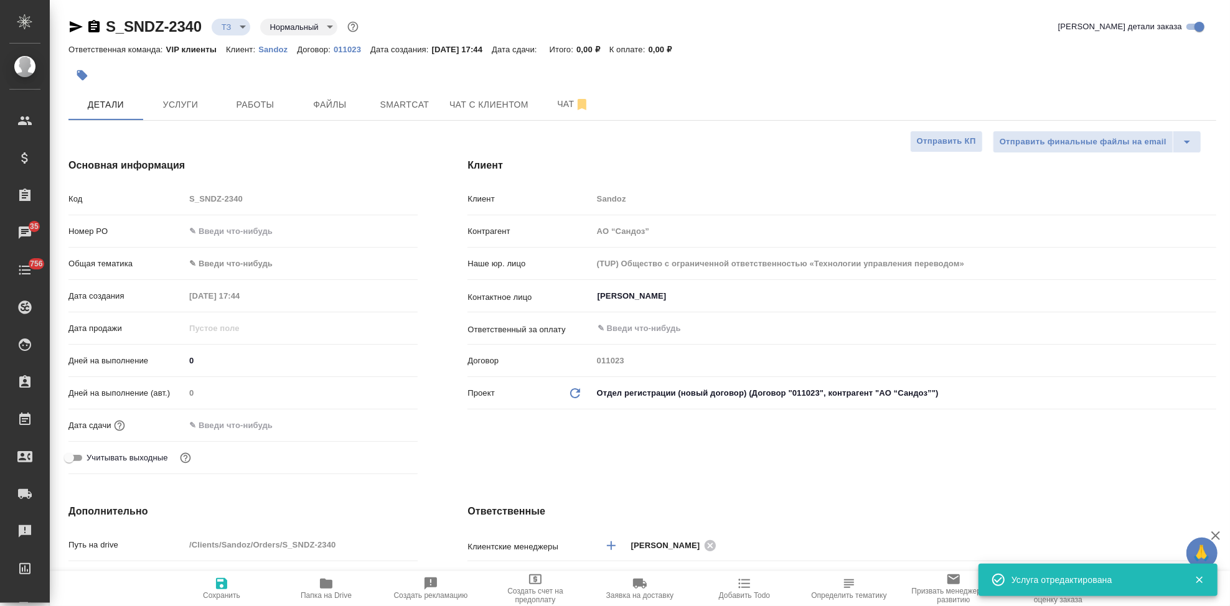
type textarea "x"
click at [207, 423] on input "text" at bounding box center [239, 425] width 109 height 18
click at [380, 423] on icon "button" at bounding box center [381, 424] width 15 height 15
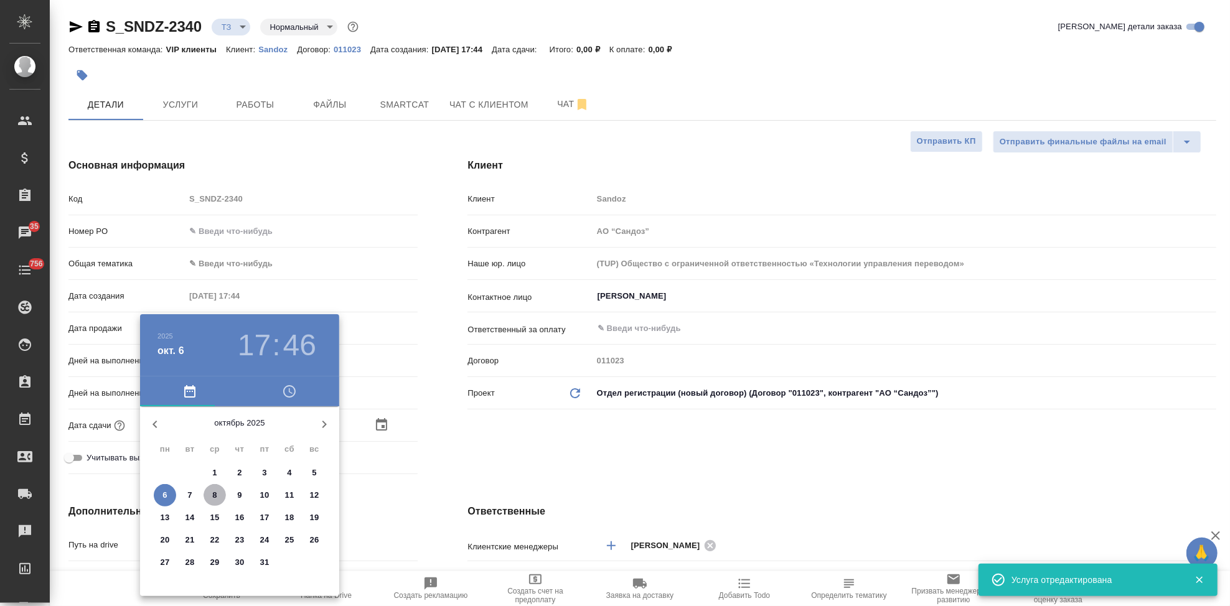
click at [211, 497] on span "8" at bounding box center [215, 495] width 22 height 12
type input "08.10.2025 17:46"
type textarea "x"
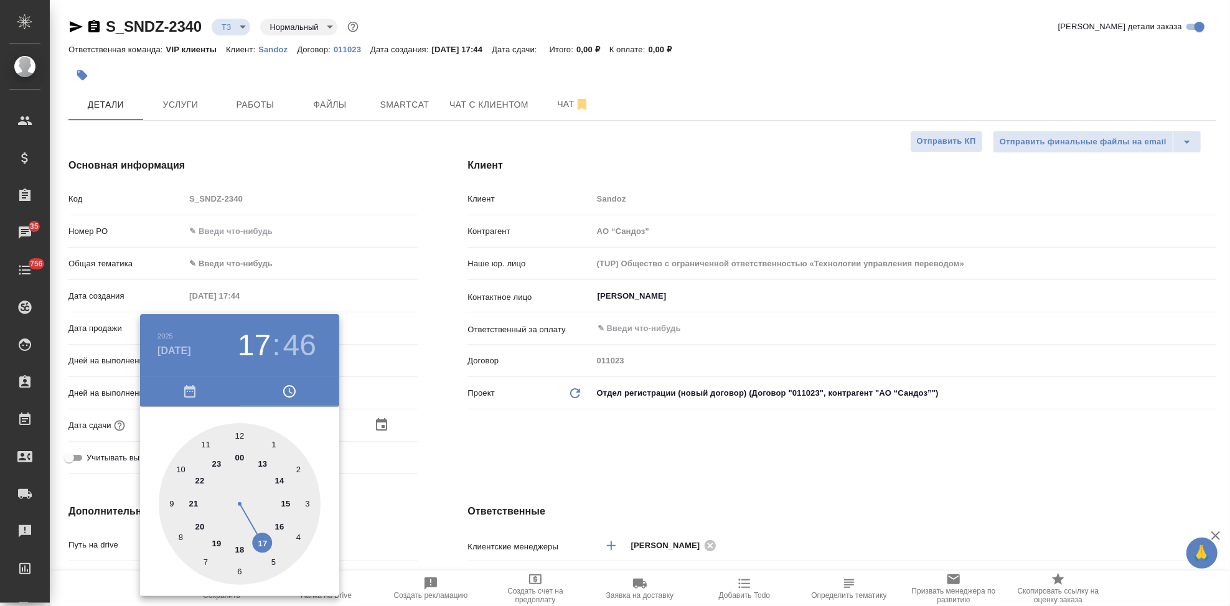
click at [263, 541] on div at bounding box center [240, 504] width 162 height 162
type textarea "x"
click at [235, 440] on div at bounding box center [240, 504] width 162 height 162
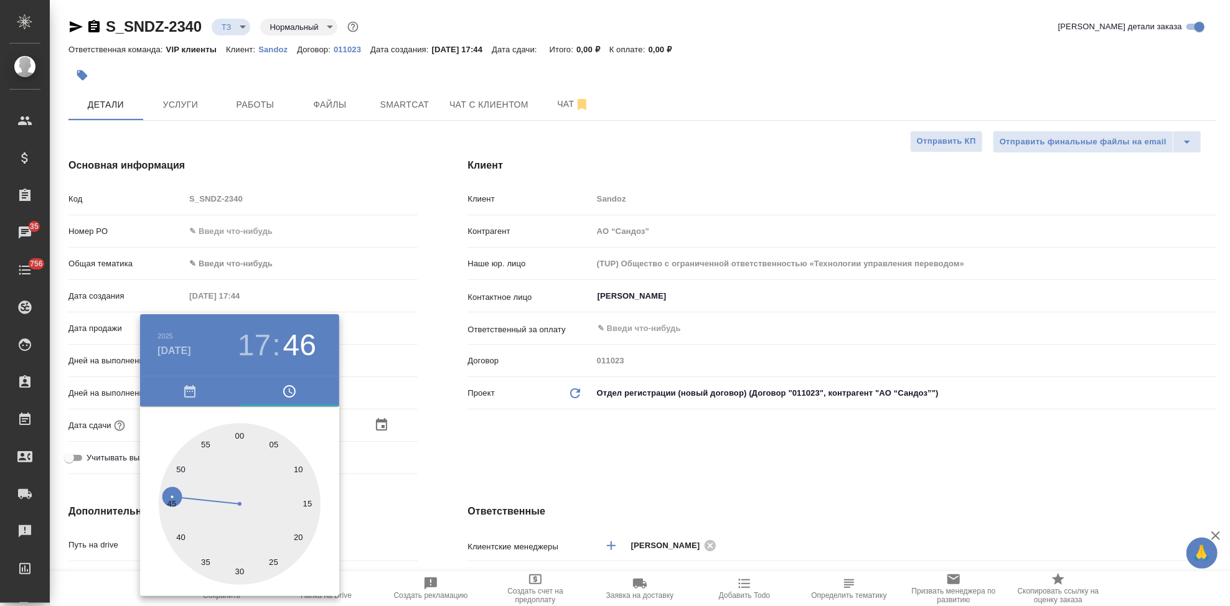
type input "08.10.2025 17:59"
type textarea "x"
click at [243, 431] on div at bounding box center [240, 504] width 162 height 162
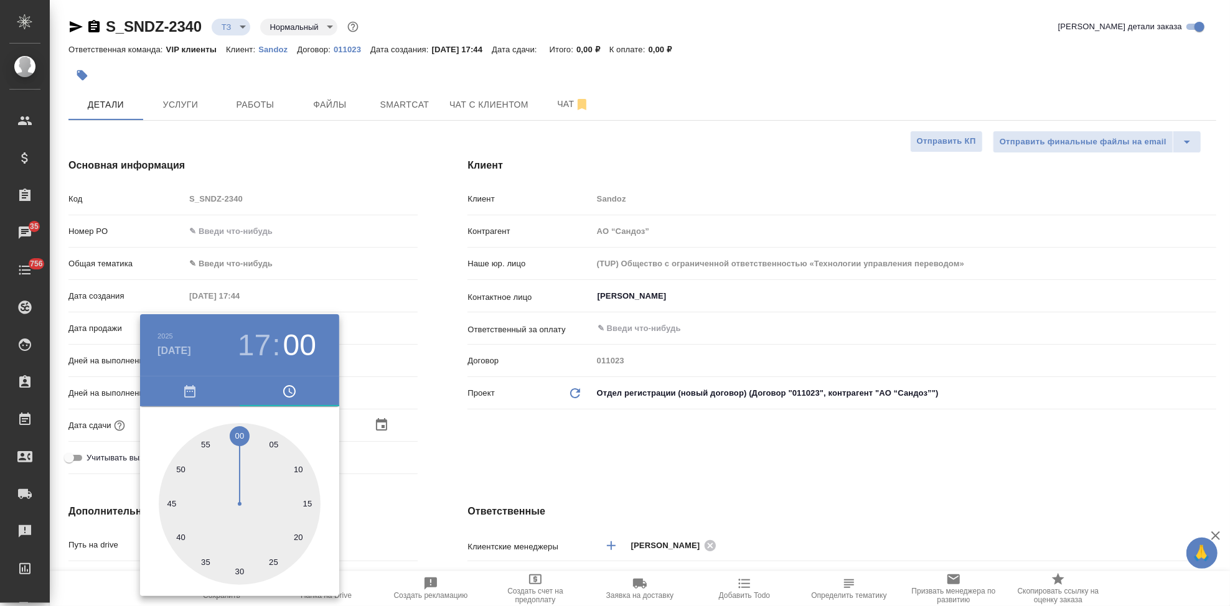
type input "08.10.2025 17:00"
type textarea "x"
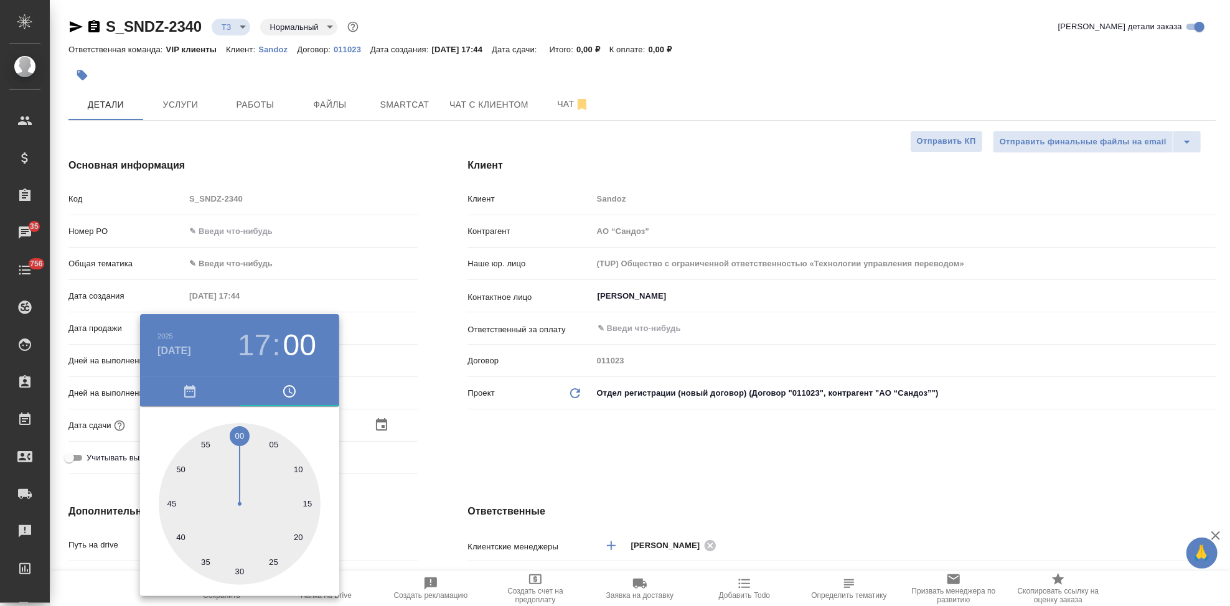
type textarea "x"
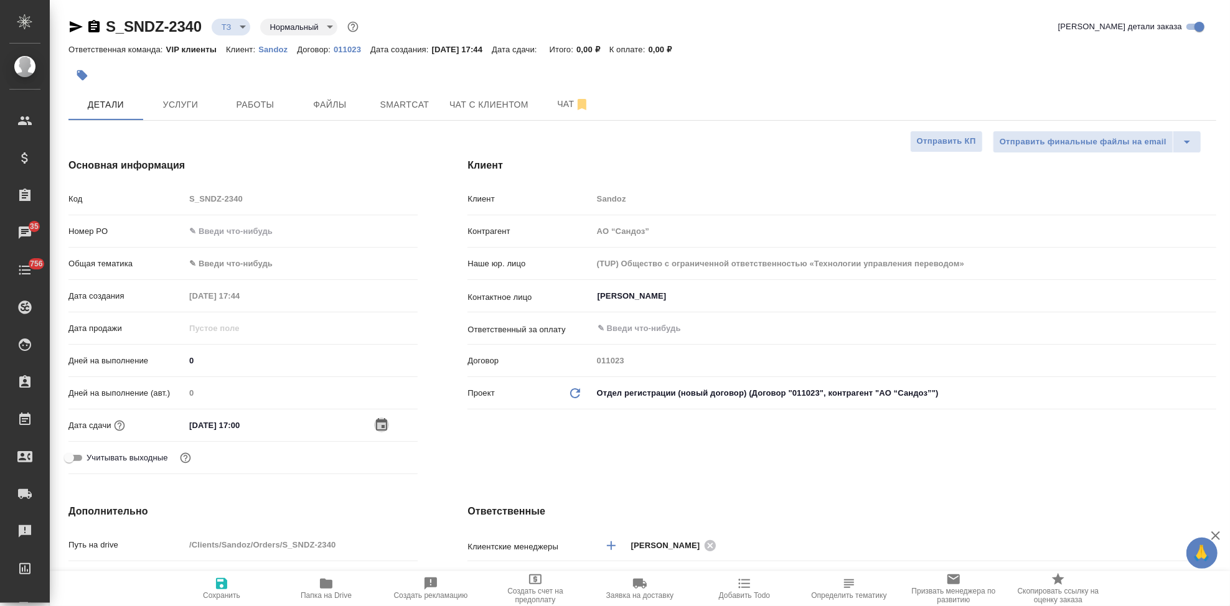
click at [221, 586] on icon "button" at bounding box center [221, 583] width 15 height 15
type textarea "x"
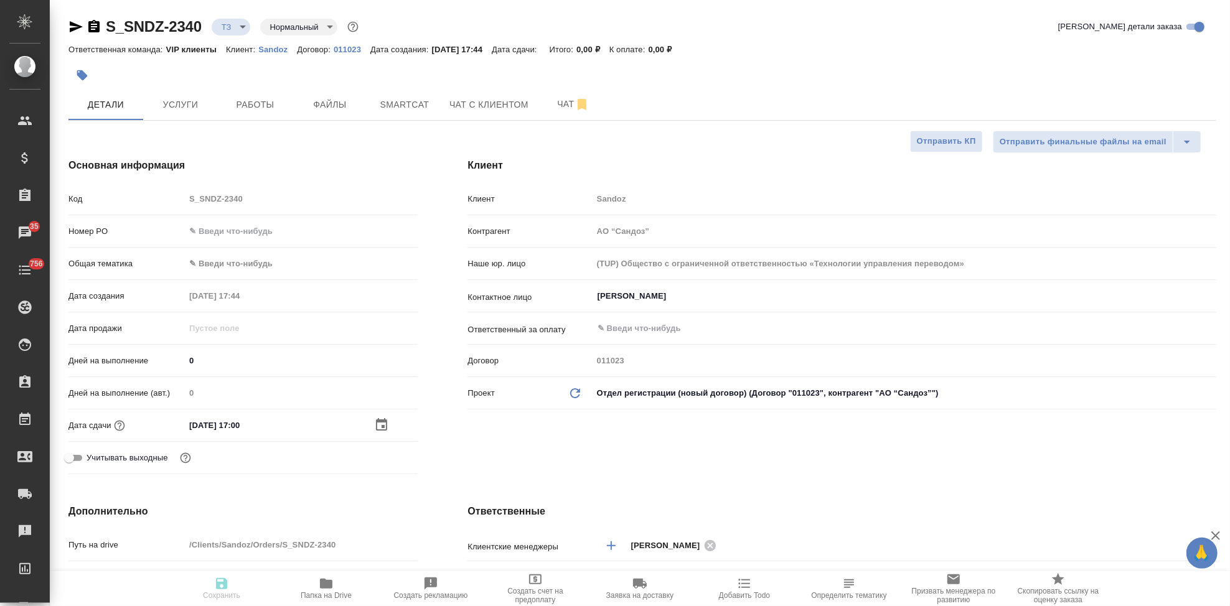
type textarea "x"
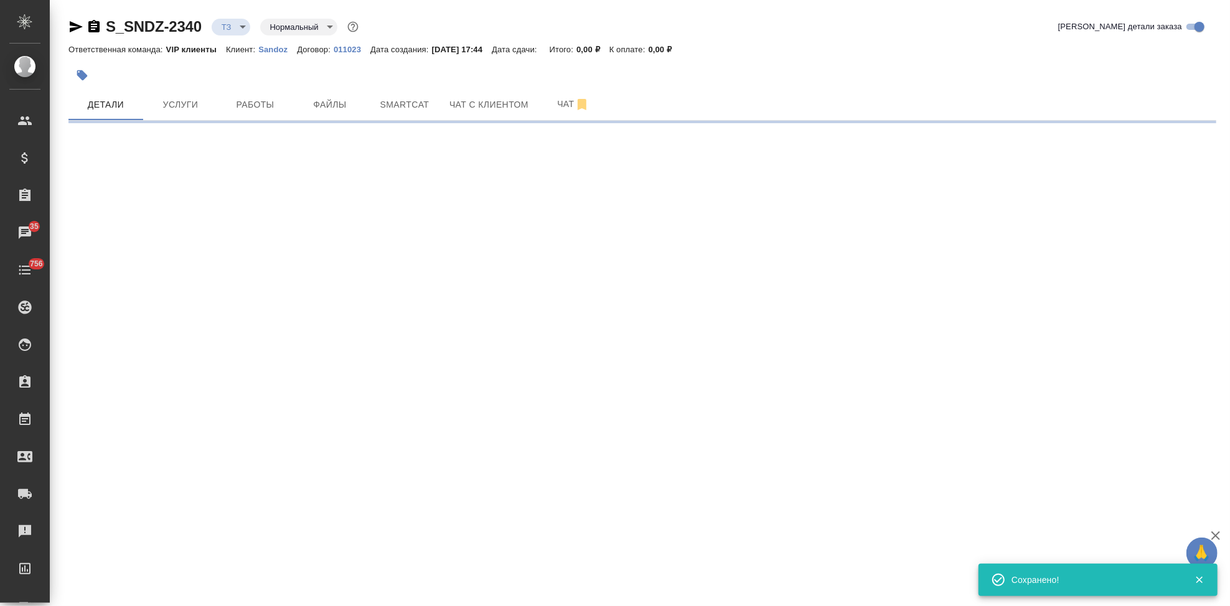
type input "new"
select select "RU"
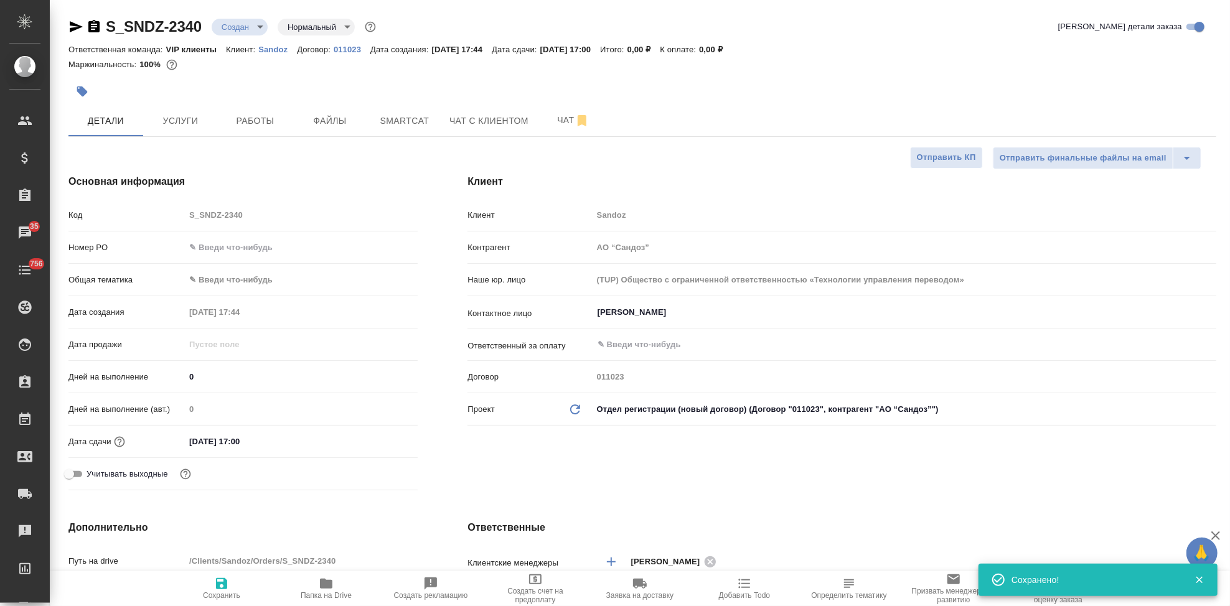
type textarea "x"
click at [190, 127] on span "Услуги" at bounding box center [181, 121] width 60 height 16
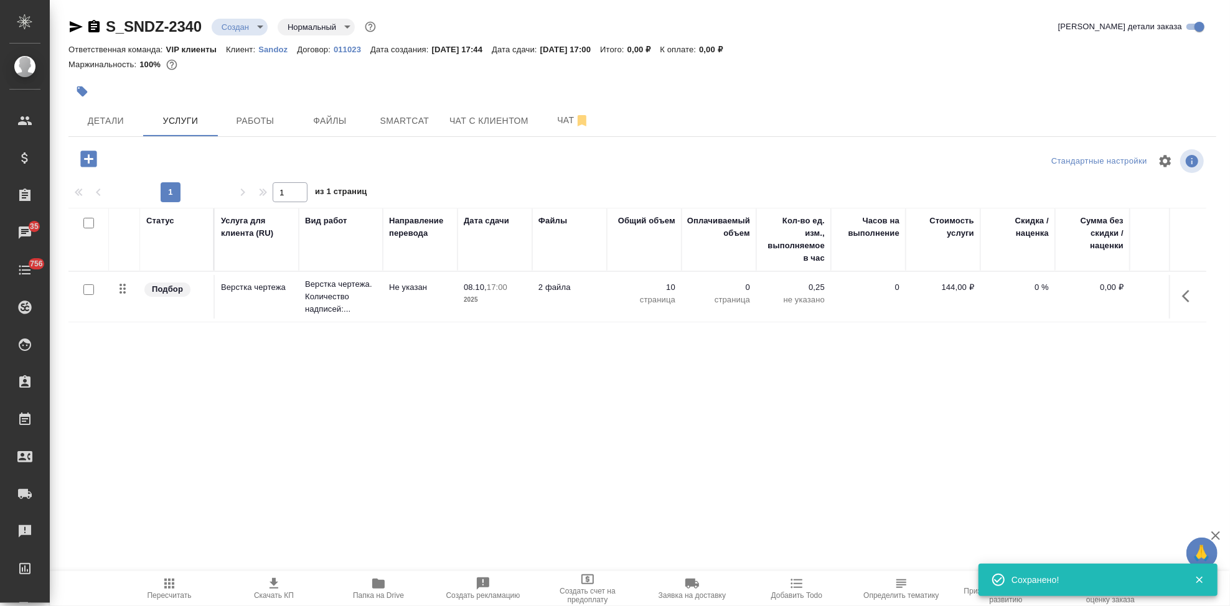
click at [85, 161] on icon "button" at bounding box center [88, 159] width 16 height 16
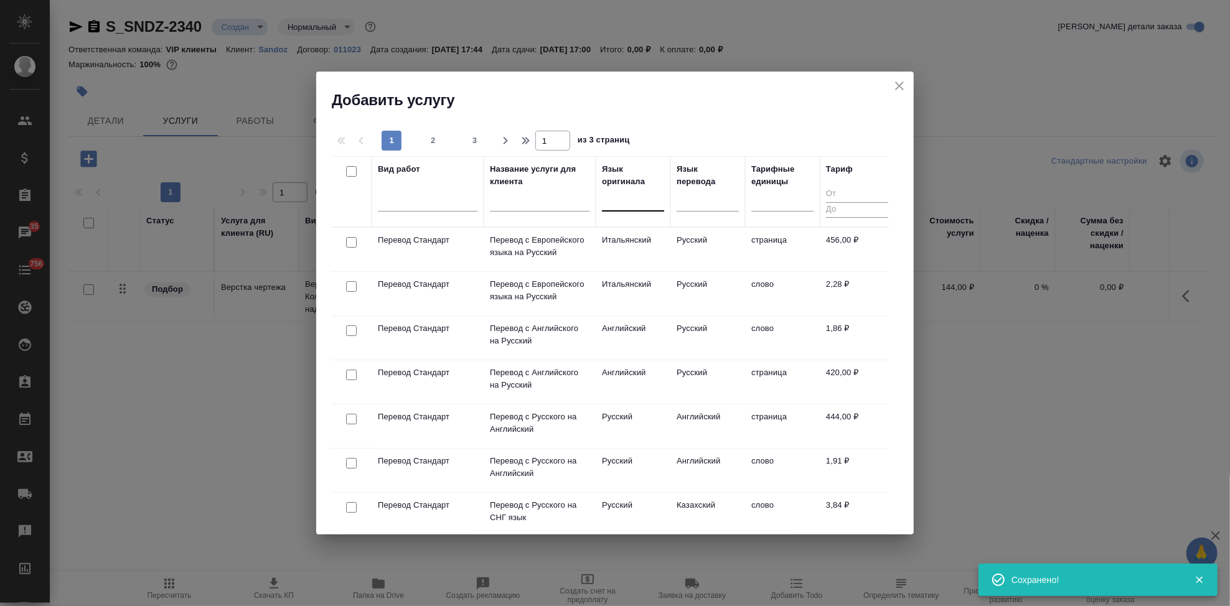
click at [631, 194] on div at bounding box center [633, 199] width 62 height 18
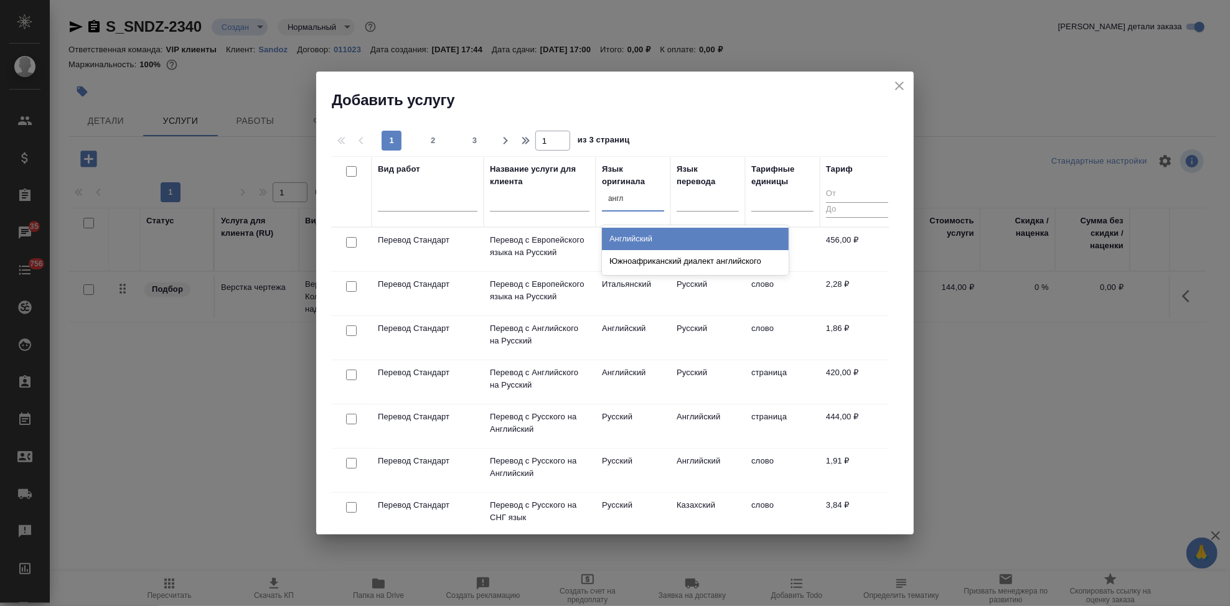
type input "англи"
click at [710, 233] on div "Английский" at bounding box center [695, 239] width 187 height 22
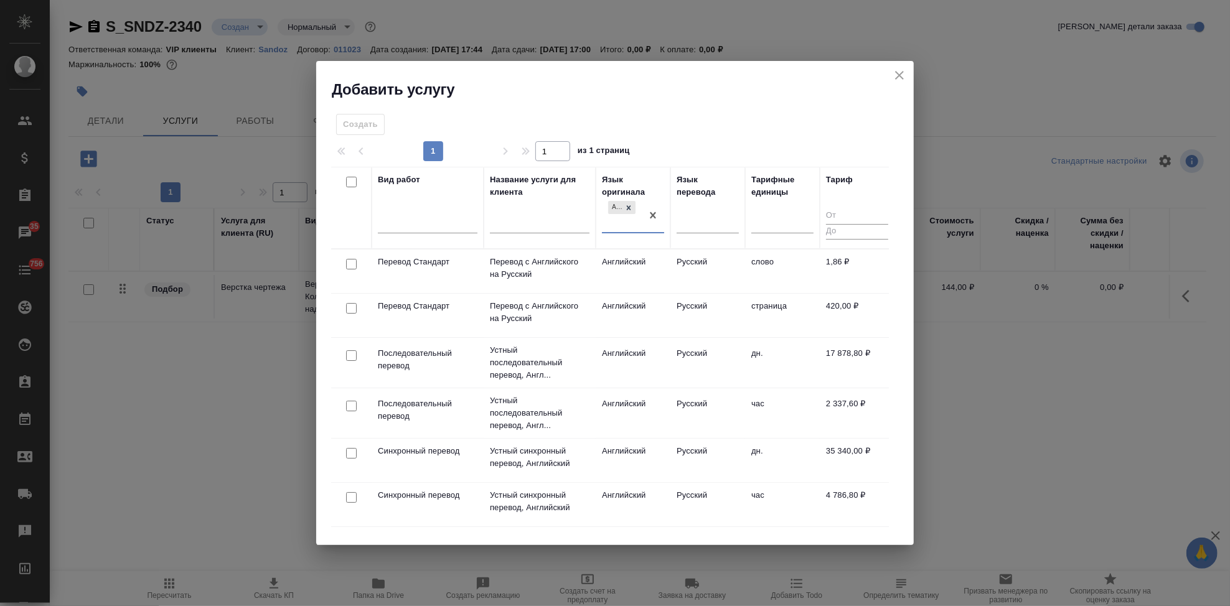
click at [674, 271] on td "Русский" at bounding box center [707, 272] width 75 height 44
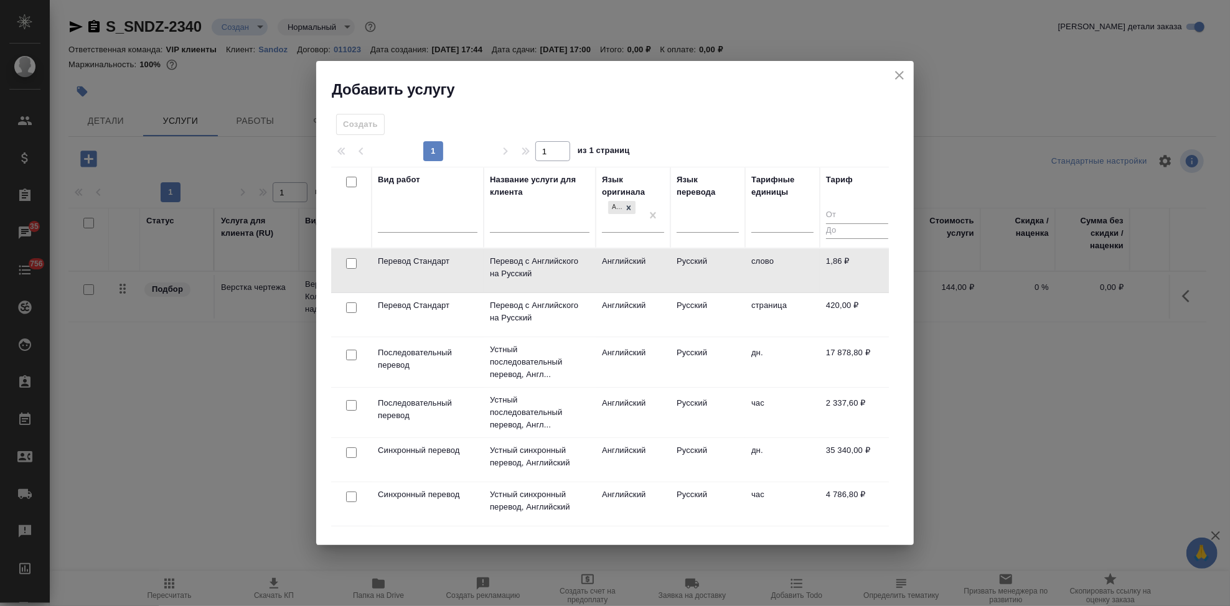
click at [674, 271] on td "Русский" at bounding box center [707, 271] width 75 height 44
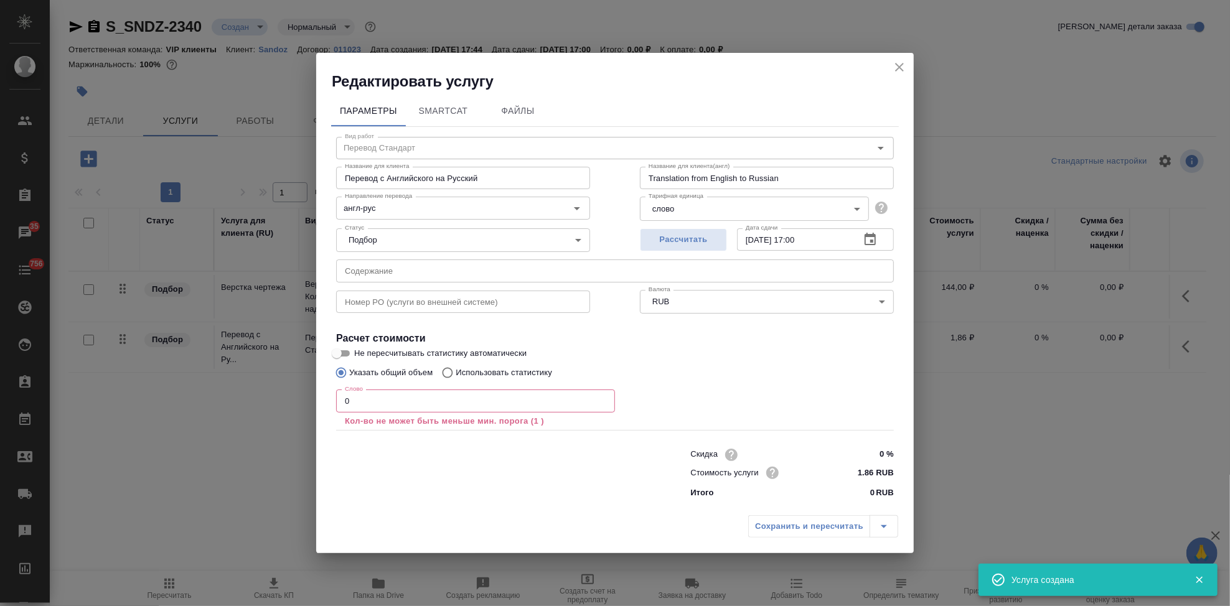
click at [452, 403] on input "0" at bounding box center [475, 401] width 279 height 22
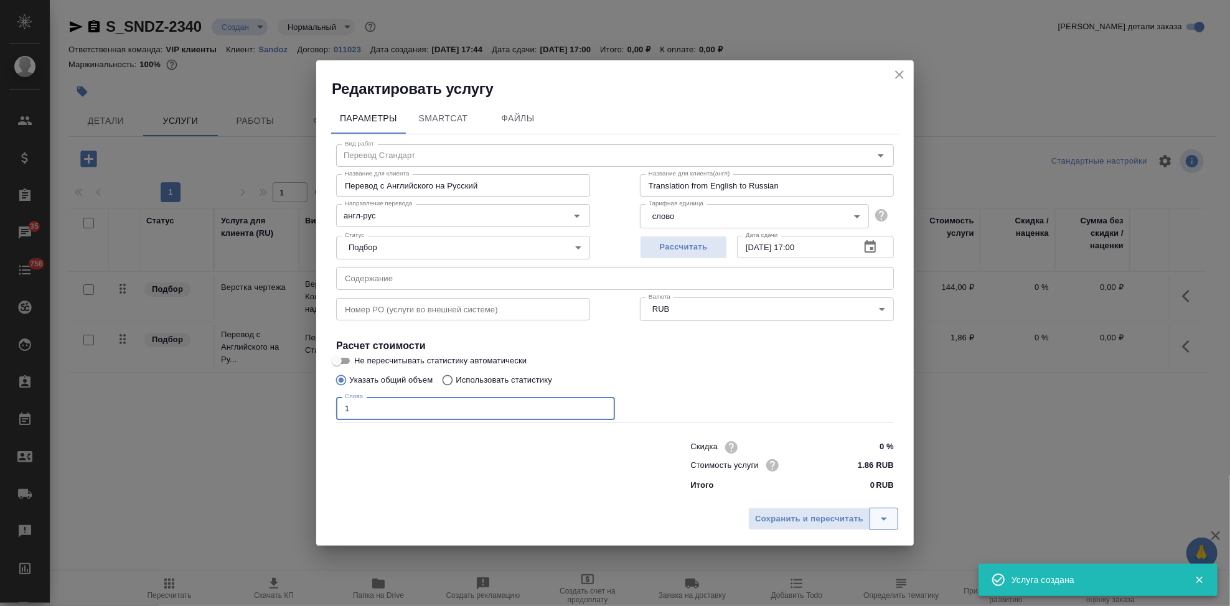
type input "1"
click at [884, 515] on icon "split button" at bounding box center [883, 519] width 15 height 15
click at [769, 487] on li "Сохранить" at bounding box center [825, 493] width 150 height 20
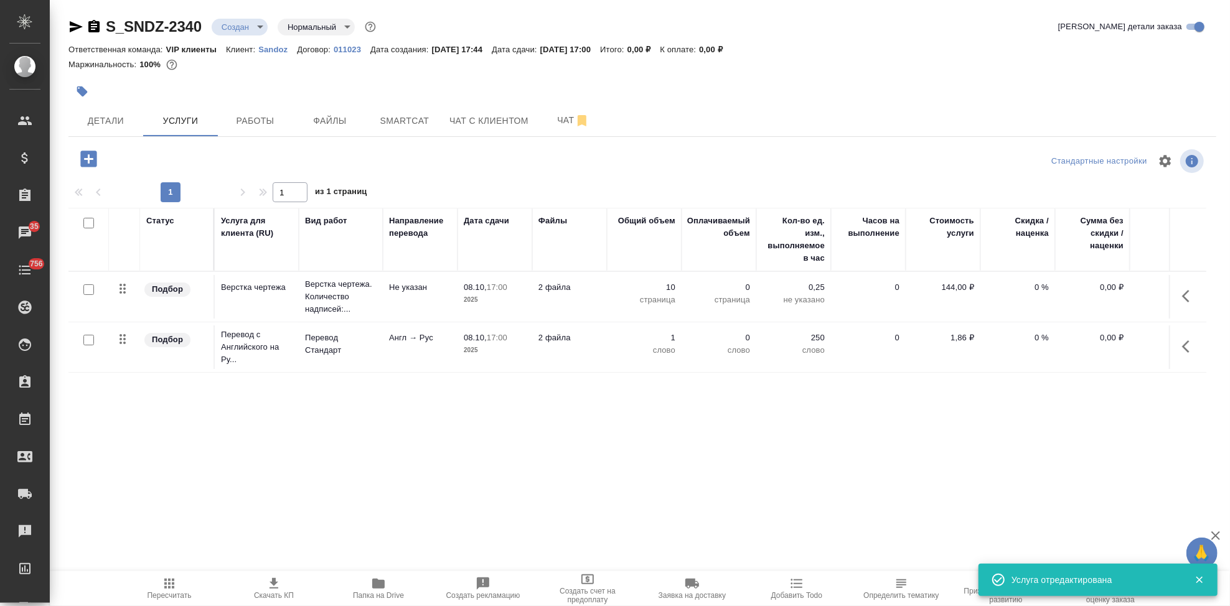
click at [95, 343] on div at bounding box center [89, 340] width 28 height 17
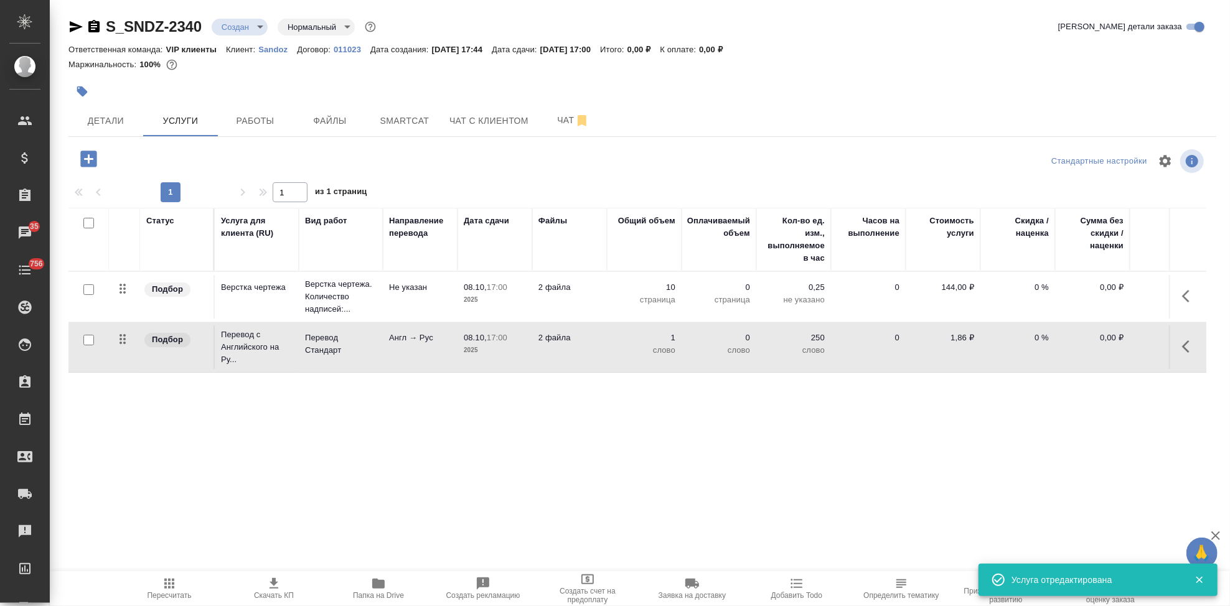
click at [89, 345] on input "checkbox" at bounding box center [88, 340] width 11 height 11
checkbox input "true"
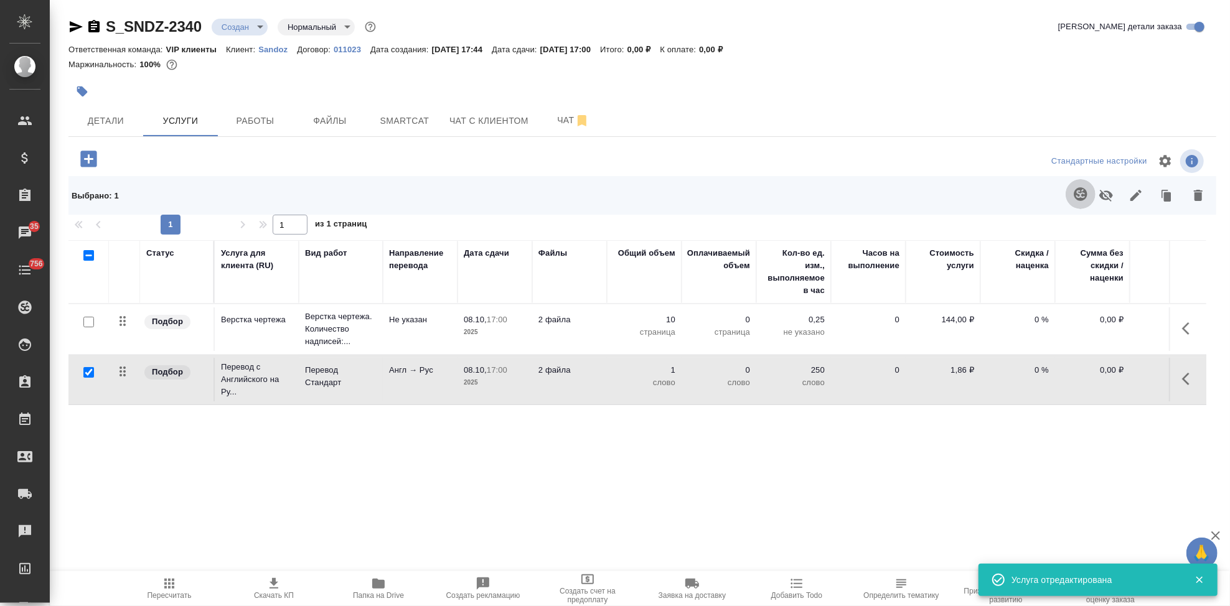
click at [1073, 190] on icon "button" at bounding box center [1080, 194] width 15 height 15
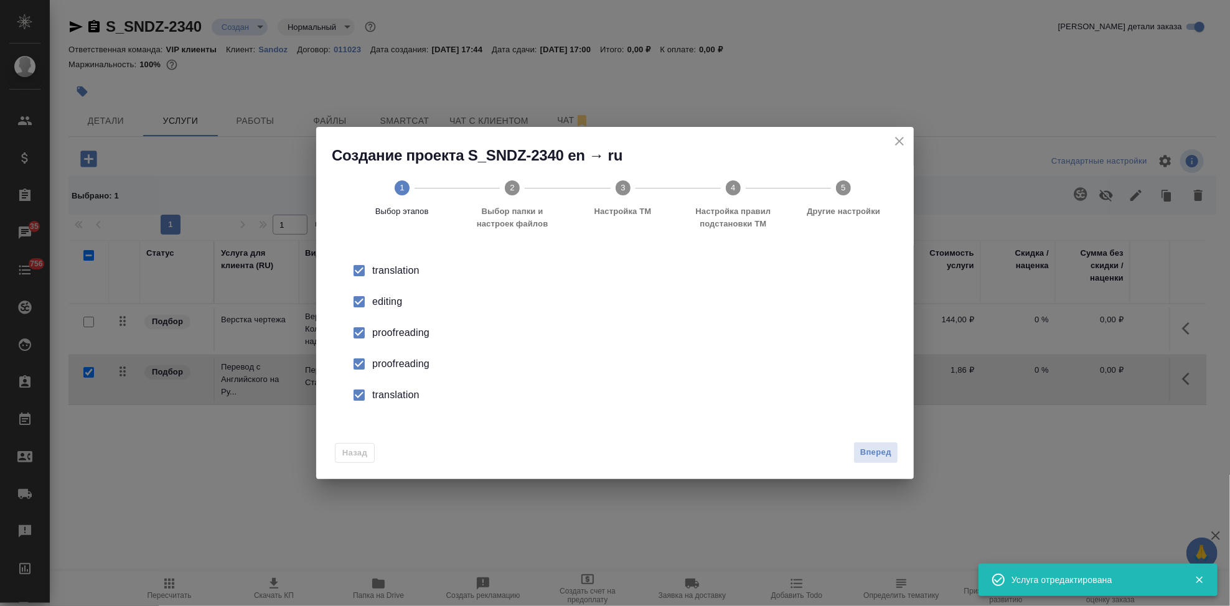
click at [380, 300] on div "editing" at bounding box center [628, 301] width 512 height 15
click at [369, 358] on input "checkbox" at bounding box center [359, 364] width 26 height 26
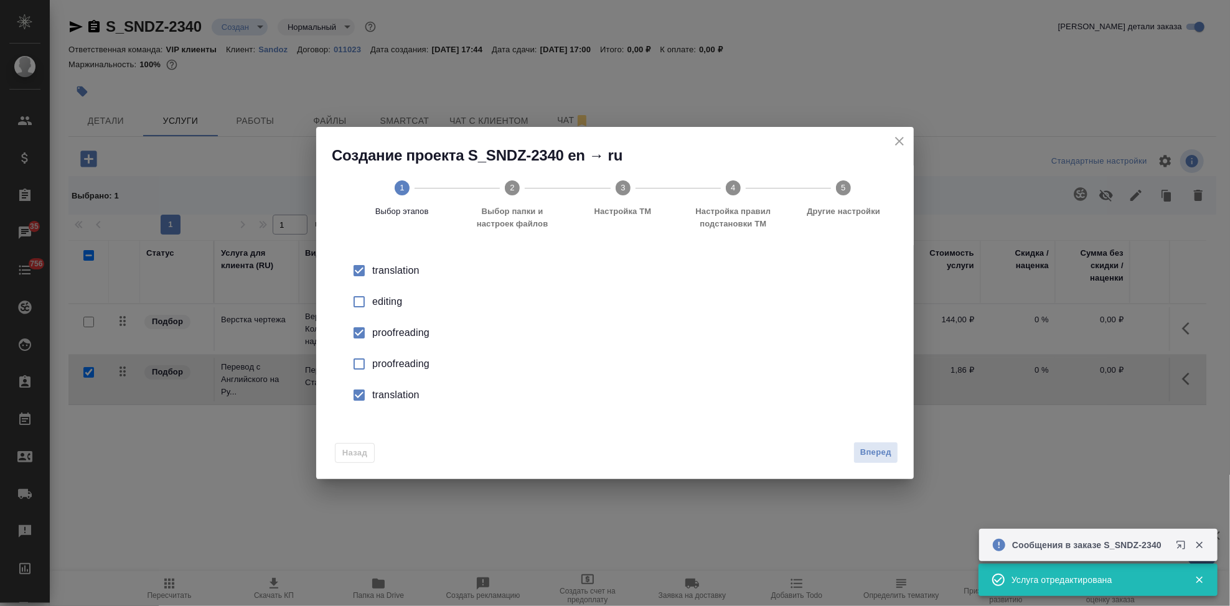
click at [363, 400] on input "checkbox" at bounding box center [359, 395] width 26 height 26
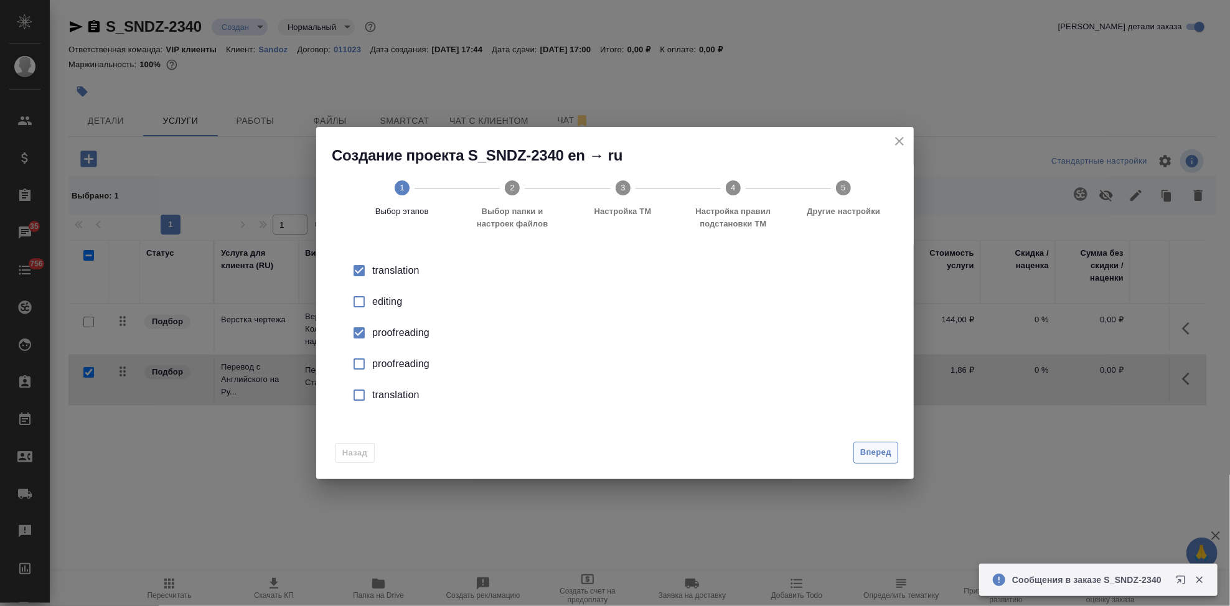
click at [882, 446] on span "Вперед" at bounding box center [875, 453] width 31 height 14
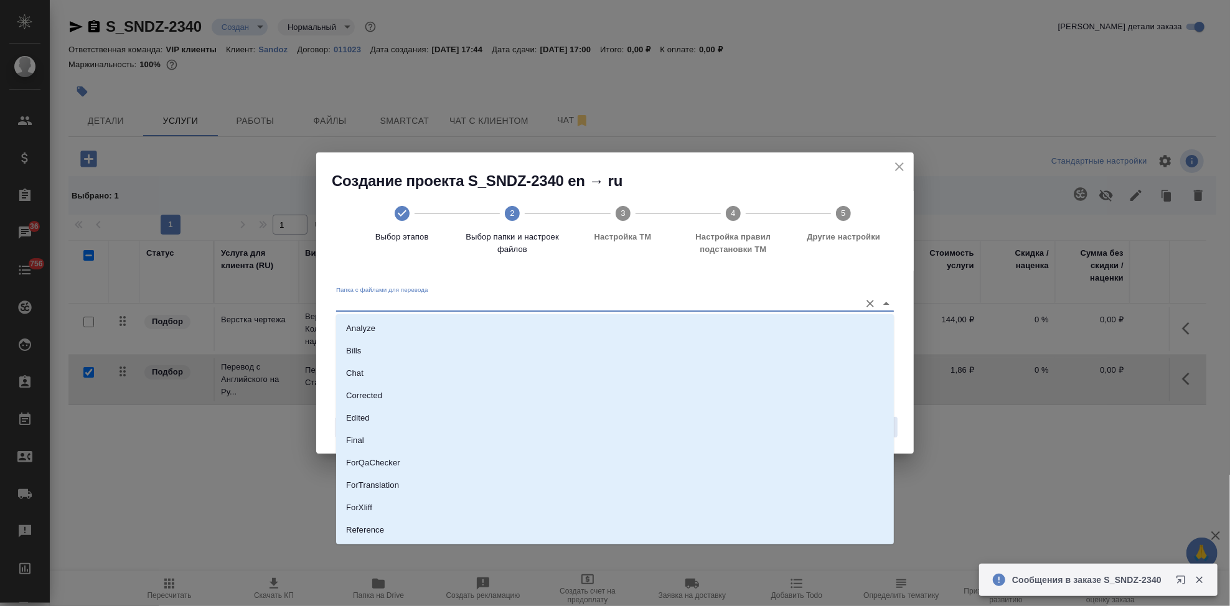
click at [769, 297] on input "Папка с файлами для перевода" at bounding box center [595, 303] width 518 height 15
click at [396, 491] on li "Source" at bounding box center [615, 488] width 558 height 22
type input "Source"
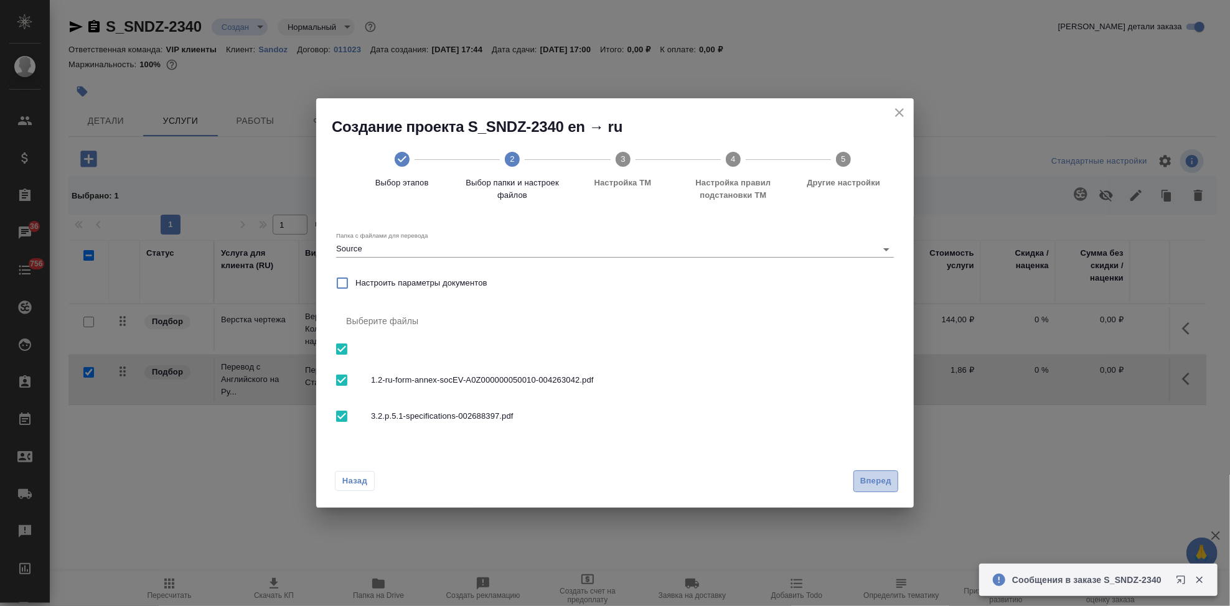
click at [863, 477] on span "Вперед" at bounding box center [875, 481] width 31 height 14
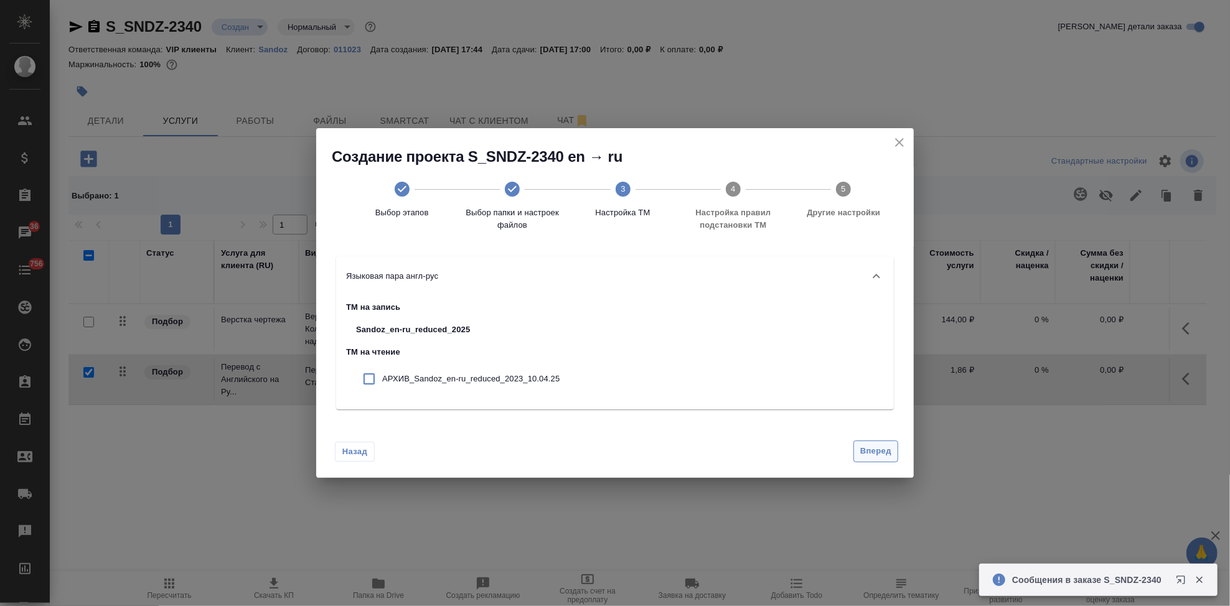
click at [877, 459] on button "Вперед" at bounding box center [875, 452] width 45 height 22
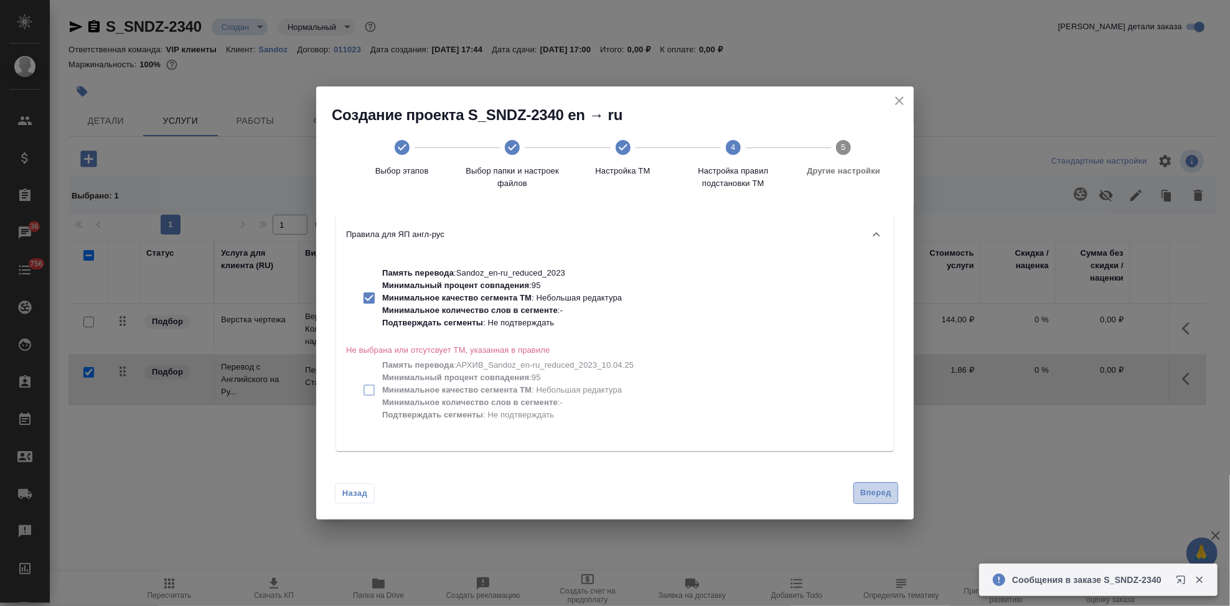
click at [869, 497] on span "Вперед" at bounding box center [875, 493] width 31 height 14
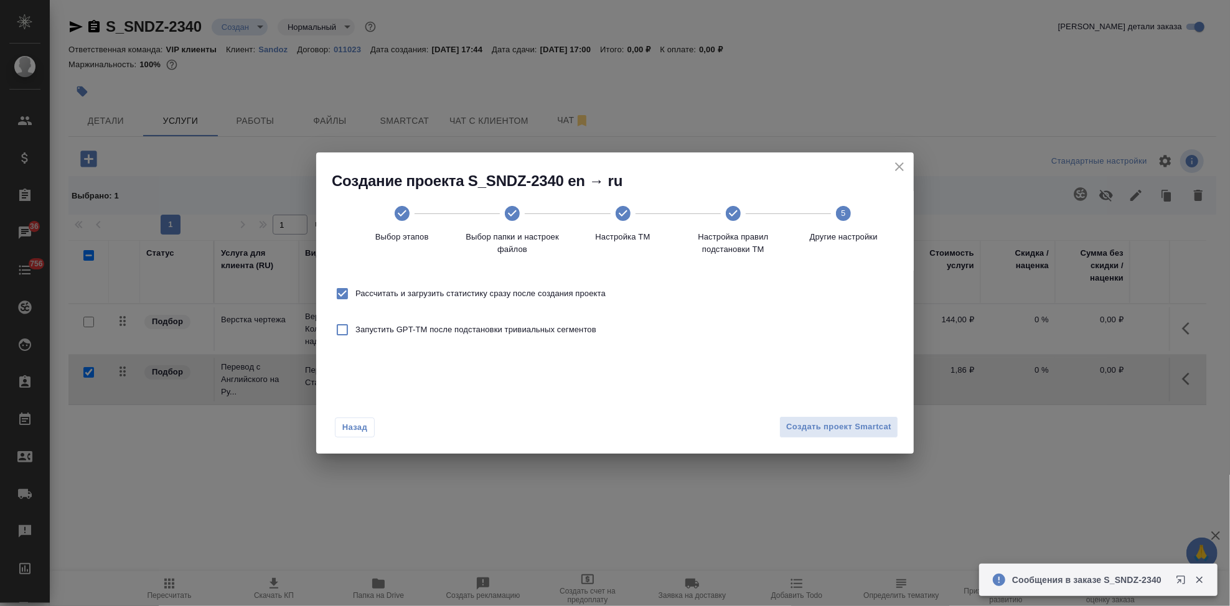
click at [864, 446] on div "Назад Создать проект Smartcat" at bounding box center [614, 424] width 597 height 58
click at [863, 433] on span "Создать проект Smartcat" at bounding box center [838, 427] width 105 height 14
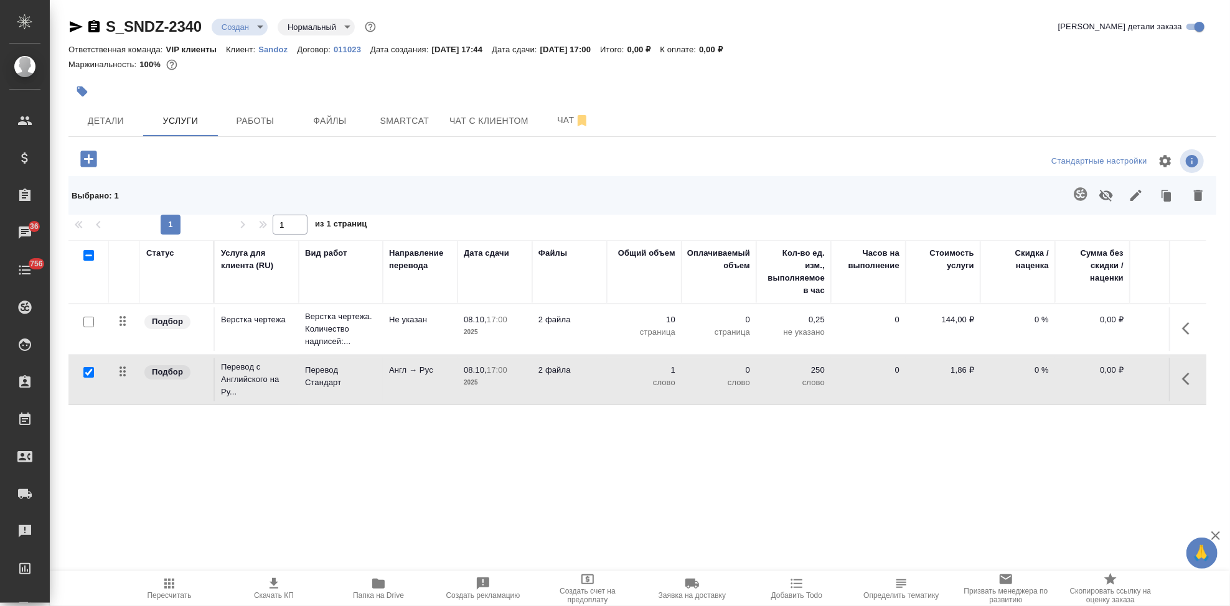
click at [1182, 383] on icon "button" at bounding box center [1189, 379] width 15 height 15
click at [1113, 380] on icon "button" at bounding box center [1118, 379] width 15 height 15
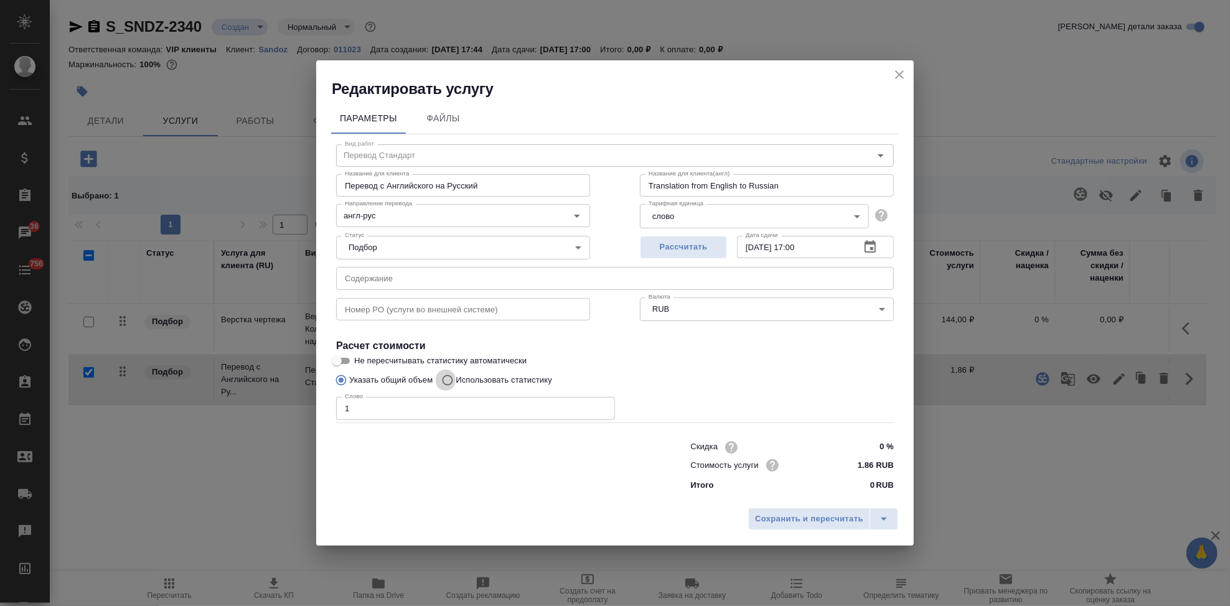
click at [447, 380] on input "Использовать статистику" at bounding box center [446, 380] width 20 height 24
radio input "true"
radio input "false"
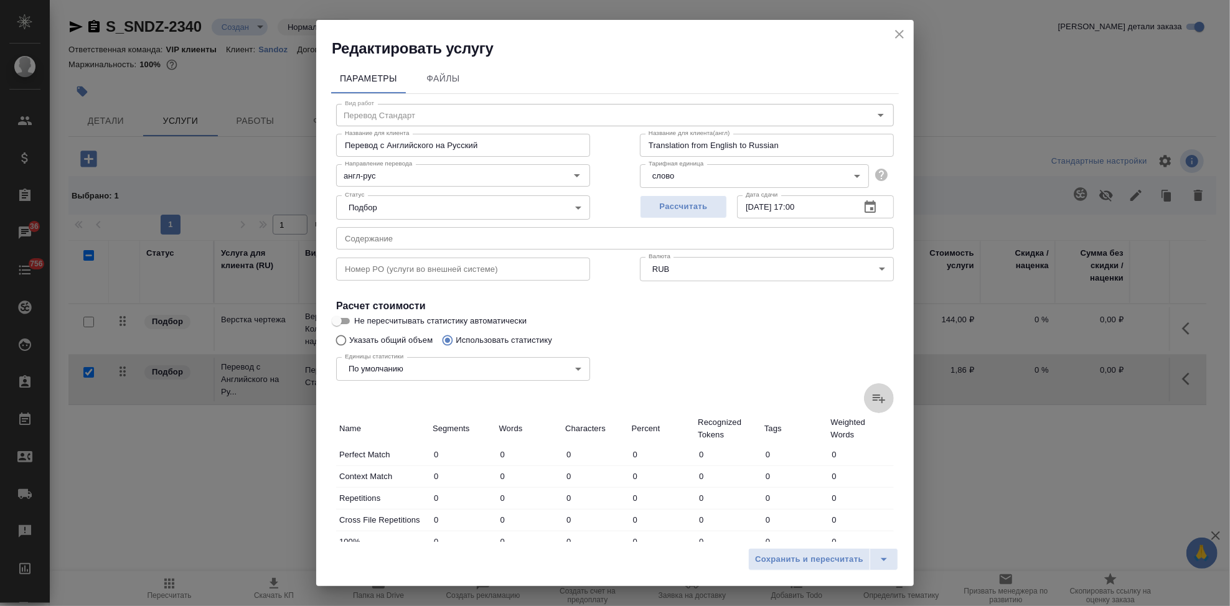
click at [871, 396] on icon at bounding box center [878, 398] width 15 height 15
click at [0, 0] on input "file" at bounding box center [0, 0] width 0 height 0
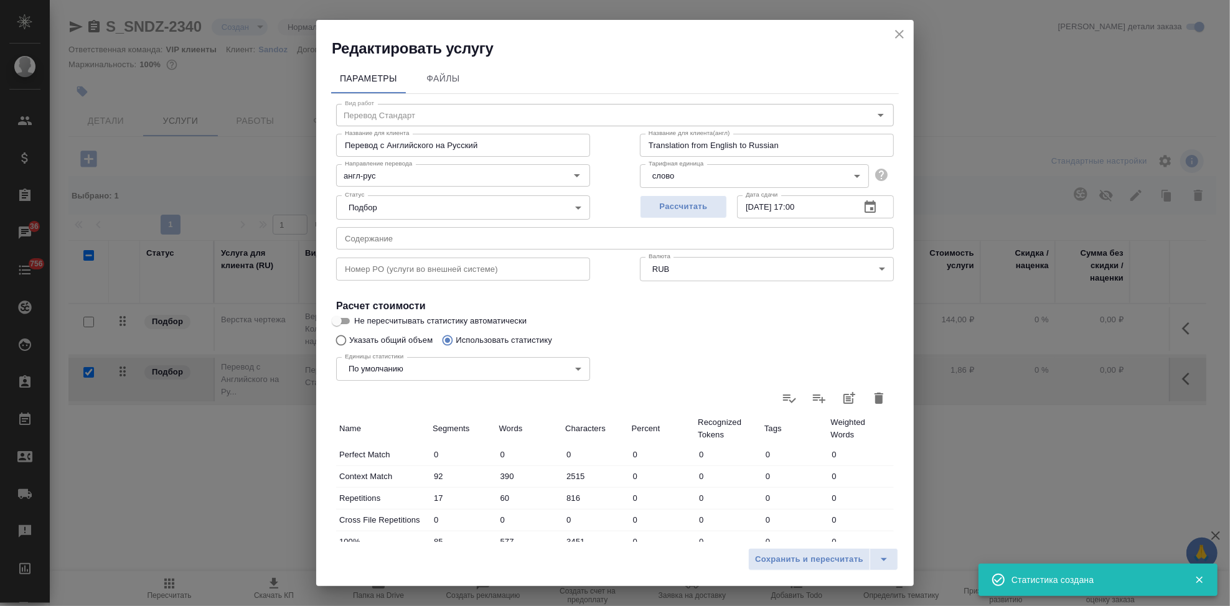
type input "92"
type input "390"
type input "2515"
type input "17"
type input "60"
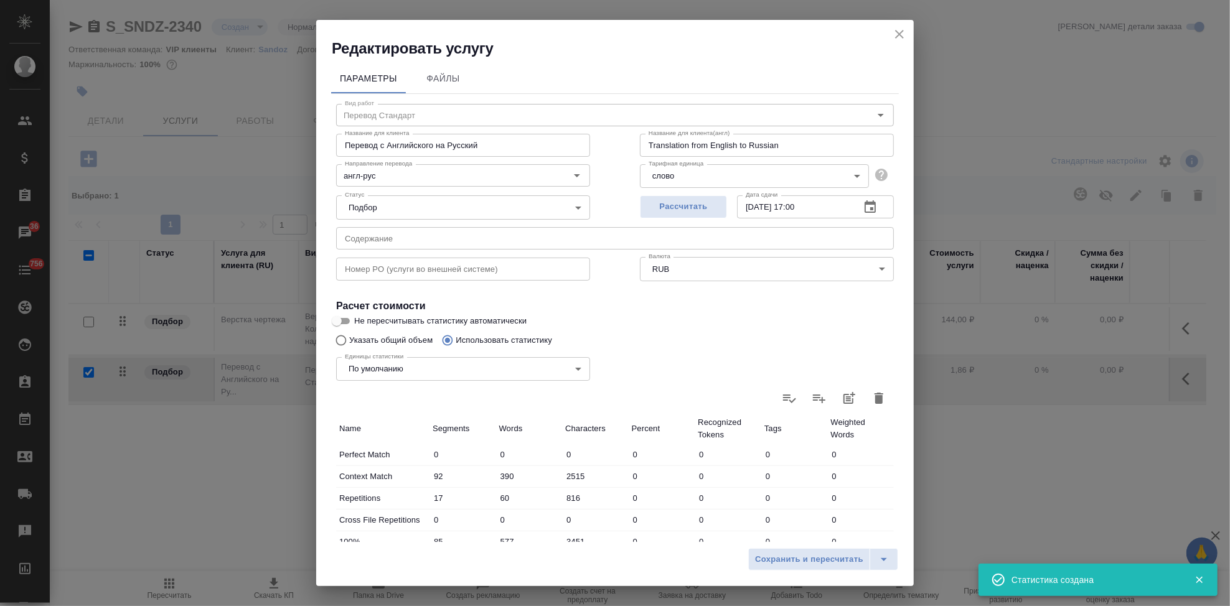
type input "816"
type input "85"
type input "577"
type input "3451"
type input "26"
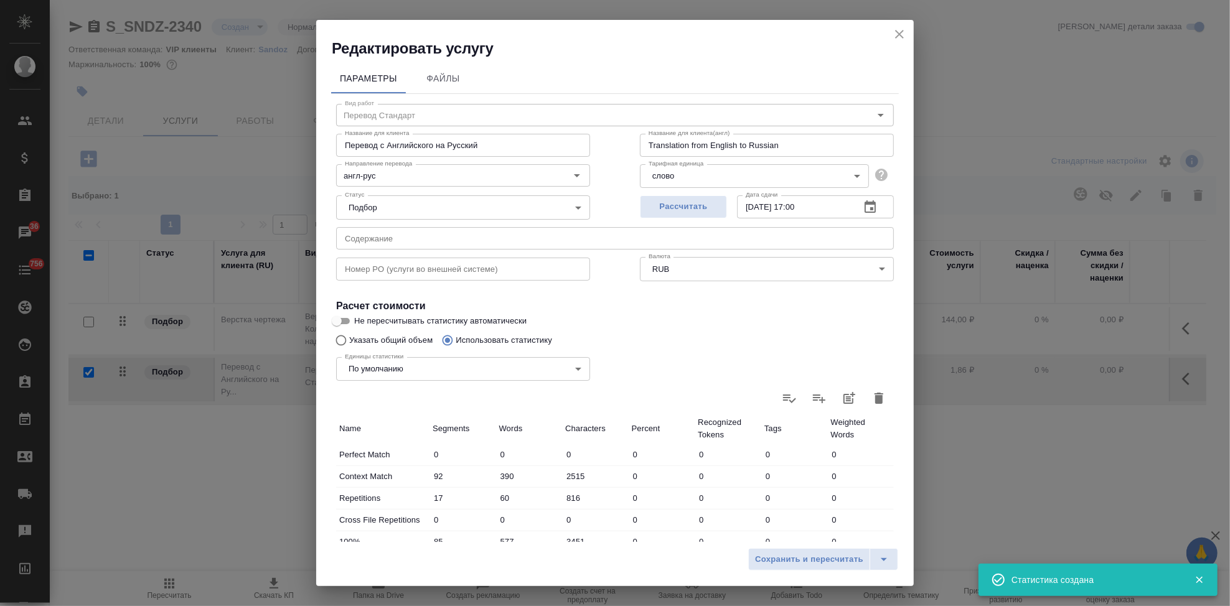
type input "192"
type input "1209"
type input "11"
type input "84"
type input "605"
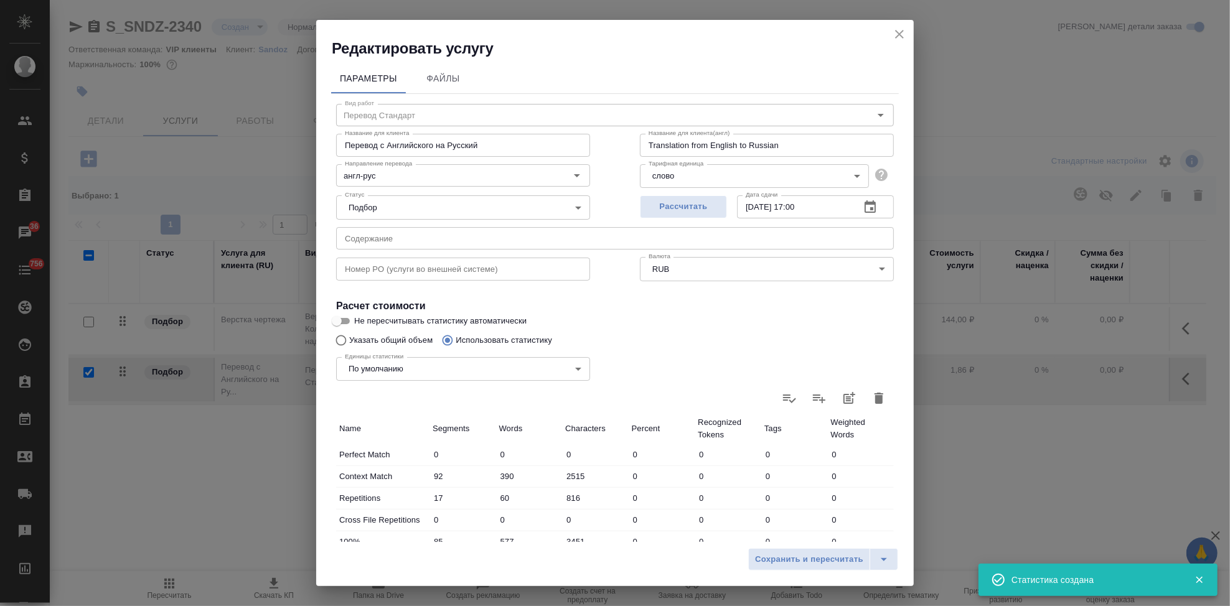
type input "9"
type input "62"
type input "447"
type input "37"
type input "500"
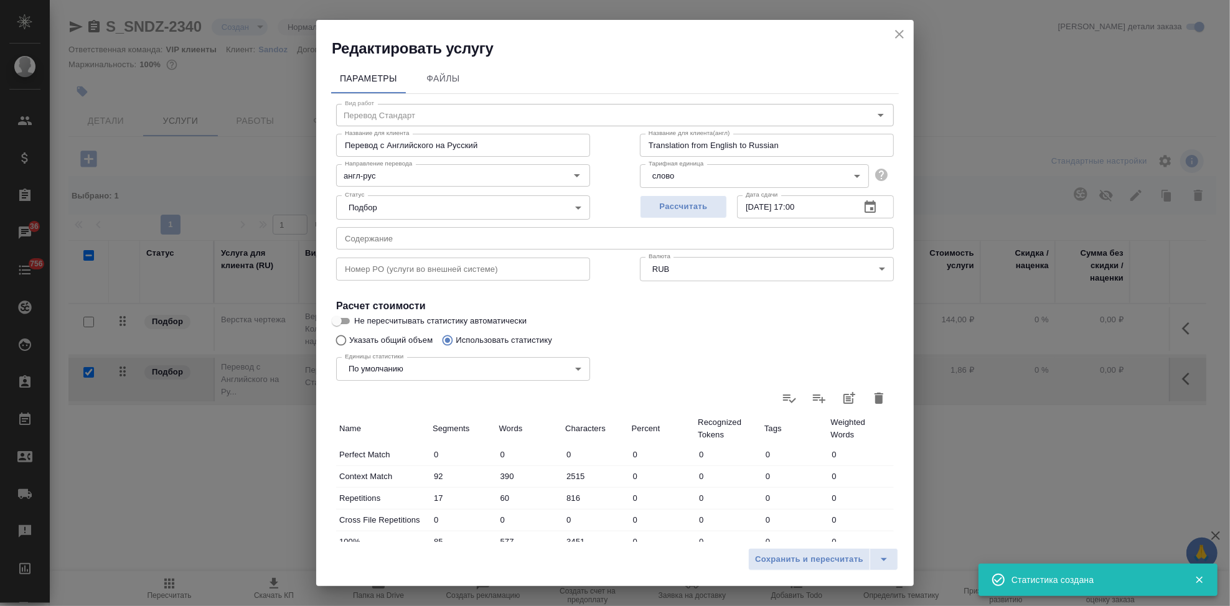
type input "3448"
type input "260"
type input "1805"
type input "11675"
type input "277"
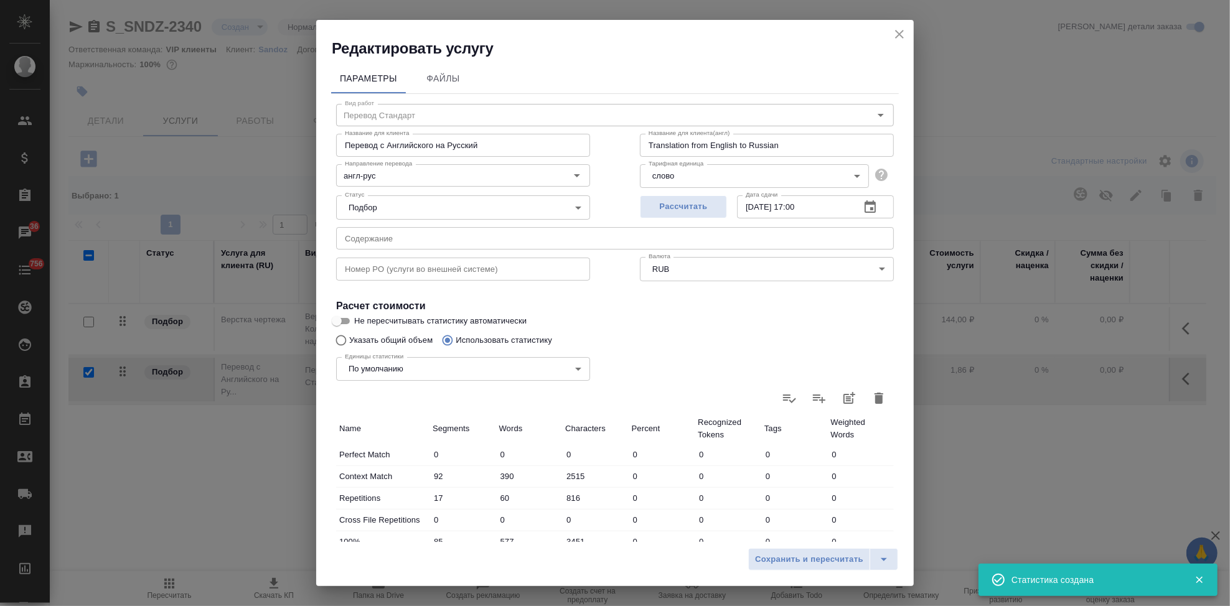
type input "1865"
type input "12491"
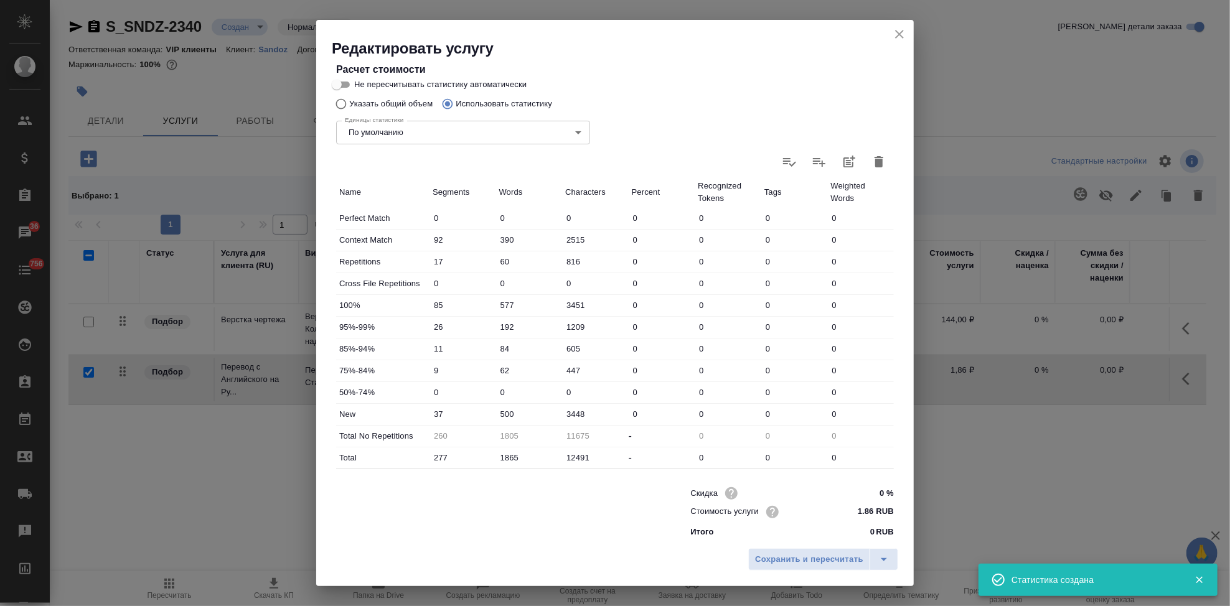
scroll to position [241, 0]
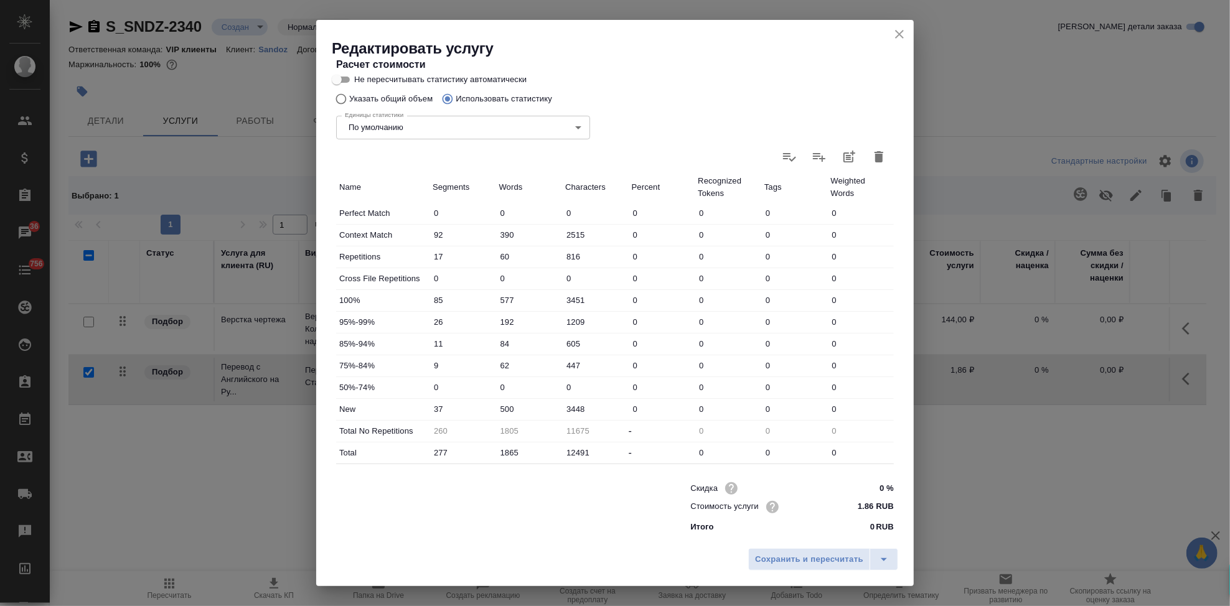
click at [507, 406] on input "500" at bounding box center [529, 409] width 67 height 18
type input "540"
click at [879, 558] on icon "split button" at bounding box center [883, 559] width 15 height 15
click at [816, 540] on li "Сохранить" at bounding box center [825, 533] width 150 height 20
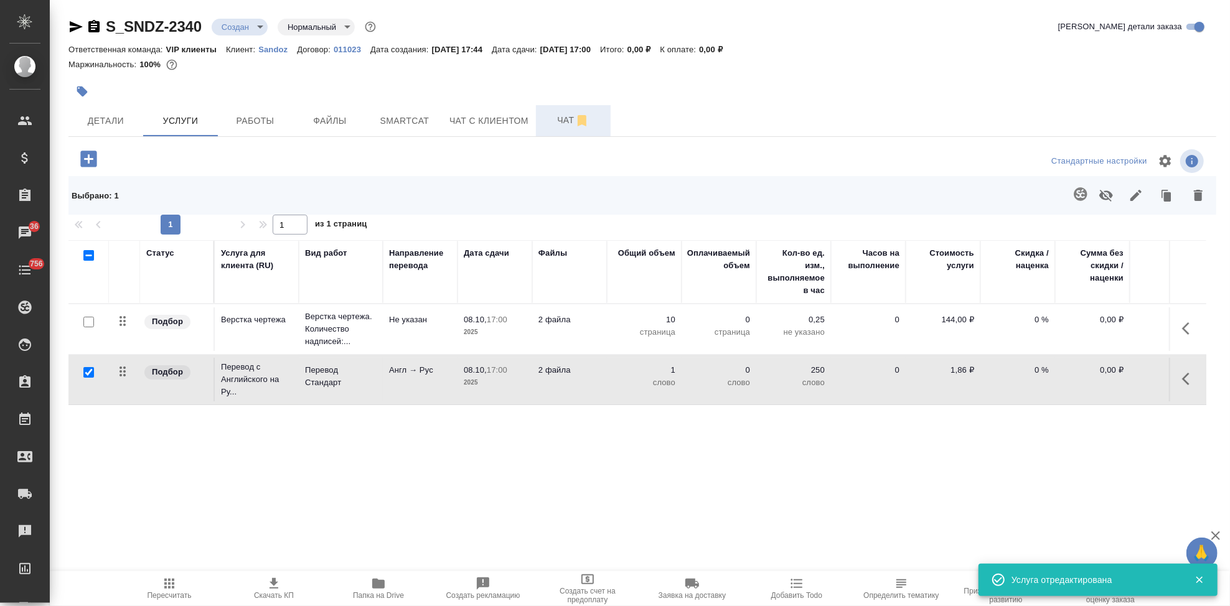
click at [557, 115] on span "Чат" at bounding box center [573, 121] width 60 height 16
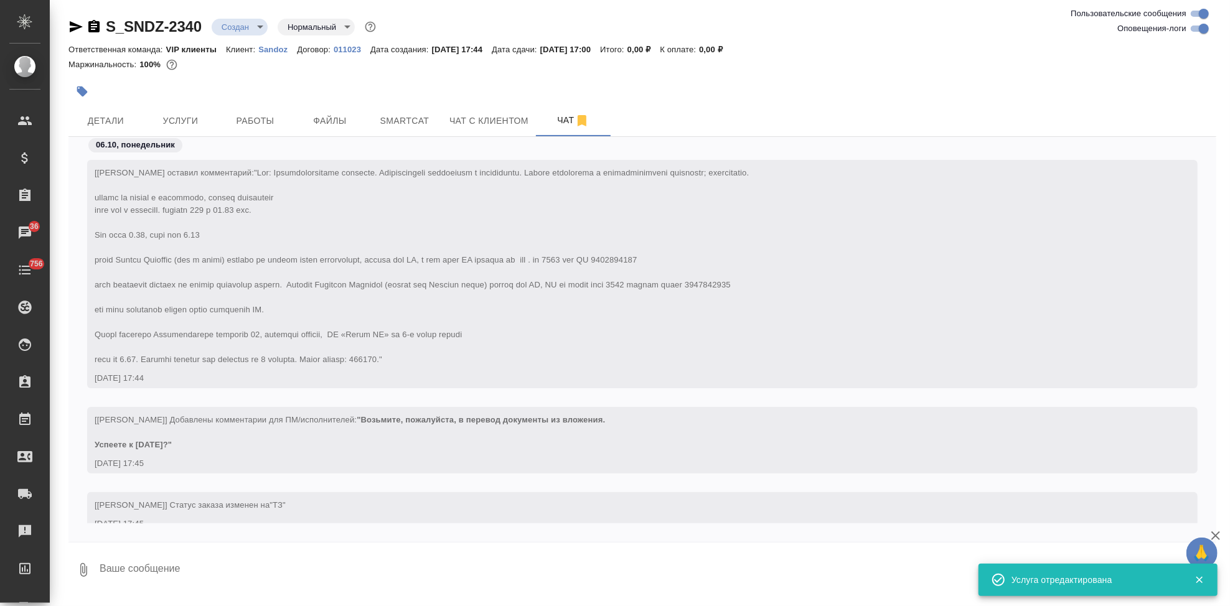
scroll to position [251, 0]
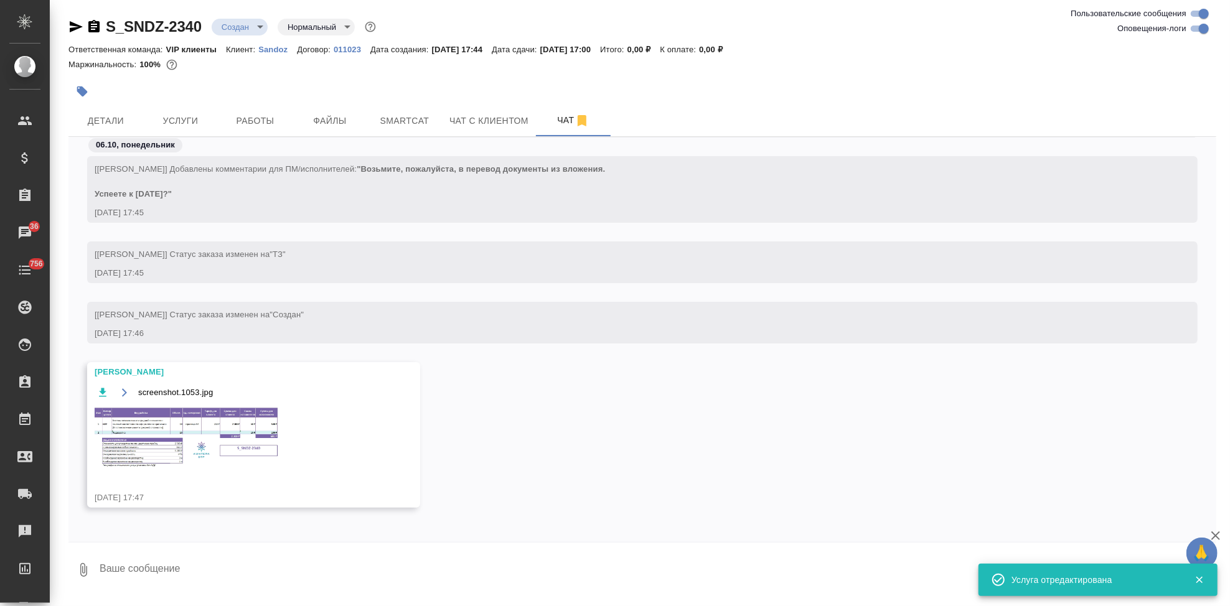
click at [185, 422] on img at bounding box center [188, 437] width 187 height 63
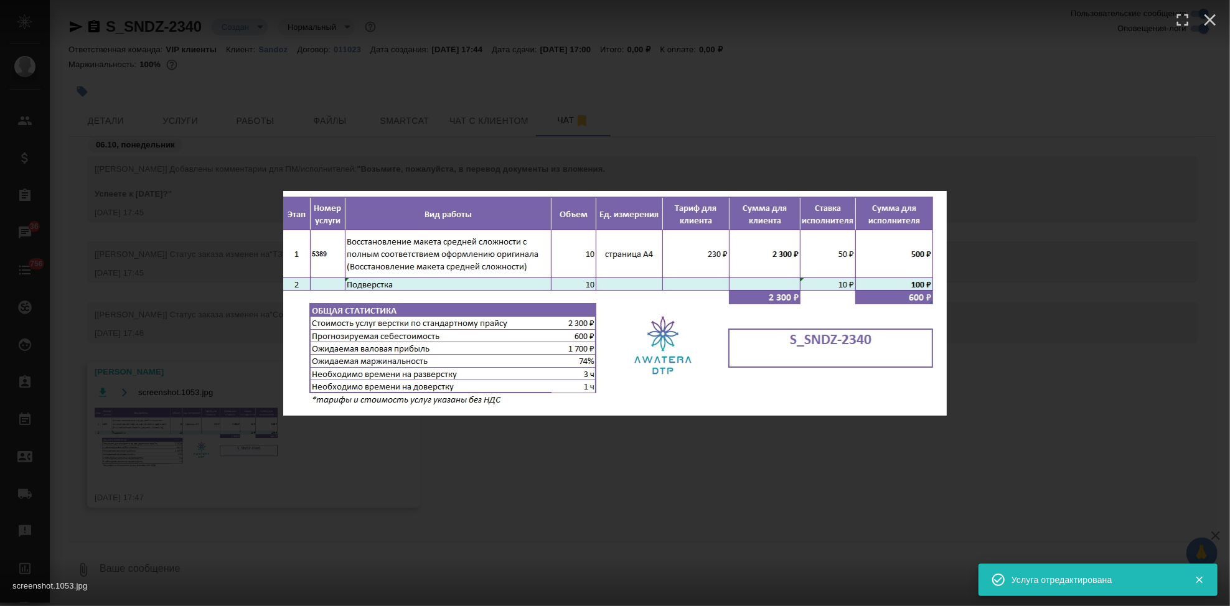
click at [683, 467] on div "screenshot.1053.jpg 1 of 1" at bounding box center [615, 303] width 1230 height 606
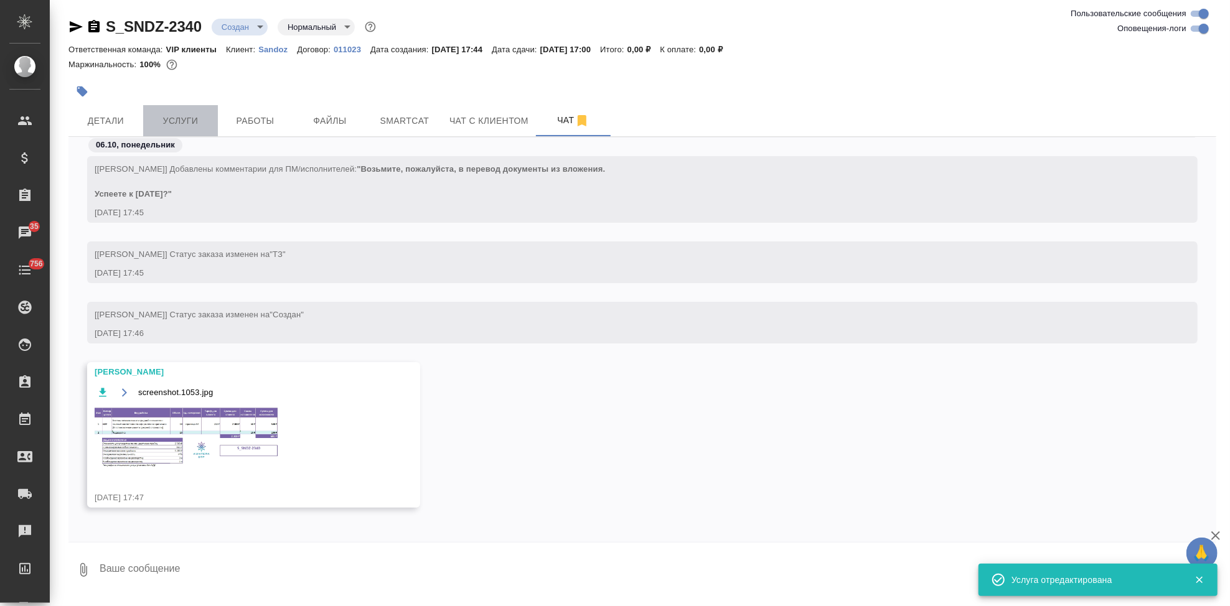
click at [194, 129] on button "Услуги" at bounding box center [180, 120] width 75 height 31
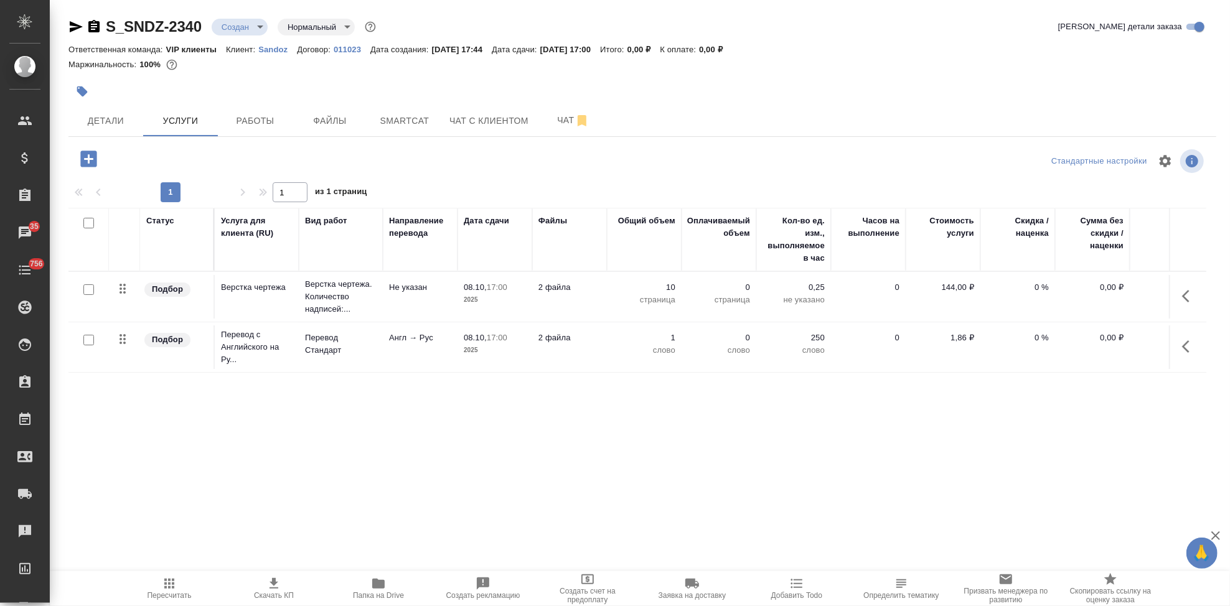
click at [180, 587] on span "Пересчитать" at bounding box center [169, 588] width 90 height 24
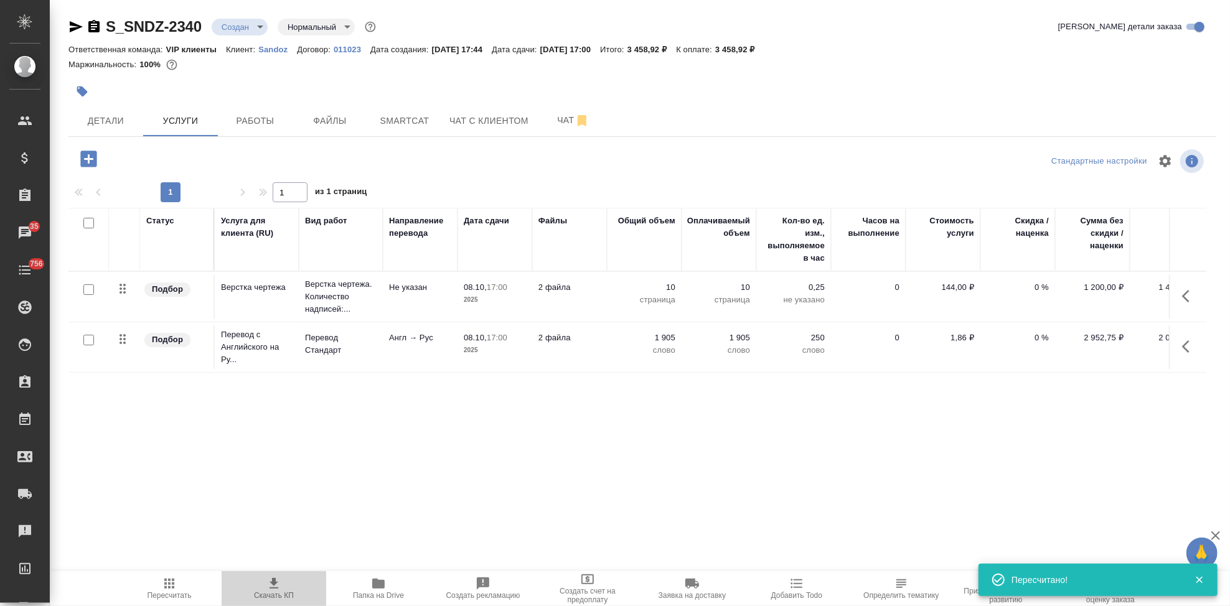
click at [277, 585] on icon "button" at bounding box center [273, 583] width 15 height 15
click at [556, 126] on span "Чат" at bounding box center [573, 121] width 60 height 16
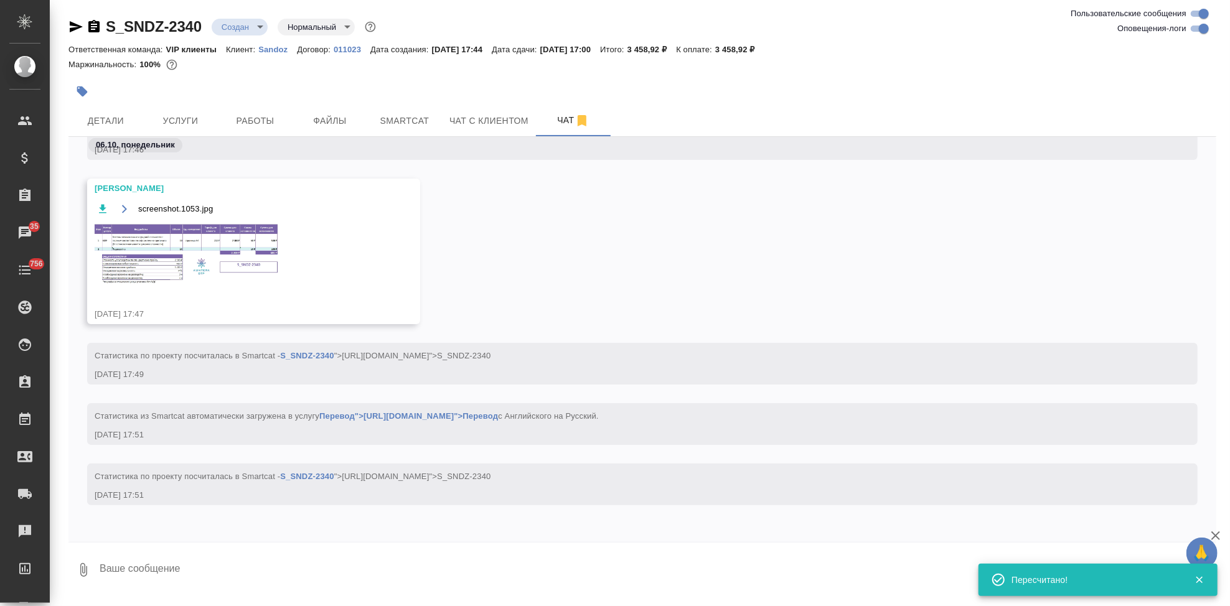
scroll to position [783, 0]
click at [165, 253] on img at bounding box center [188, 254] width 187 height 63
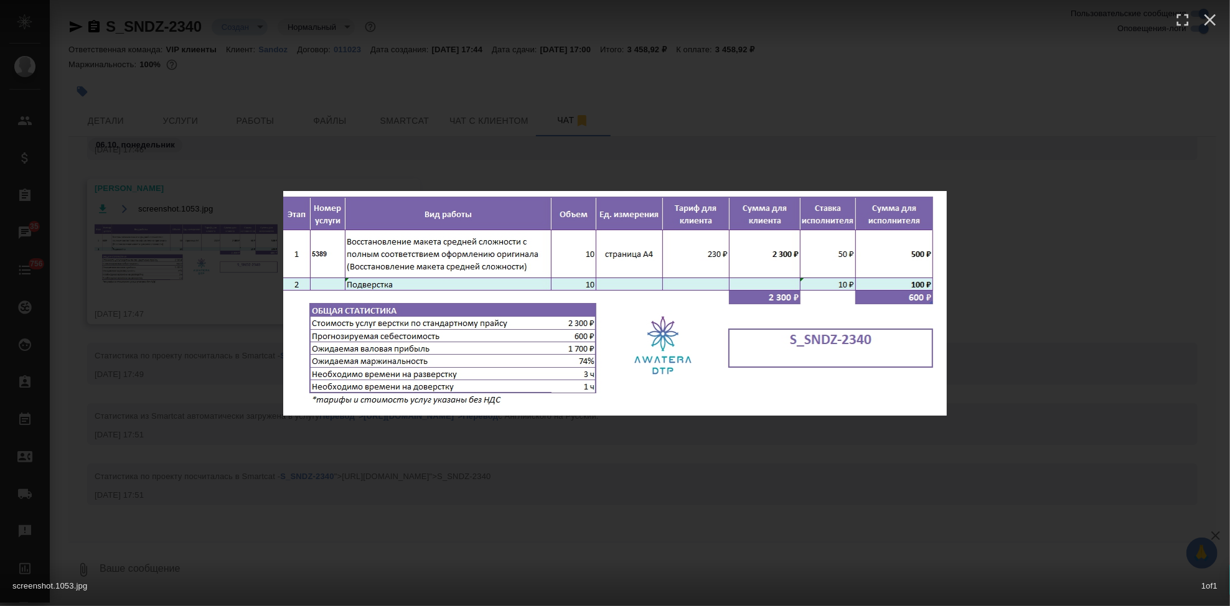
click at [700, 451] on div "screenshot.1053.jpg 1 of 1" at bounding box center [615, 303] width 1230 height 606
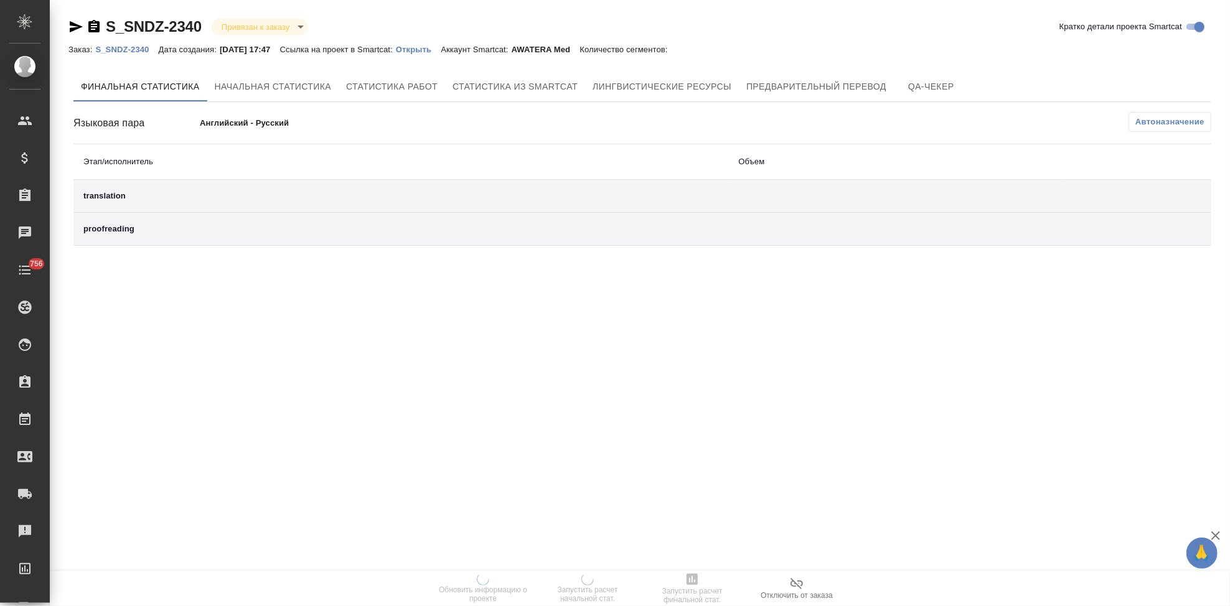
click at [427, 50] on p "Открыть" at bounding box center [418, 49] width 45 height 9
